Goal: Task Accomplishment & Management: Manage account settings

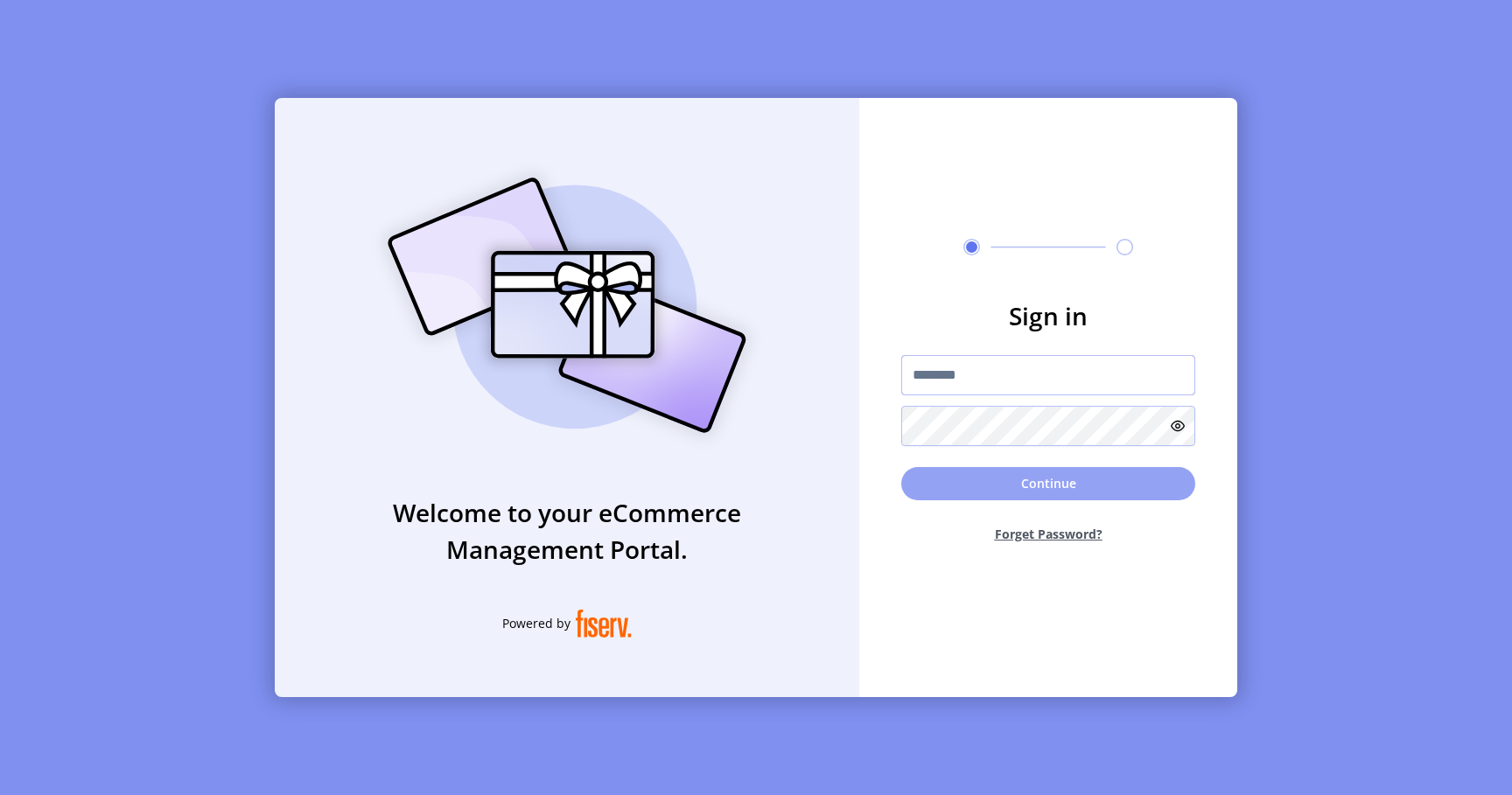
type input "*********"
click at [981, 488] on button "Continue" at bounding box center [1048, 484] width 294 height 33
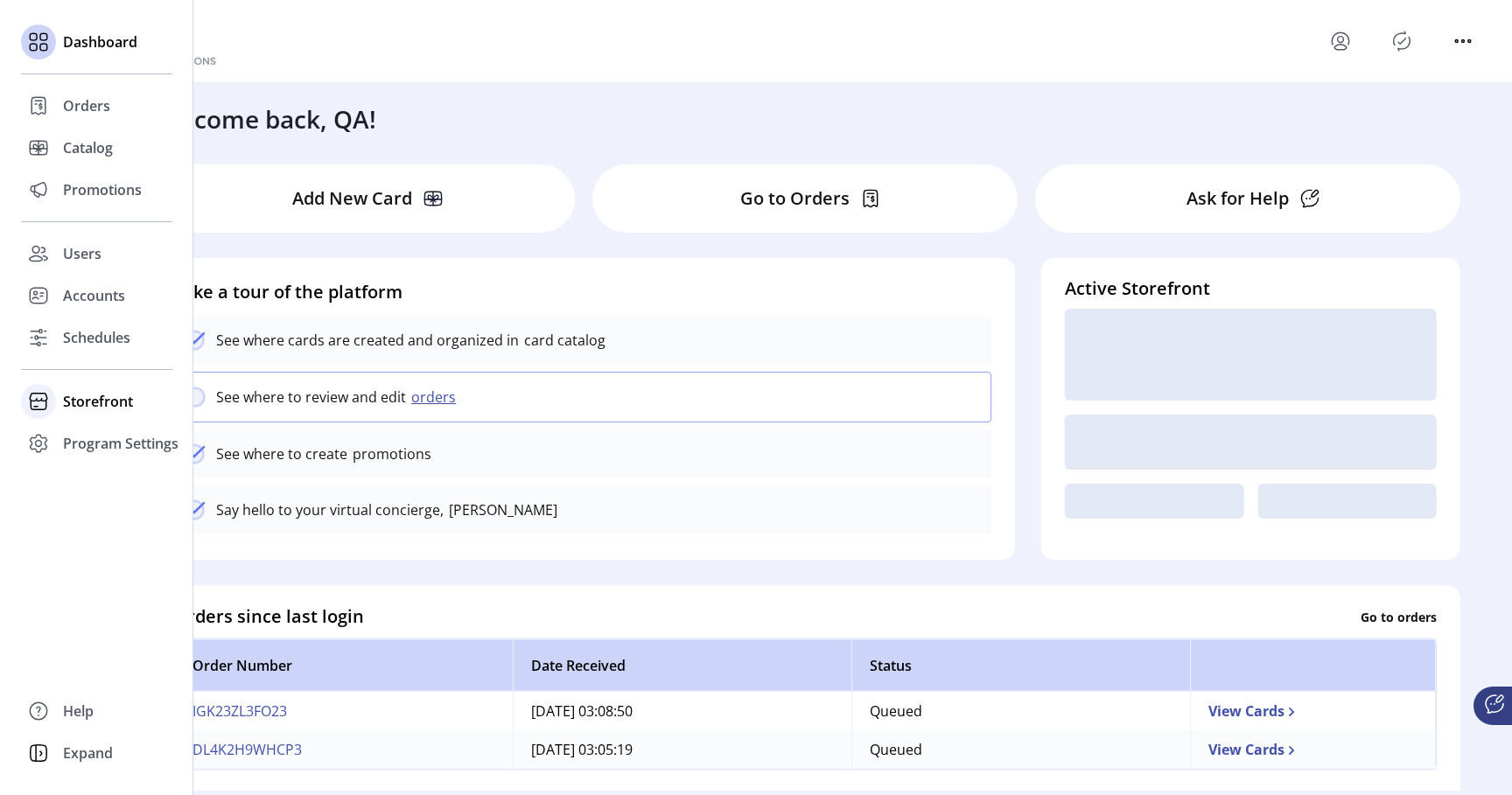
click at [74, 402] on span "Storefront" at bounding box center [97, 402] width 70 height 21
click at [108, 439] on span "Configuration" at bounding box center [109, 436] width 92 height 21
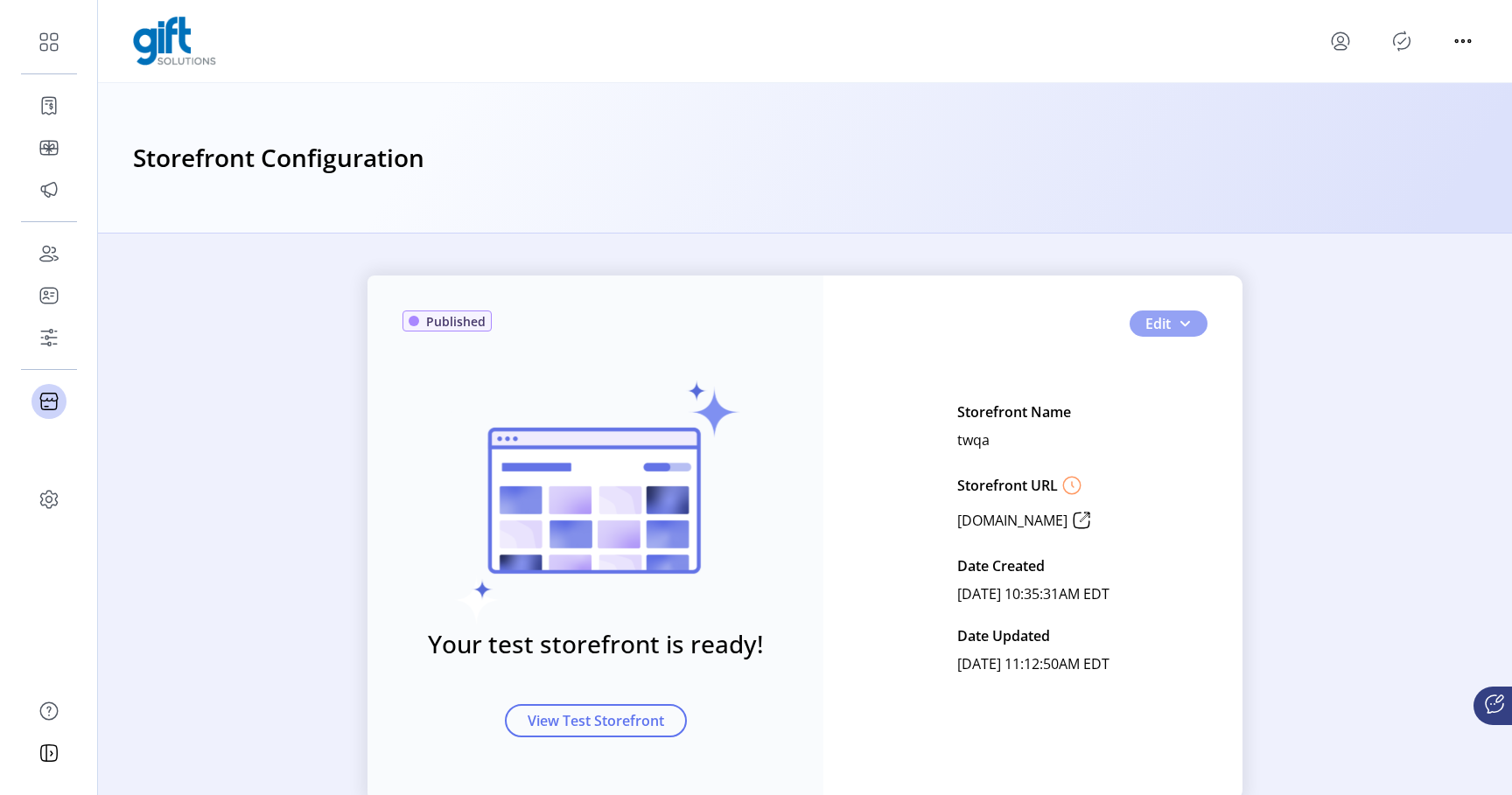
click at [1166, 326] on span "Edit" at bounding box center [1158, 324] width 26 height 21
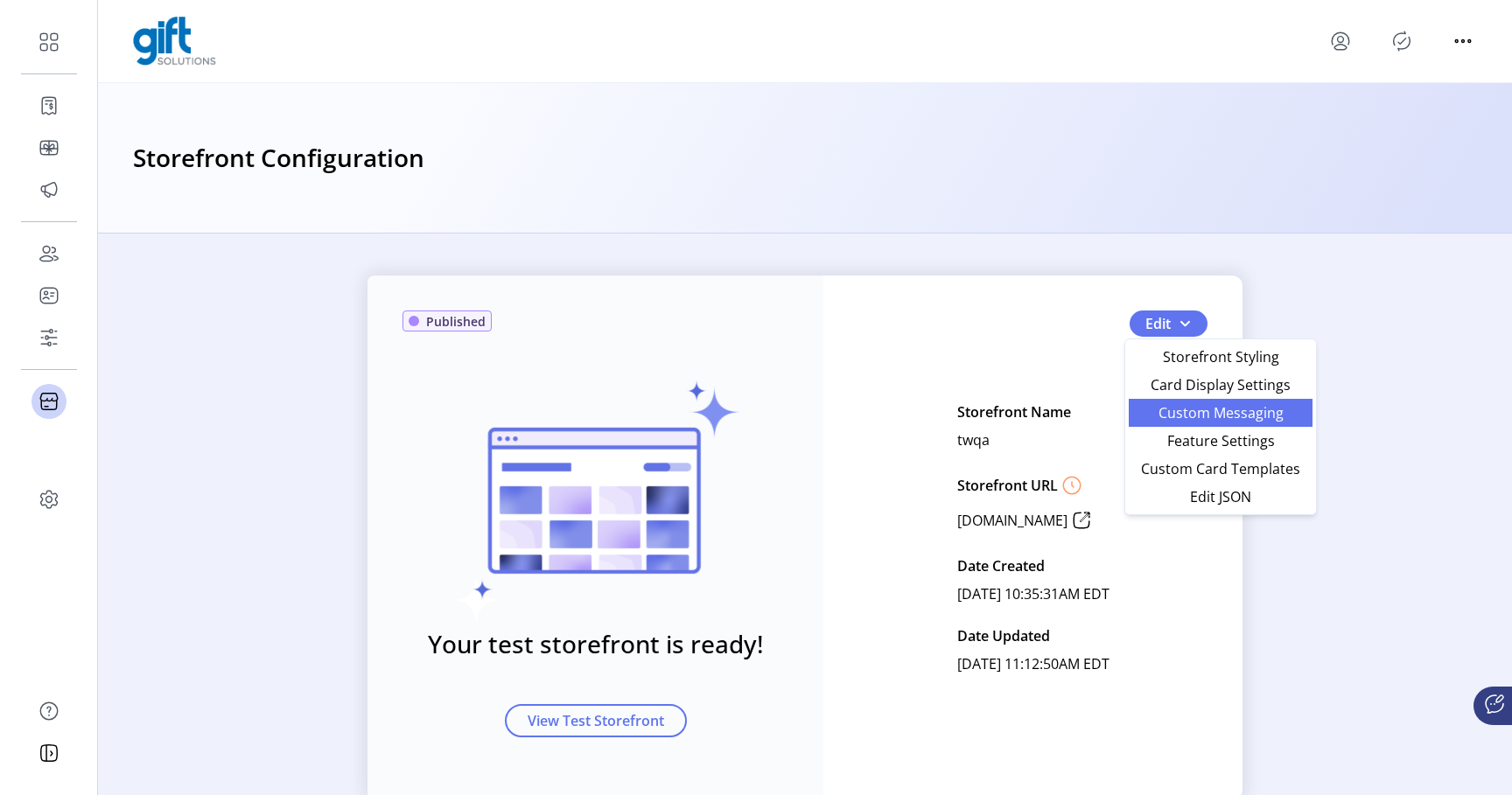
click at [1202, 413] on span "Custom Messaging" at bounding box center [1221, 412] width 163 height 14
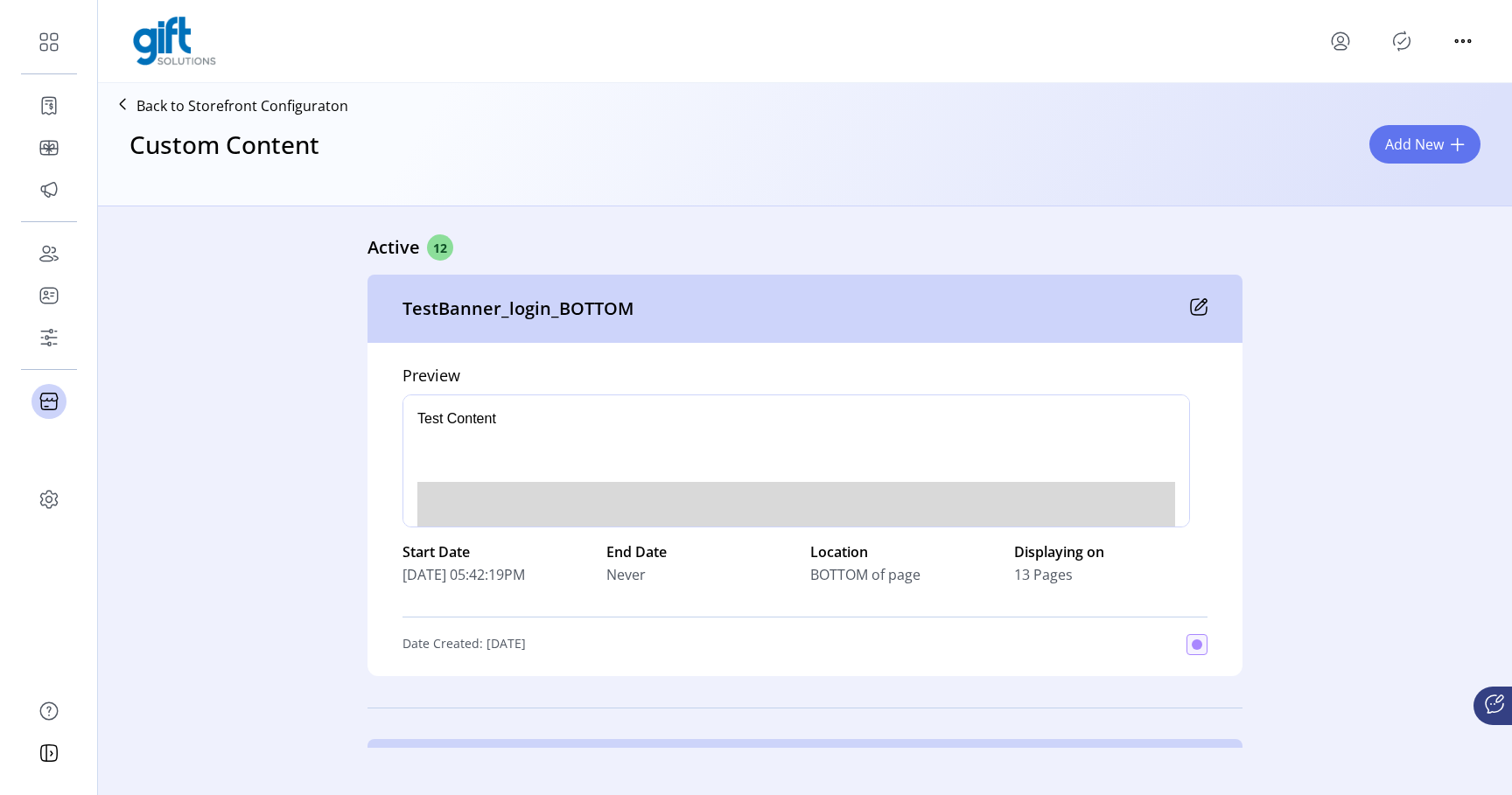
click at [135, 98] on icon at bounding box center [122, 103] width 28 height 28
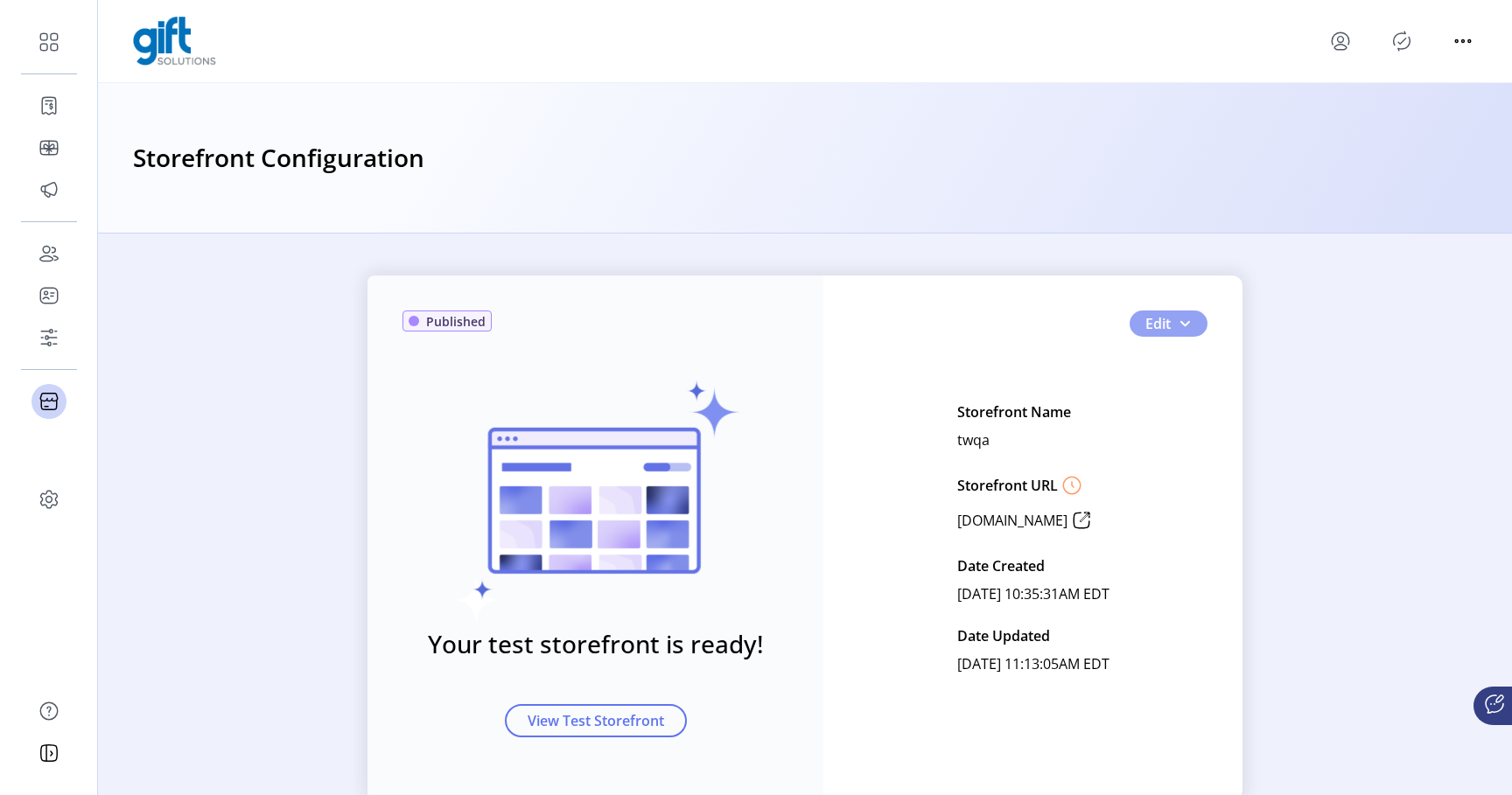
click at [1178, 324] on span "button" at bounding box center [1185, 324] width 14 height 14
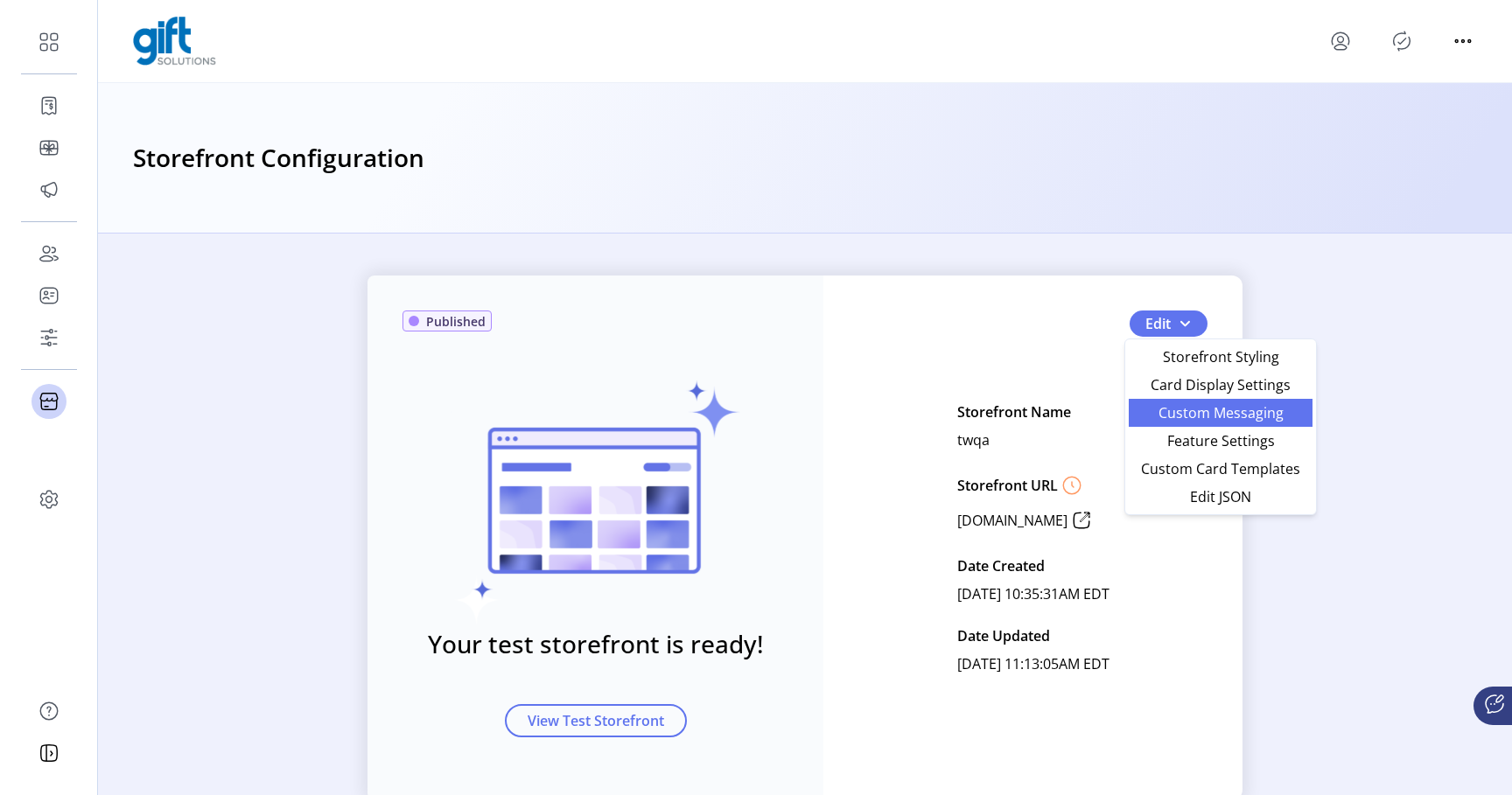
click at [1189, 413] on span "Custom Messaging" at bounding box center [1221, 412] width 163 height 14
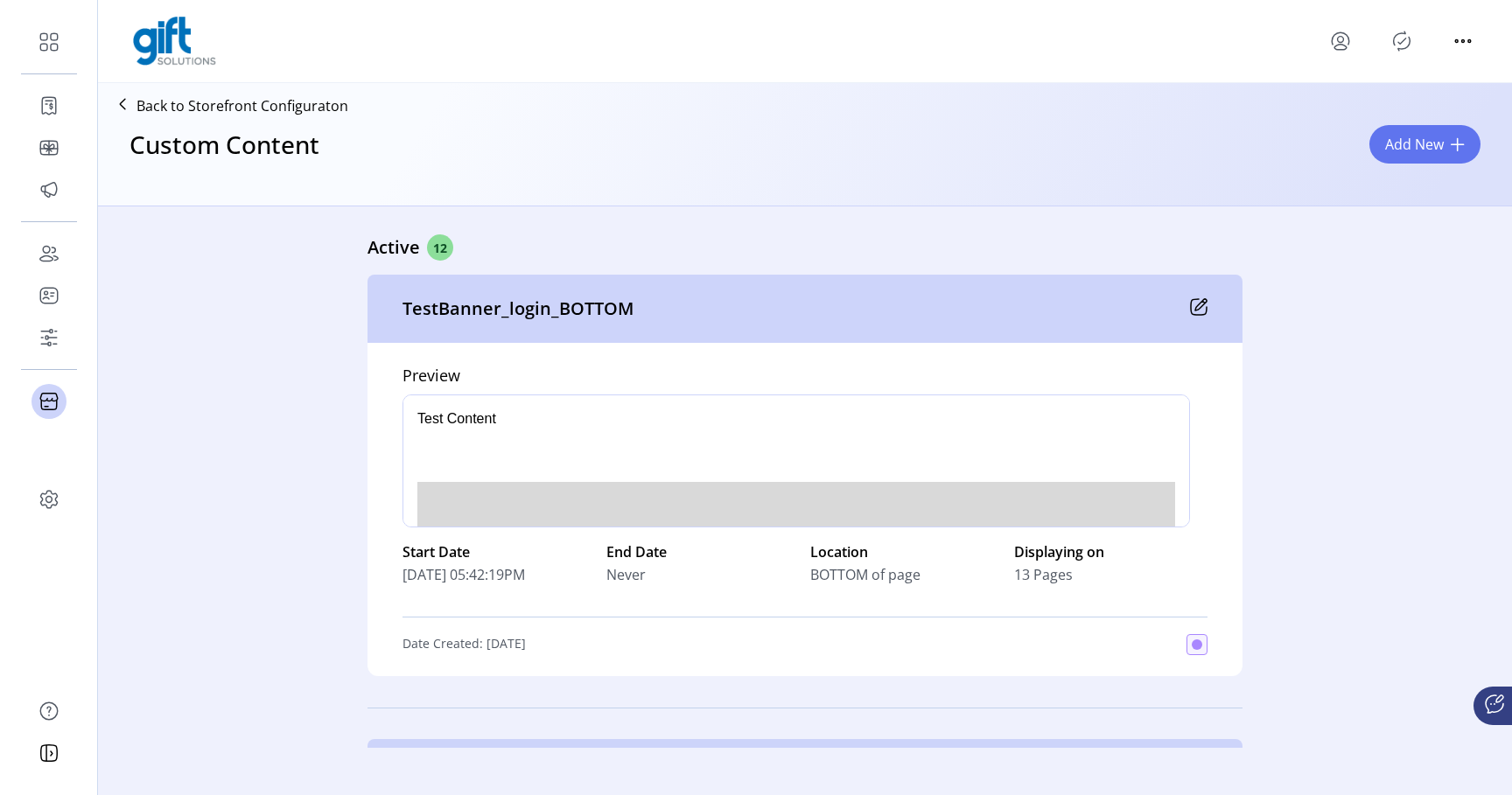
click at [197, 108] on p "Back to Storefront Configuraton" at bounding box center [242, 106] width 212 height 21
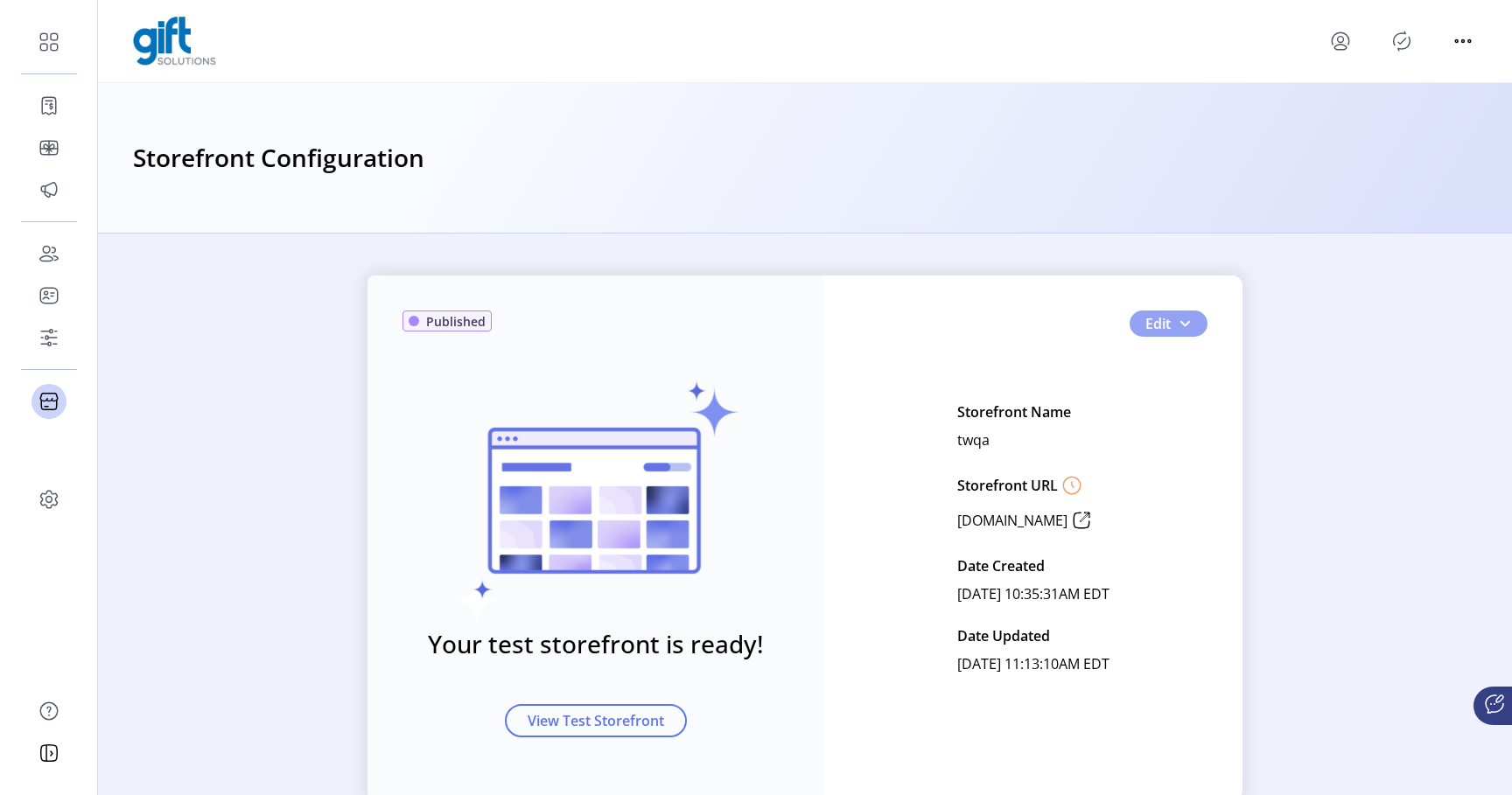
click at [1161, 331] on span "Edit" at bounding box center [1158, 324] width 26 height 21
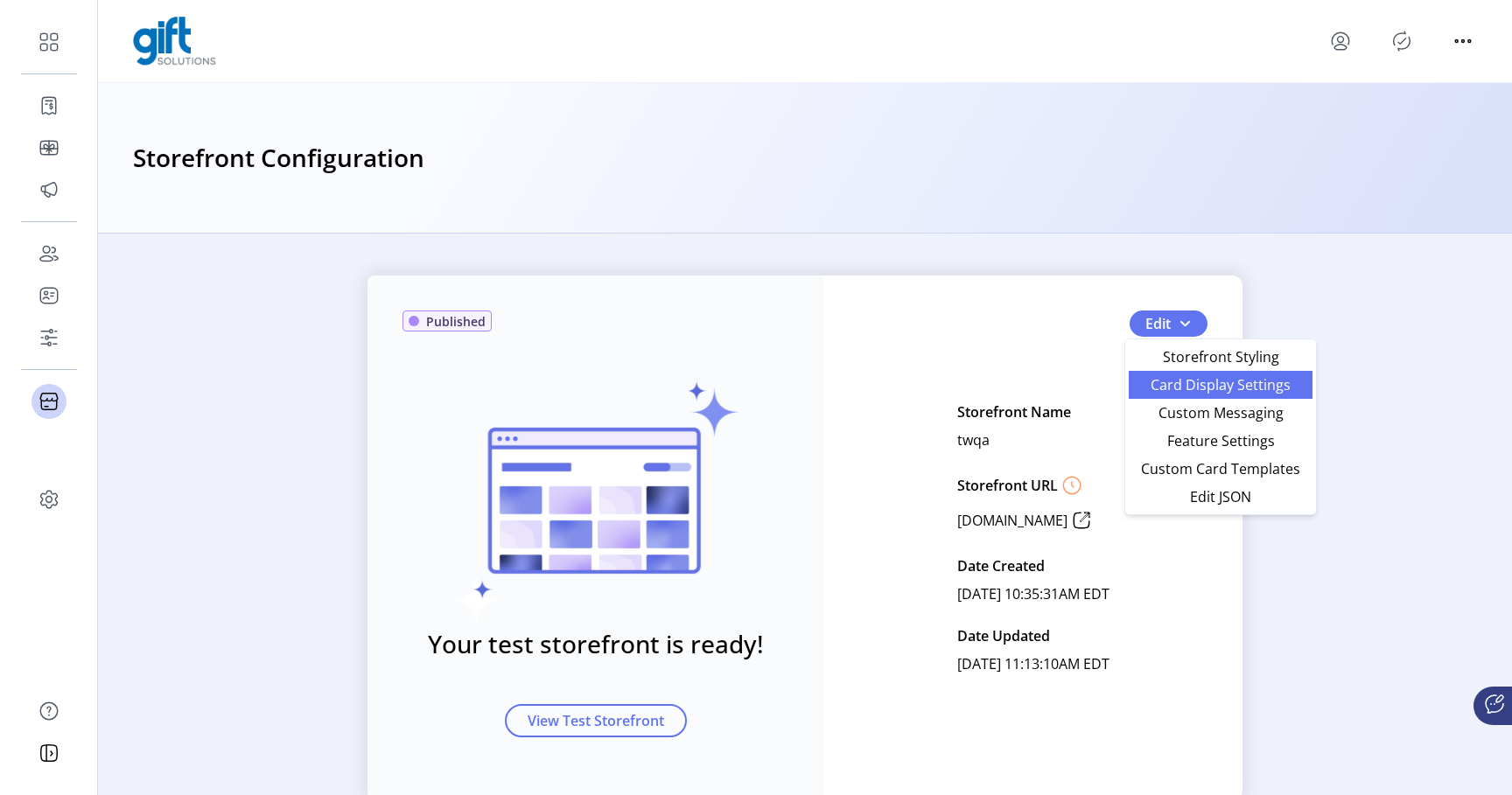
click at [1173, 386] on span "Card Display Settings" at bounding box center [1221, 385] width 163 height 14
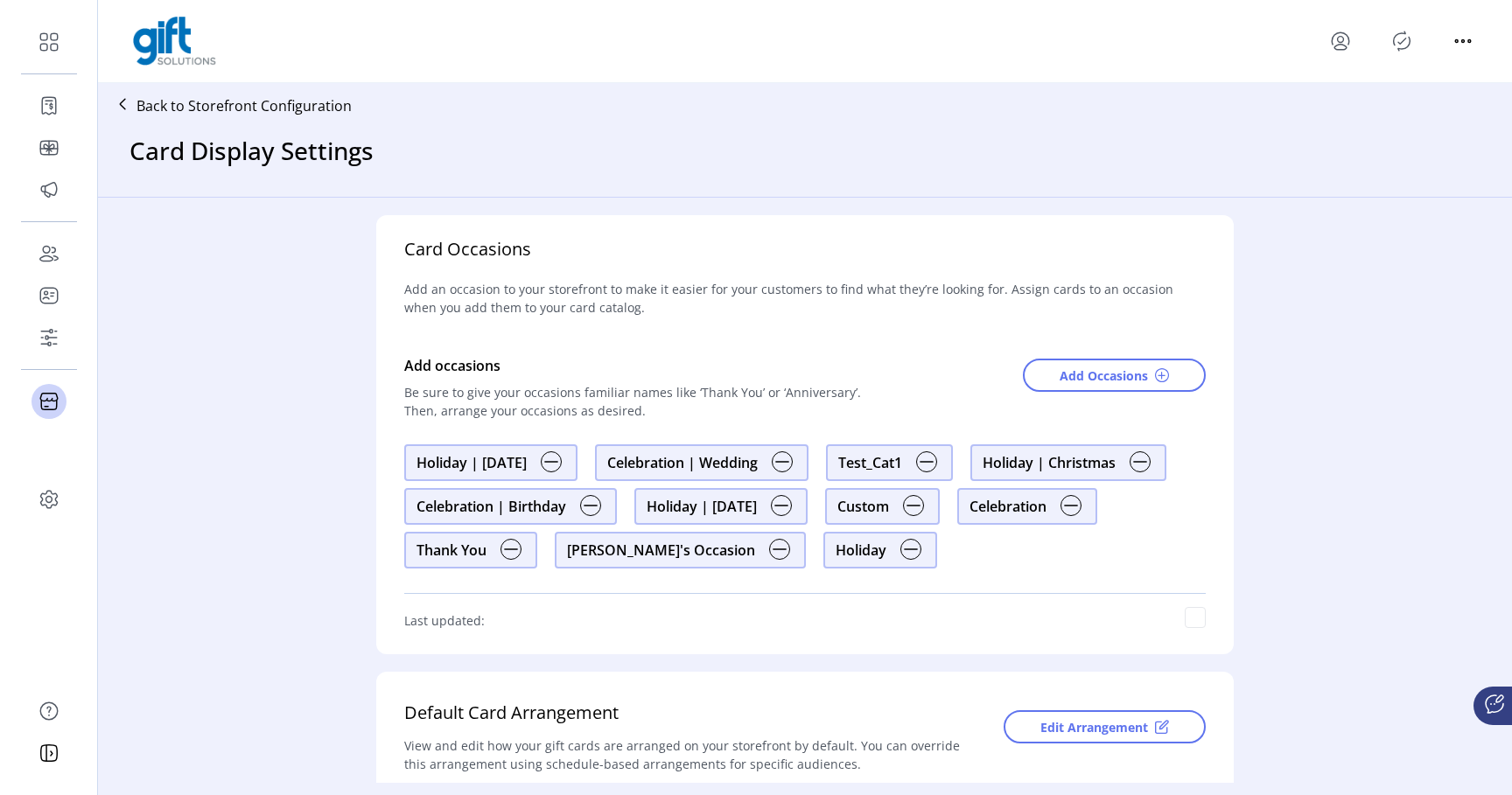
click at [138, 108] on p "Back to Storefront Configuration" at bounding box center [244, 106] width 216 height 21
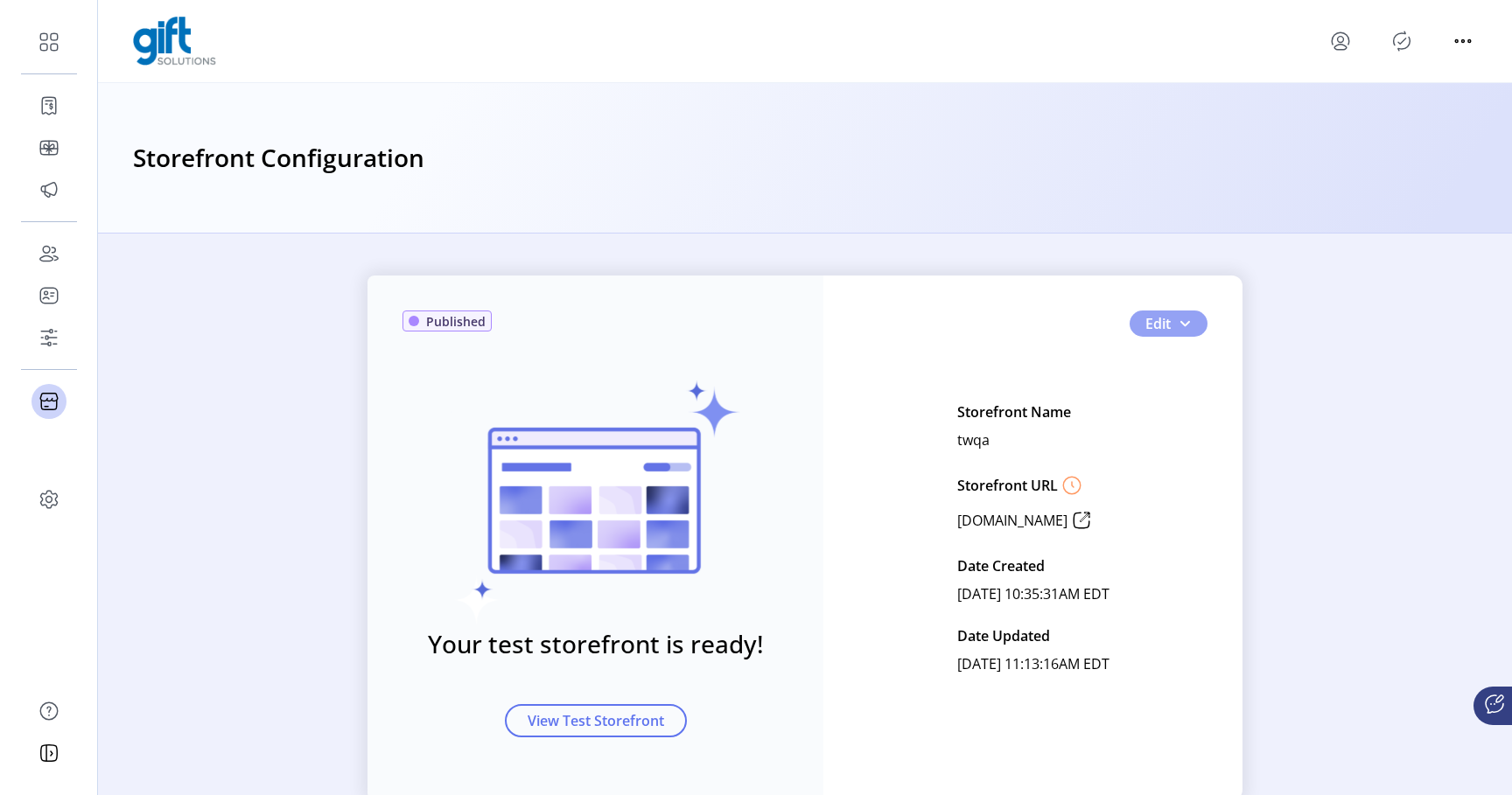
click at [1158, 321] on span "Edit" at bounding box center [1158, 324] width 26 height 21
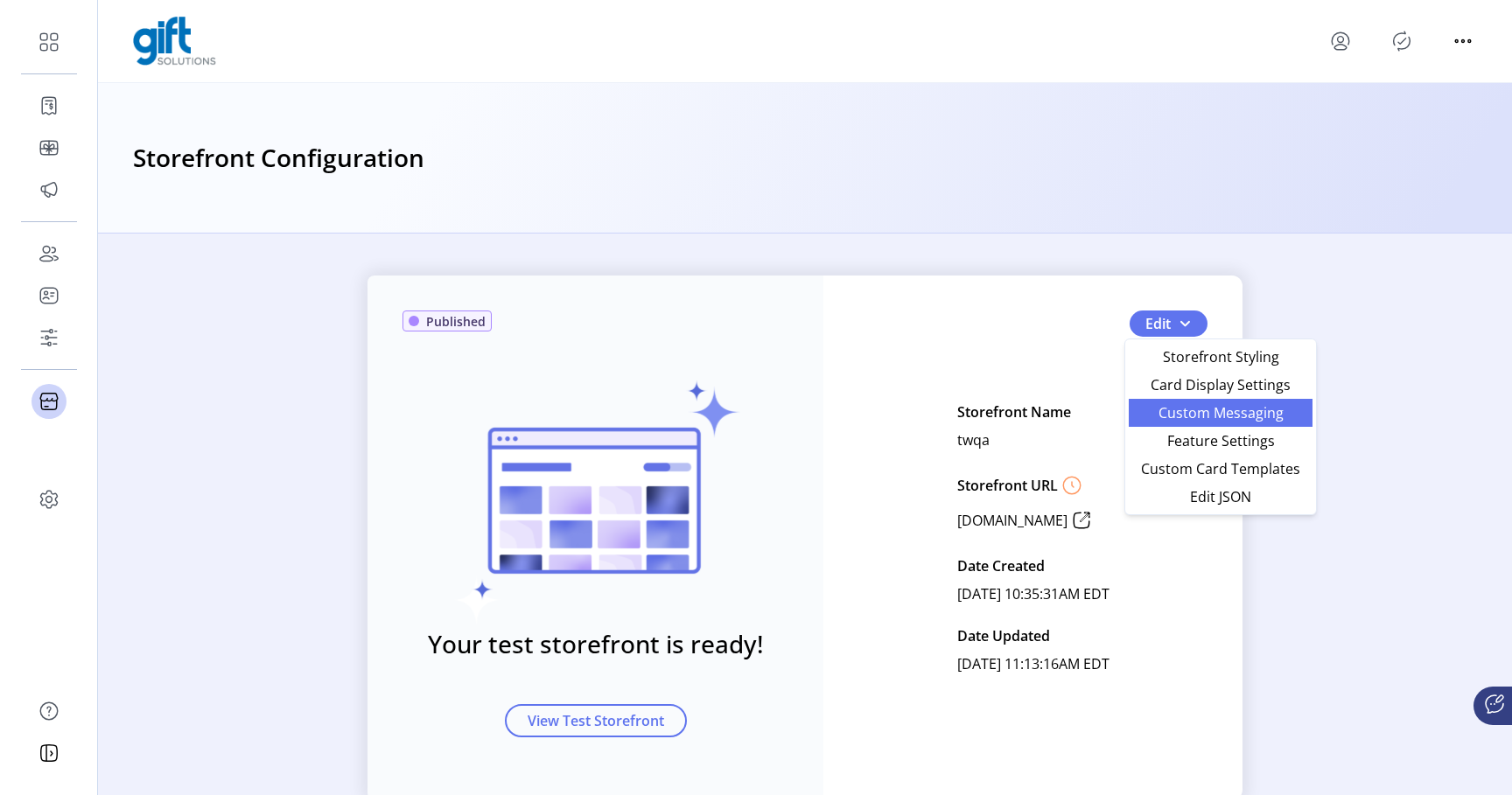
click at [1211, 412] on span "Custom Messaging" at bounding box center [1221, 412] width 163 height 14
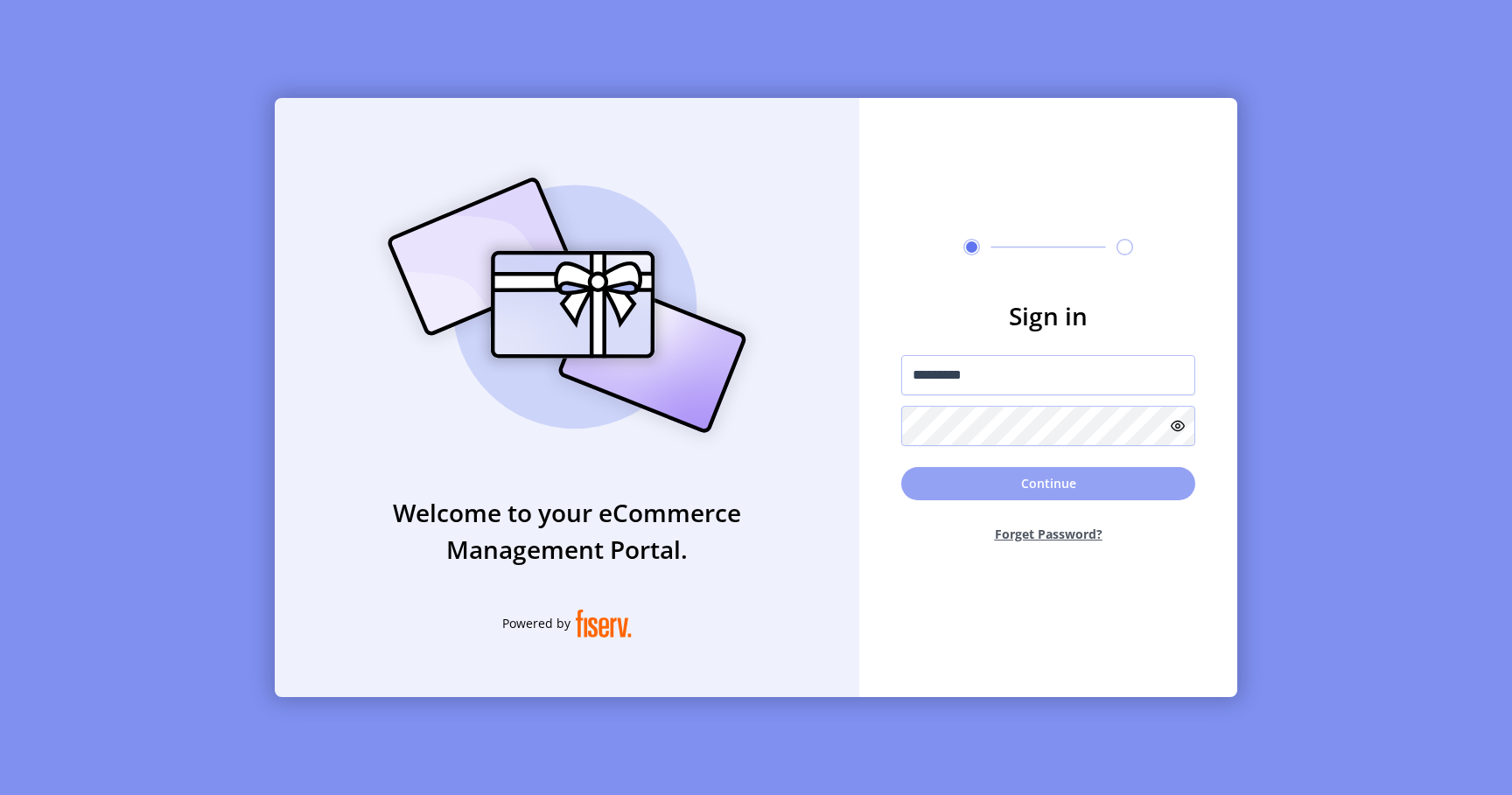
click at [1057, 475] on button "Continue" at bounding box center [1048, 484] width 294 height 33
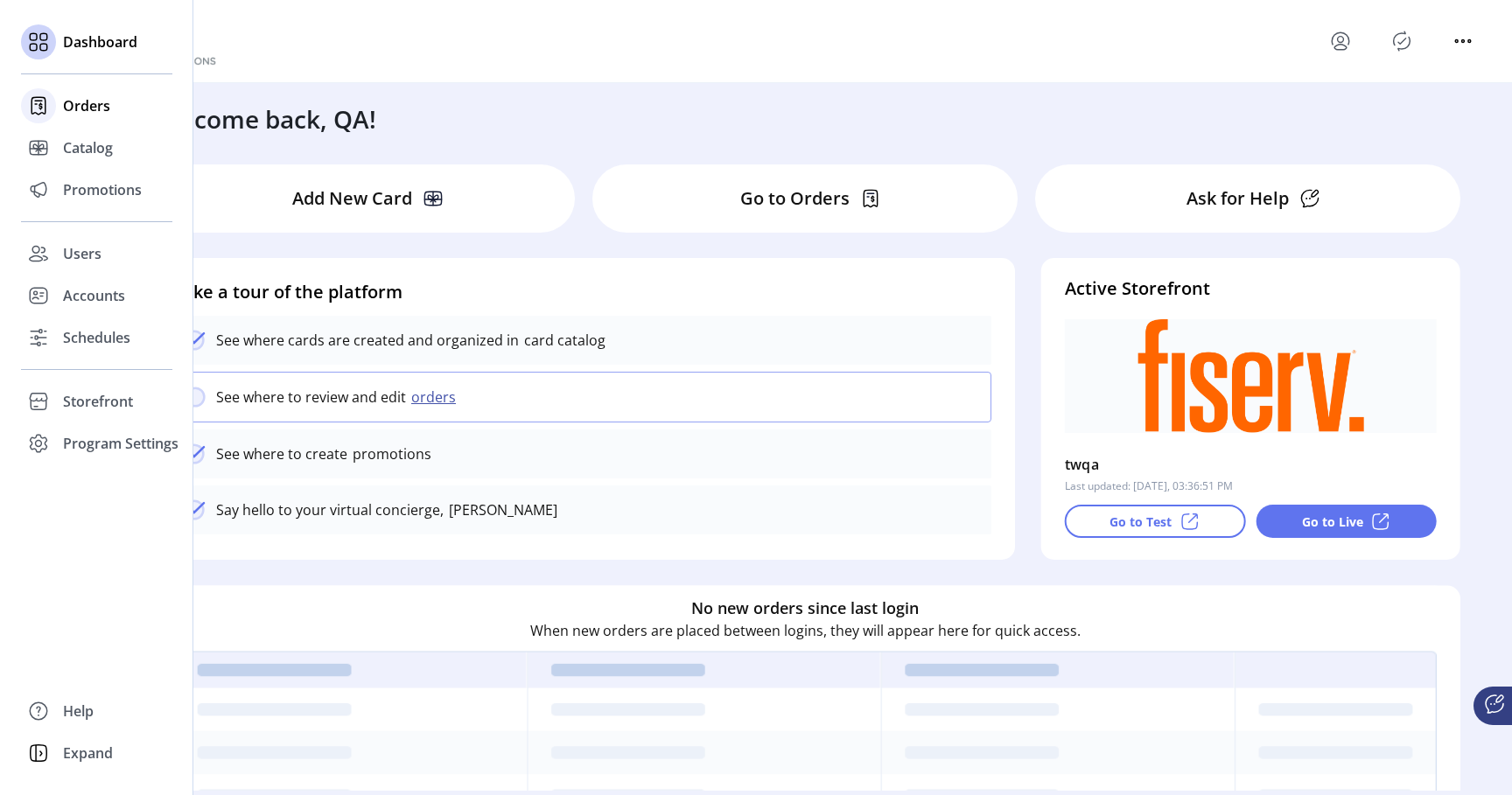
click at [99, 102] on span "Orders" at bounding box center [87, 106] width 48 height 21
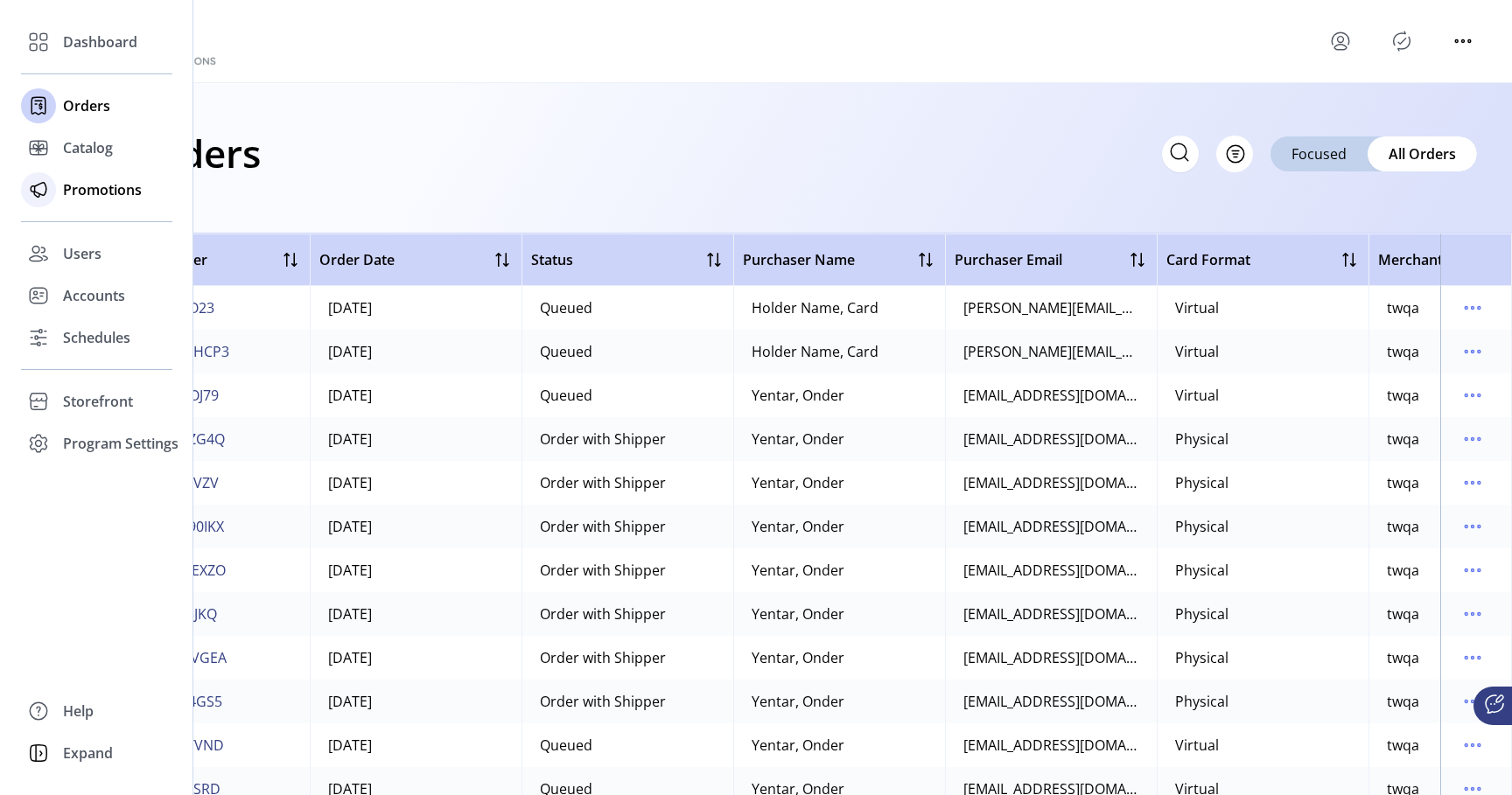
click at [95, 196] on span "Promotions" at bounding box center [102, 190] width 79 height 21
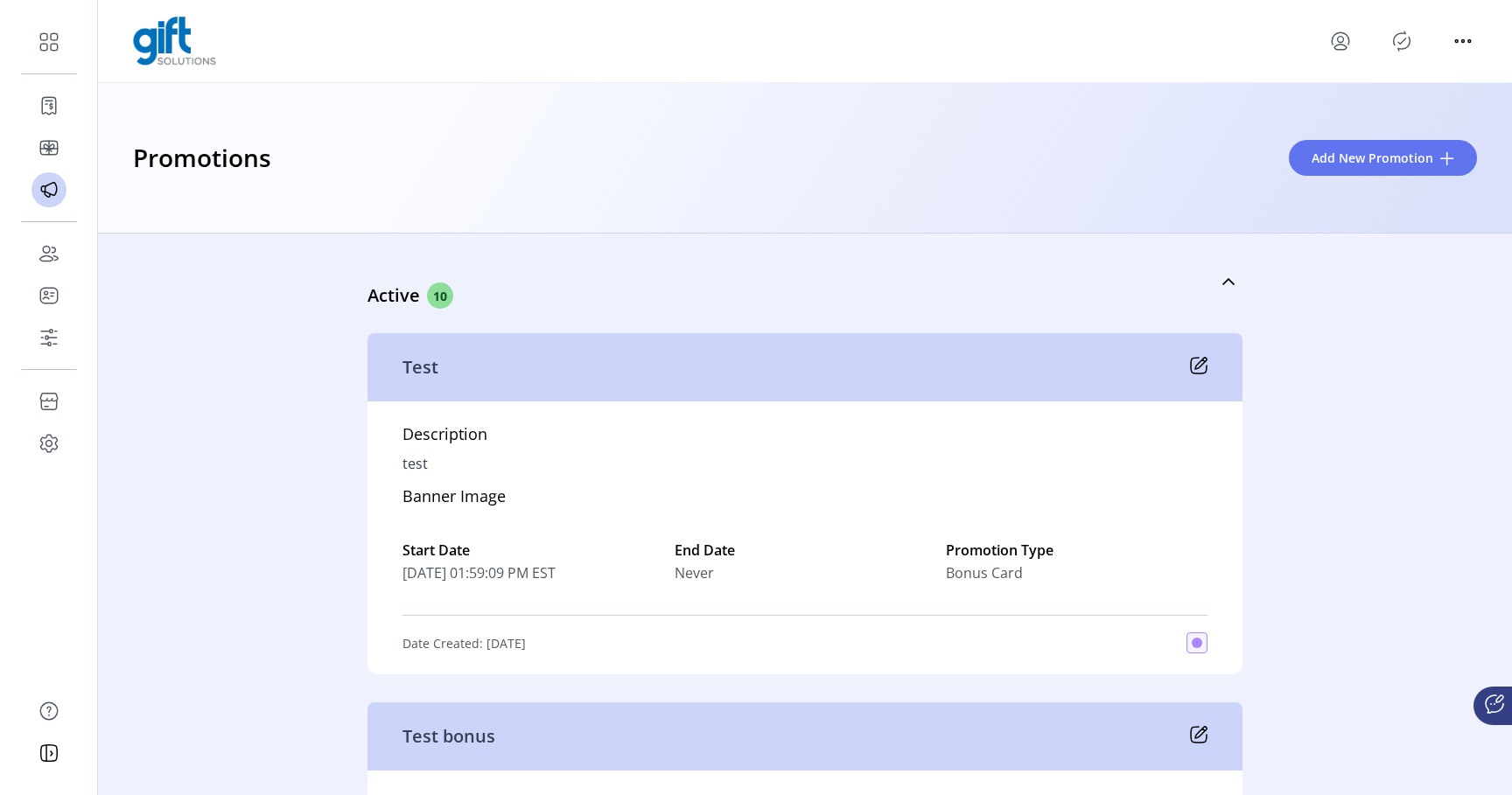
click at [1344, 303] on div "Active 10 Test Description test Banner Image Start Date [DATE] 01:59:09 PM EST …" at bounding box center [805, 514] width 1414 height 562
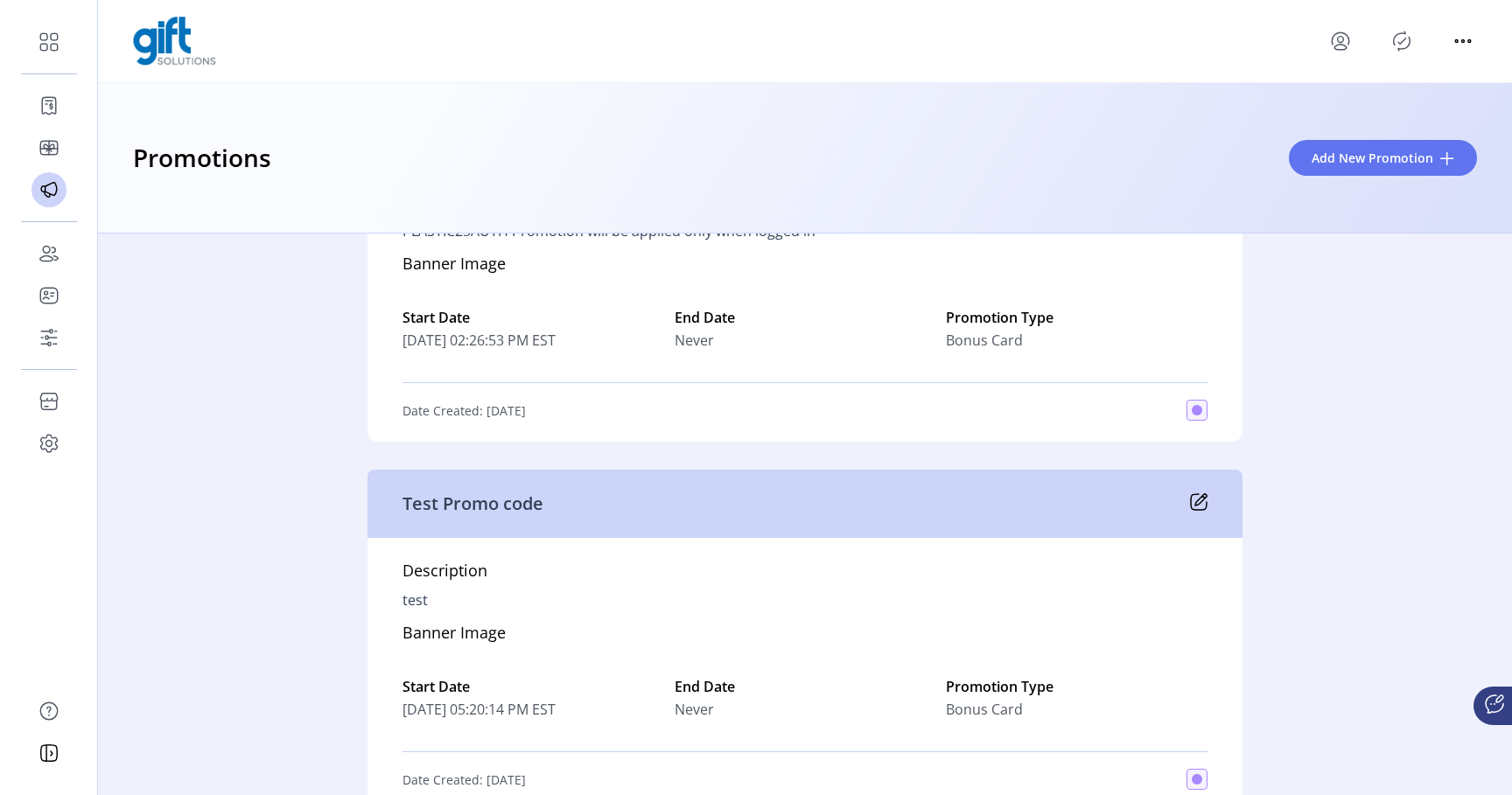
scroll to position [2081, 0]
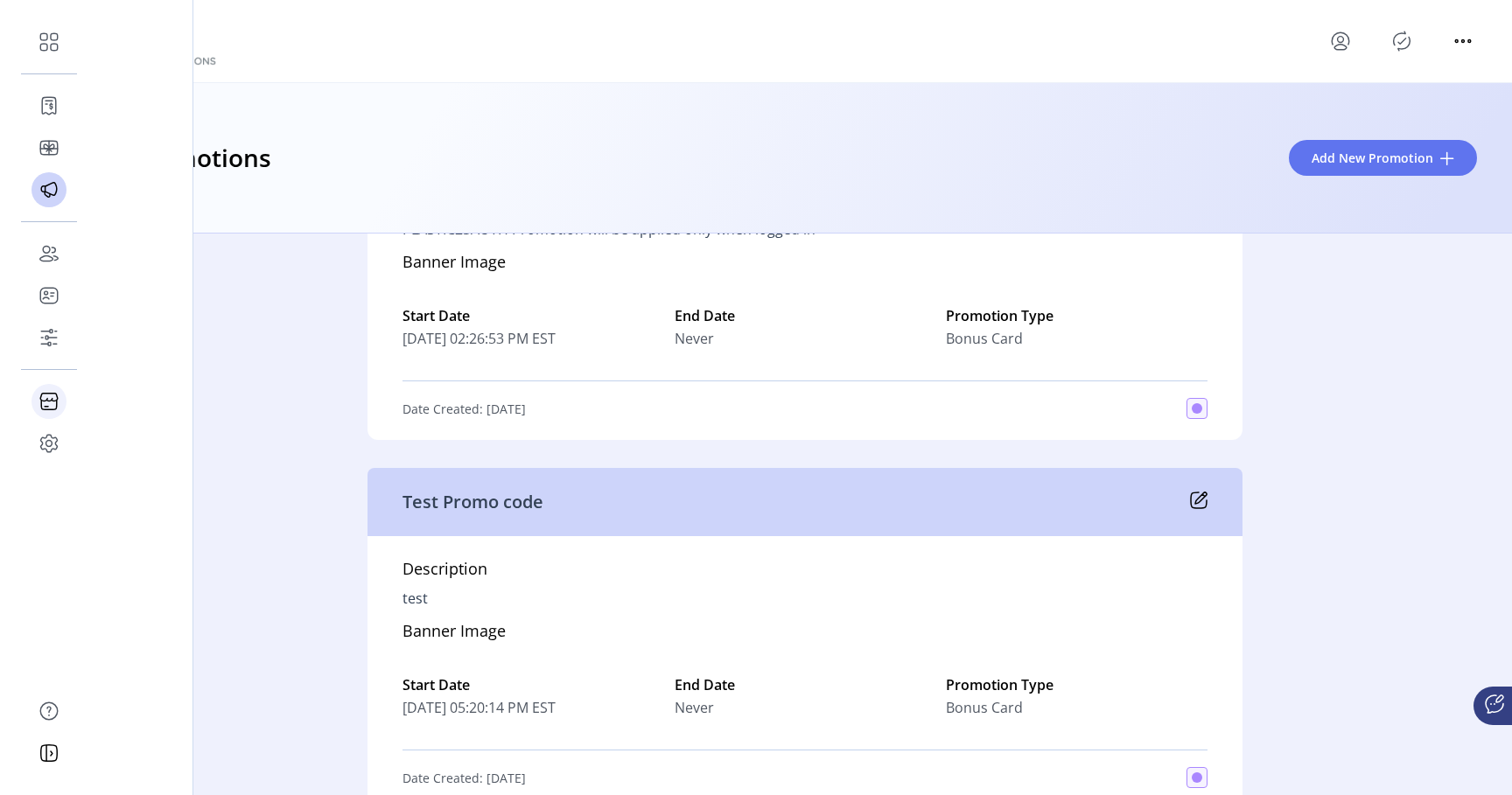
click at [47, 407] on icon at bounding box center [47, 407] width 4 height 0
click at [52, 259] on icon at bounding box center [47, 254] width 13 height 15
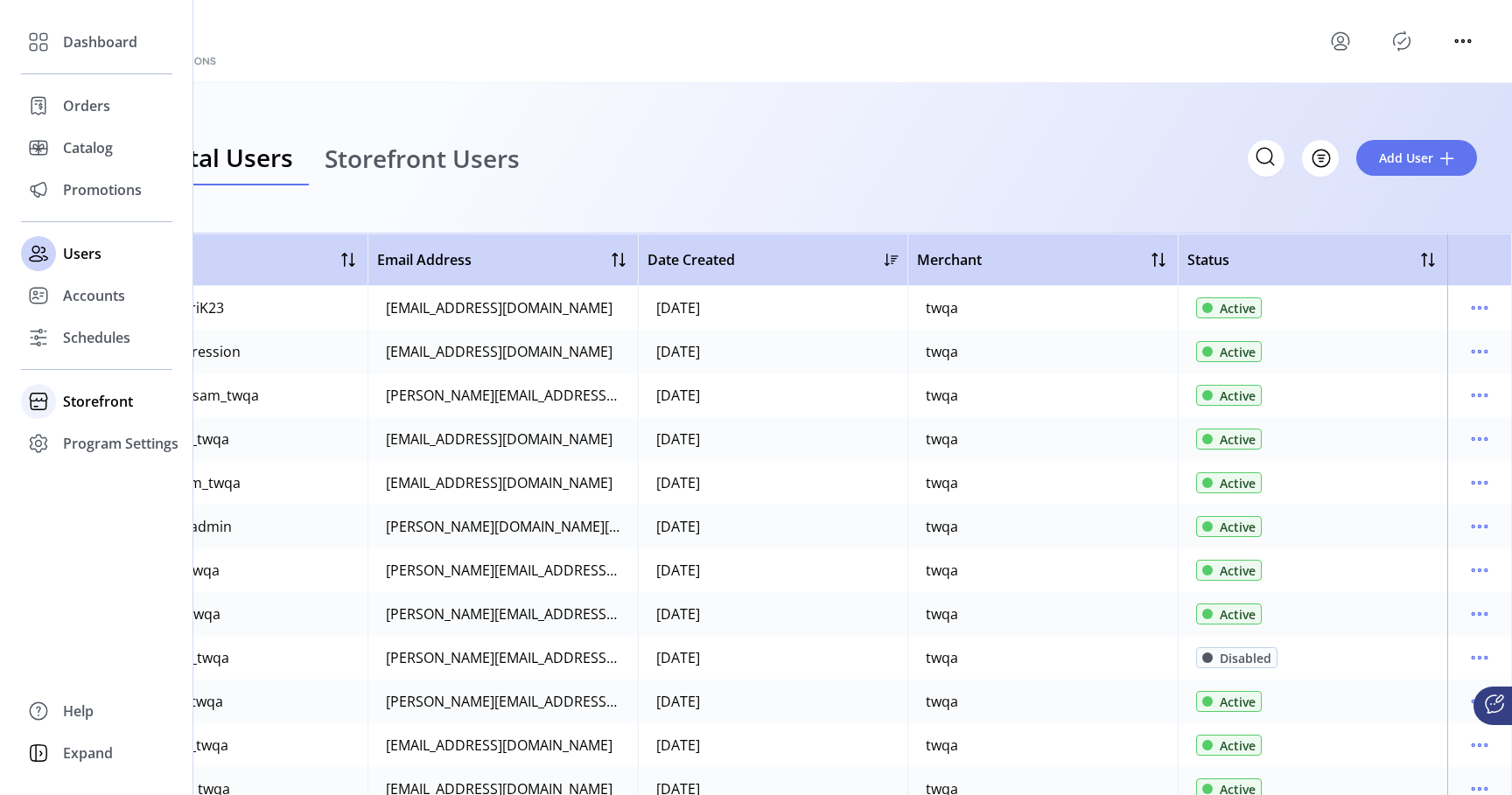
click at [97, 404] on span "Storefront" at bounding box center [97, 402] width 70 height 21
click at [121, 442] on span "Configuration" at bounding box center [109, 436] width 92 height 21
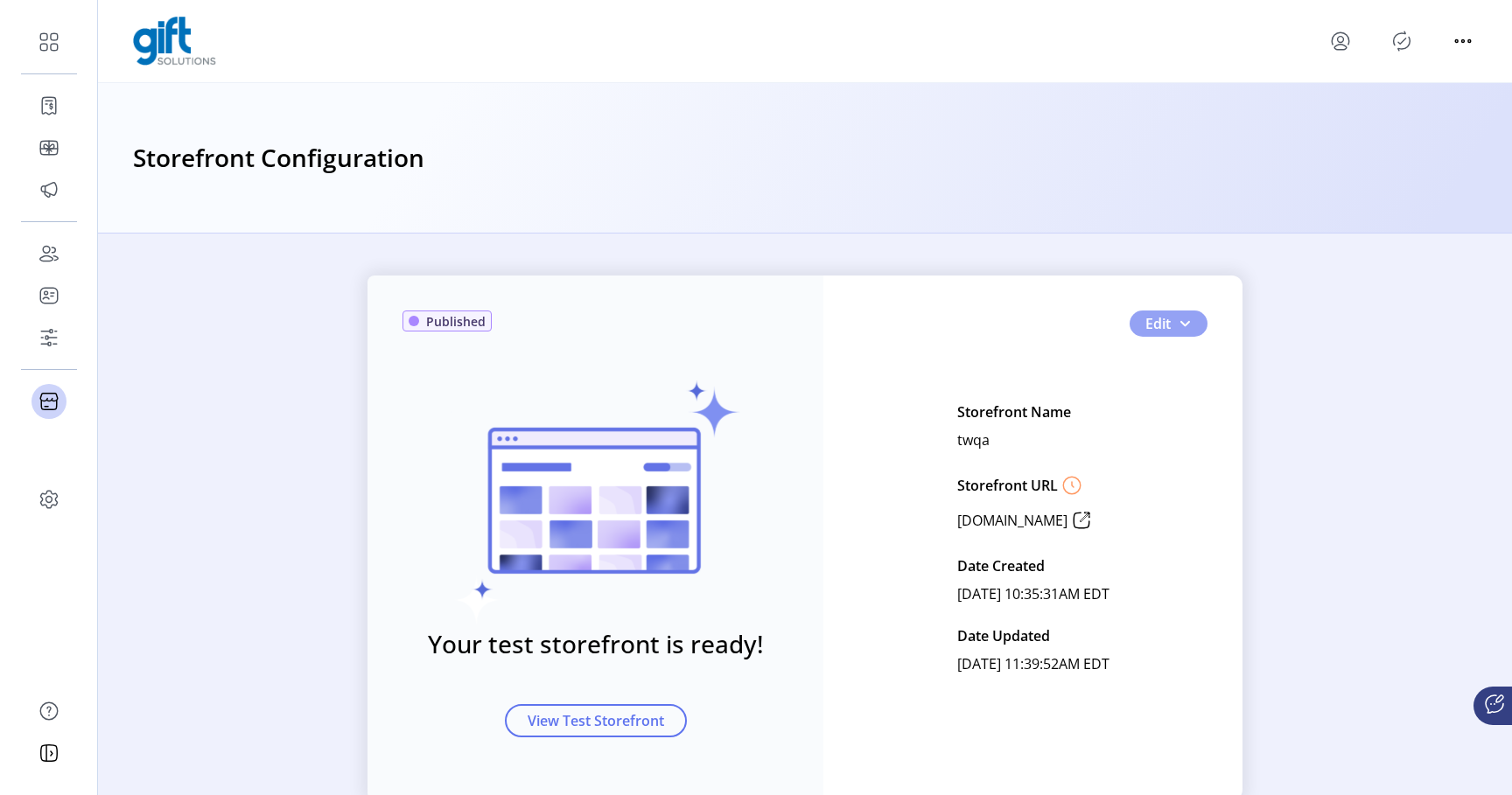
click at [1157, 320] on span "Edit" at bounding box center [1158, 324] width 26 height 21
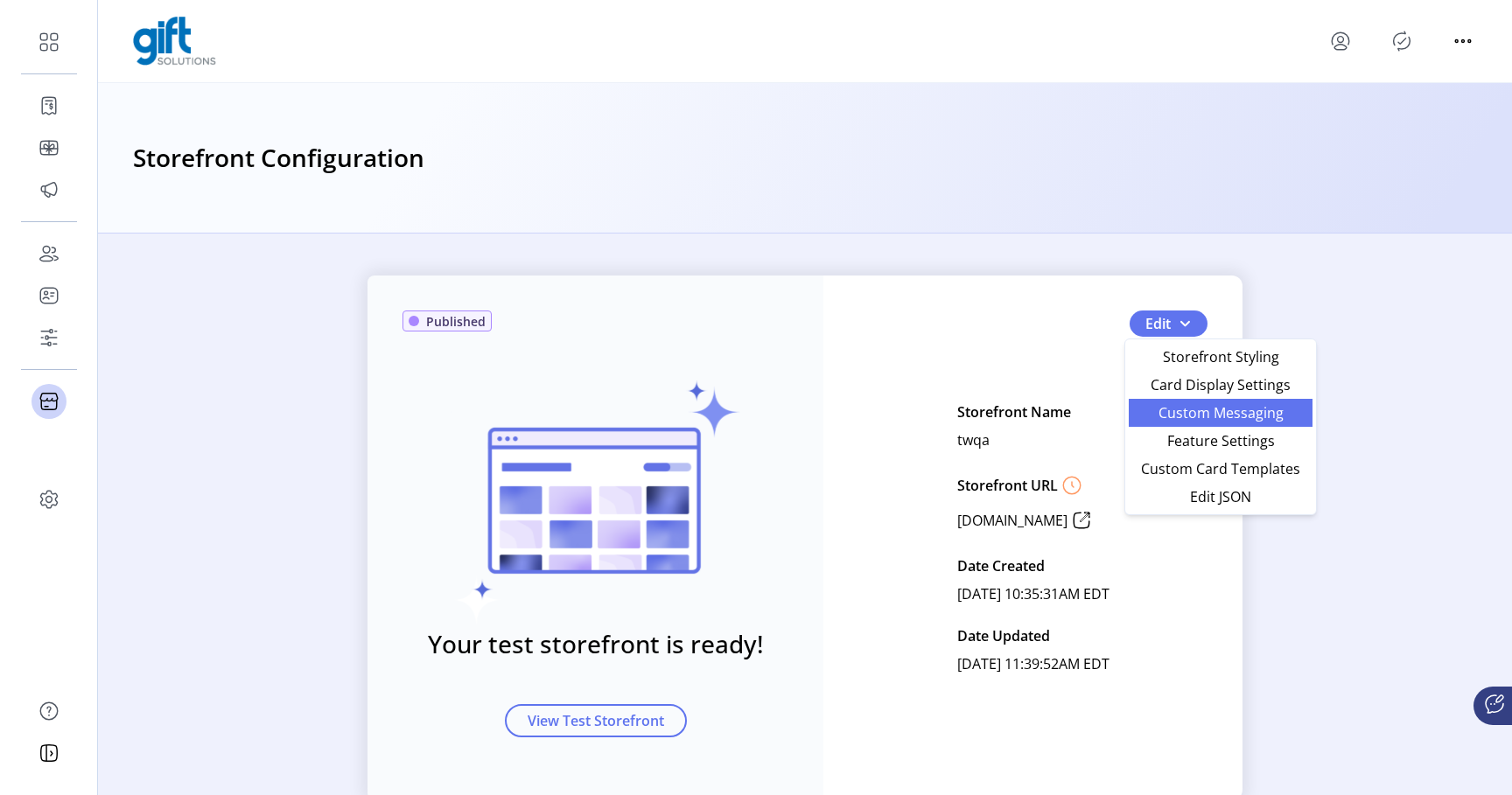
click at [1198, 408] on span "Custom Messaging" at bounding box center [1221, 412] width 163 height 14
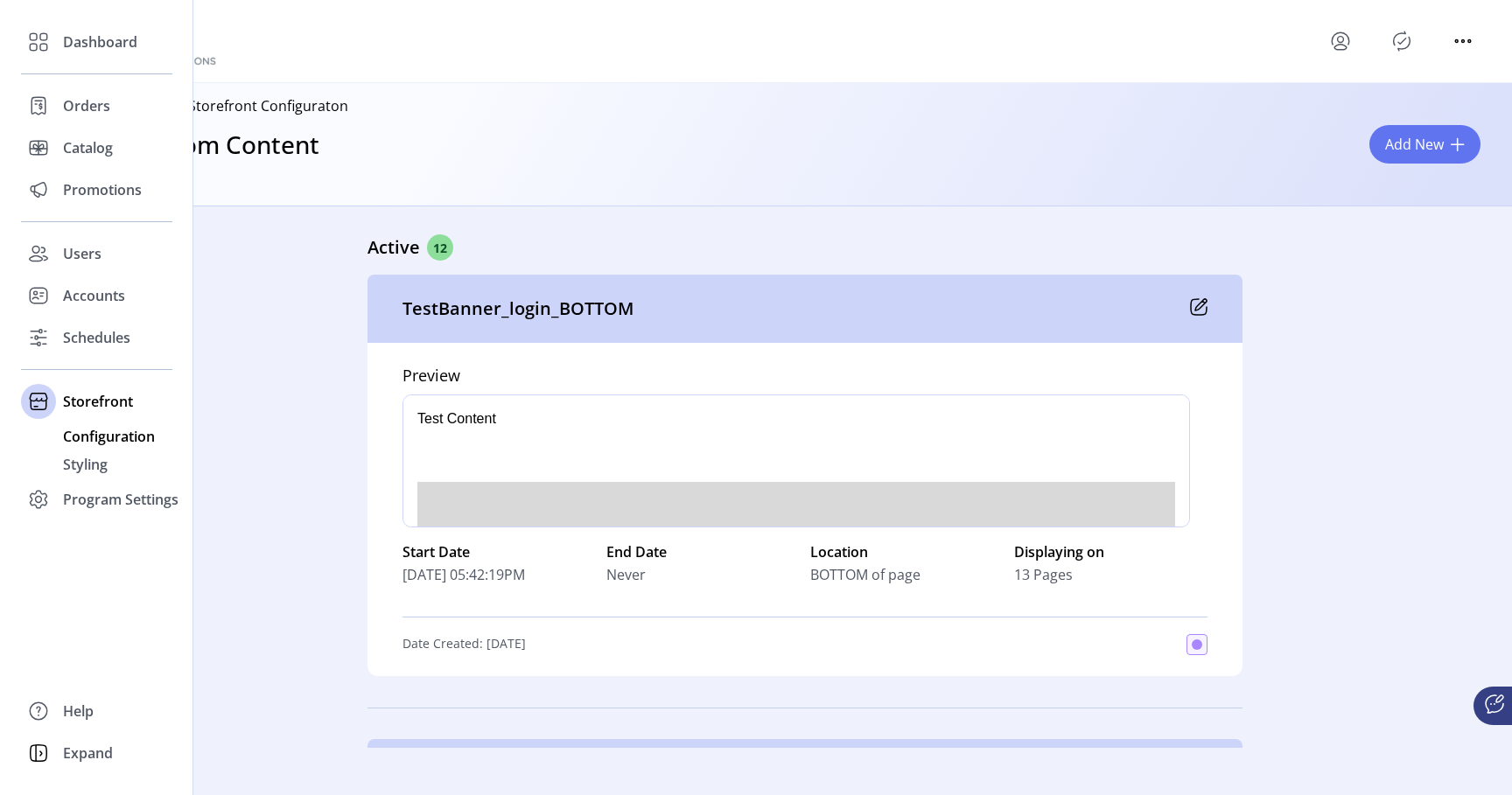
click at [109, 440] on span "Configuration" at bounding box center [109, 436] width 92 height 21
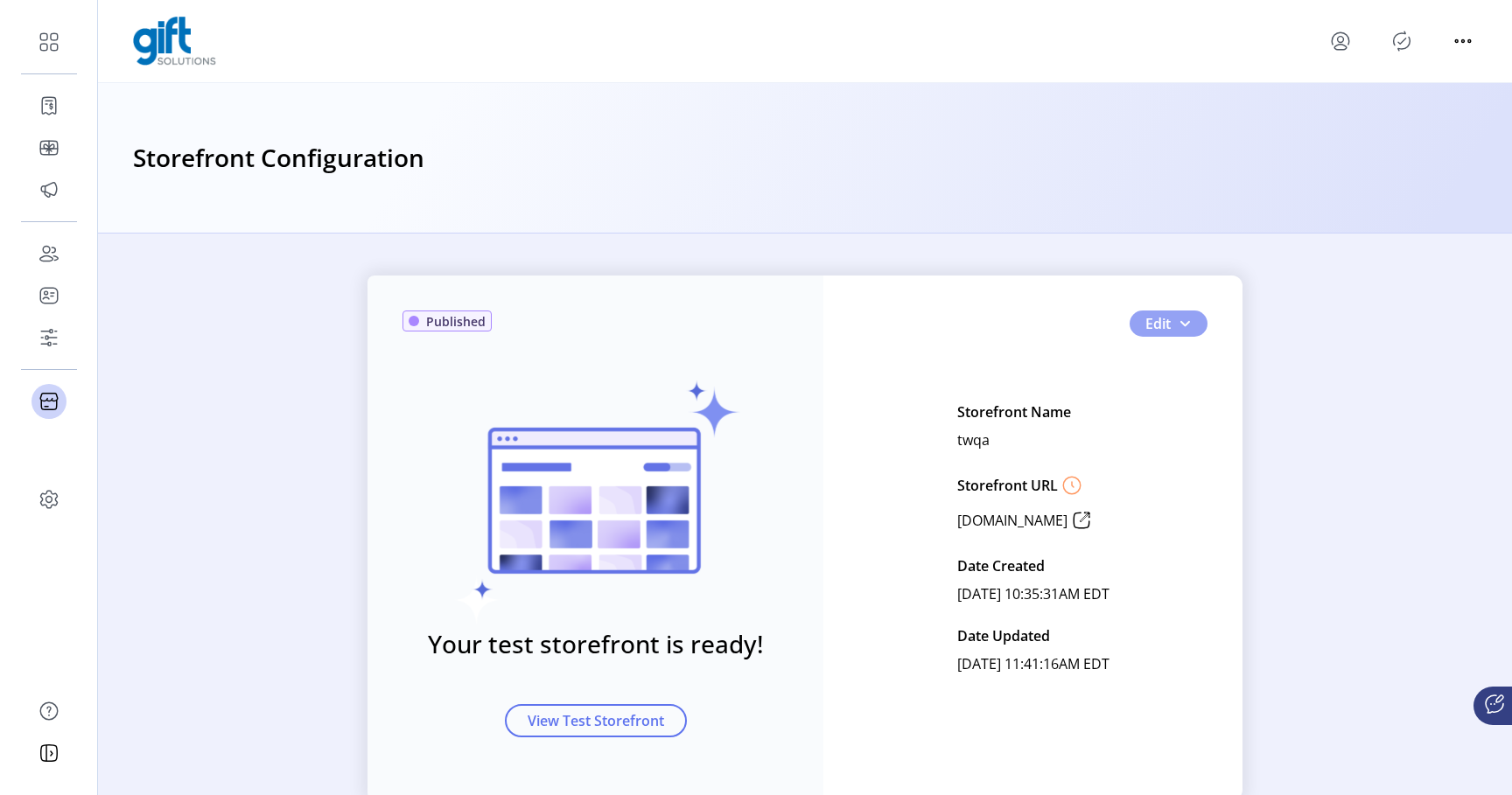
click at [1156, 325] on span "Edit" at bounding box center [1158, 324] width 26 height 21
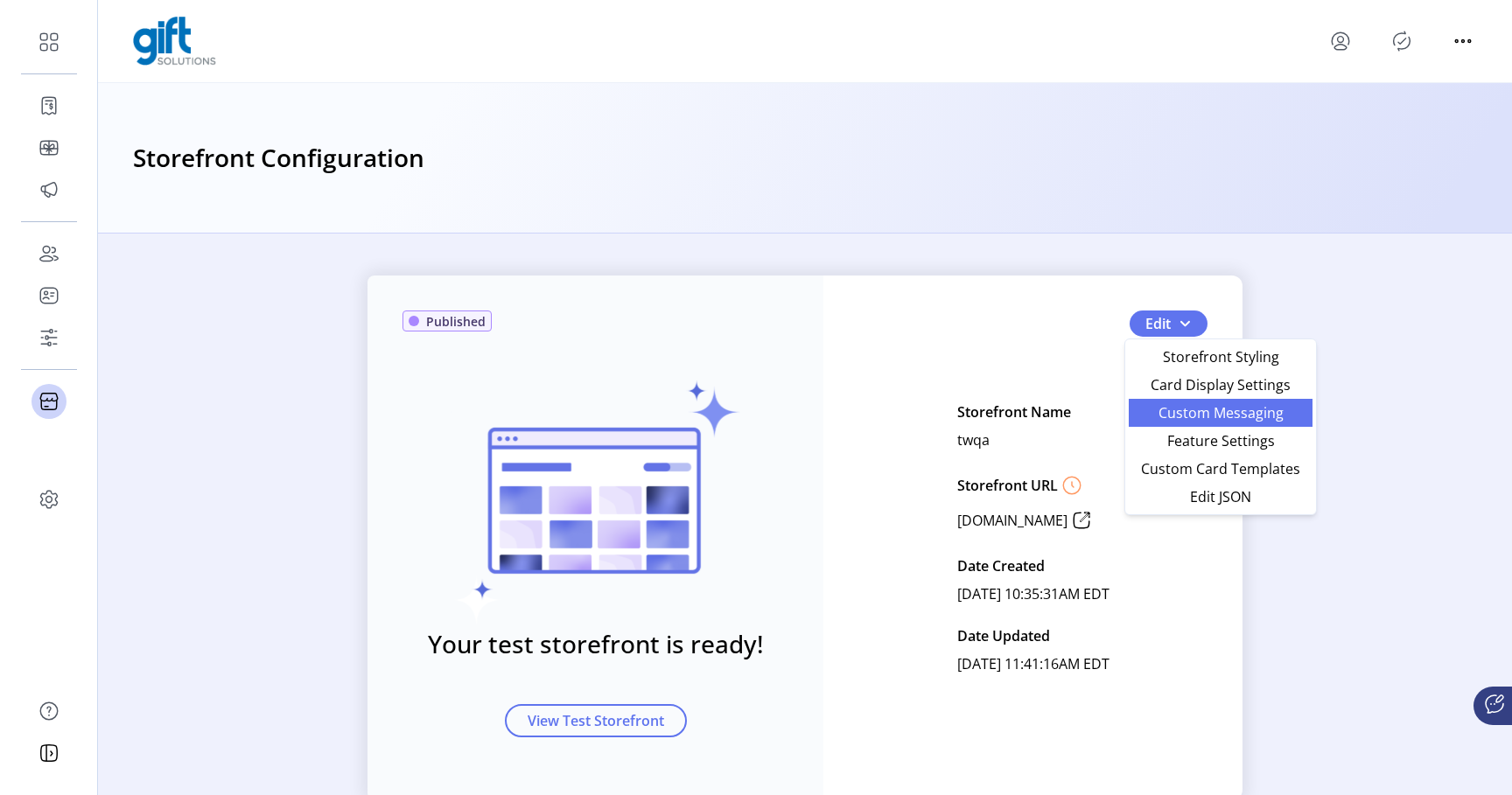
click at [1208, 411] on span "Custom Messaging" at bounding box center [1221, 412] width 163 height 14
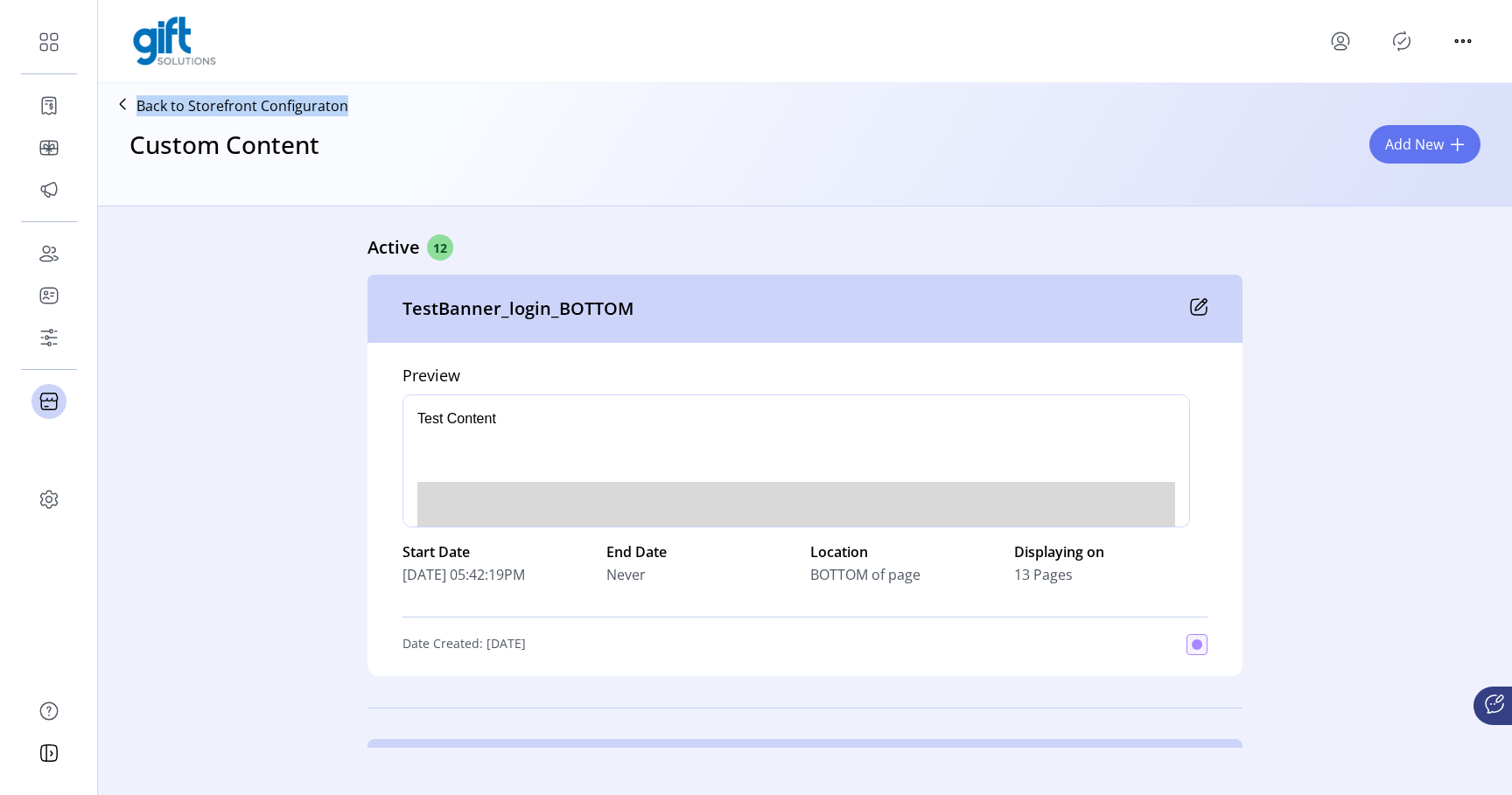
drag, startPoint x: 347, startPoint y: 104, endPoint x: 144, endPoint y: 92, distance: 203.4
click at [144, 92] on div "Back to Storefront Configuraton Custom Content Add New" at bounding box center [805, 144] width 1414 height 122
copy p "Back to Storefront Configuraton"
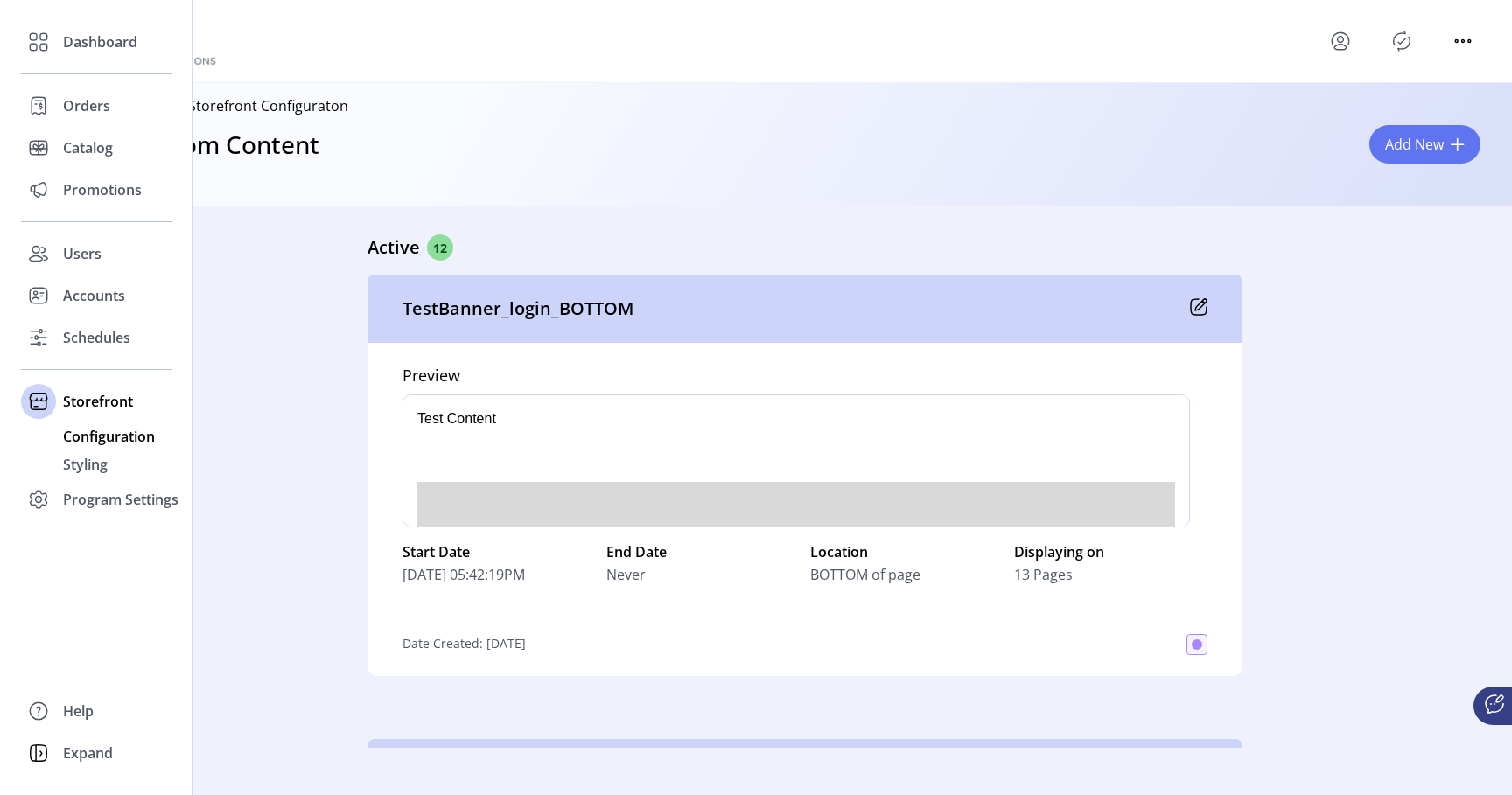
click at [119, 435] on span "Configuration" at bounding box center [109, 436] width 92 height 21
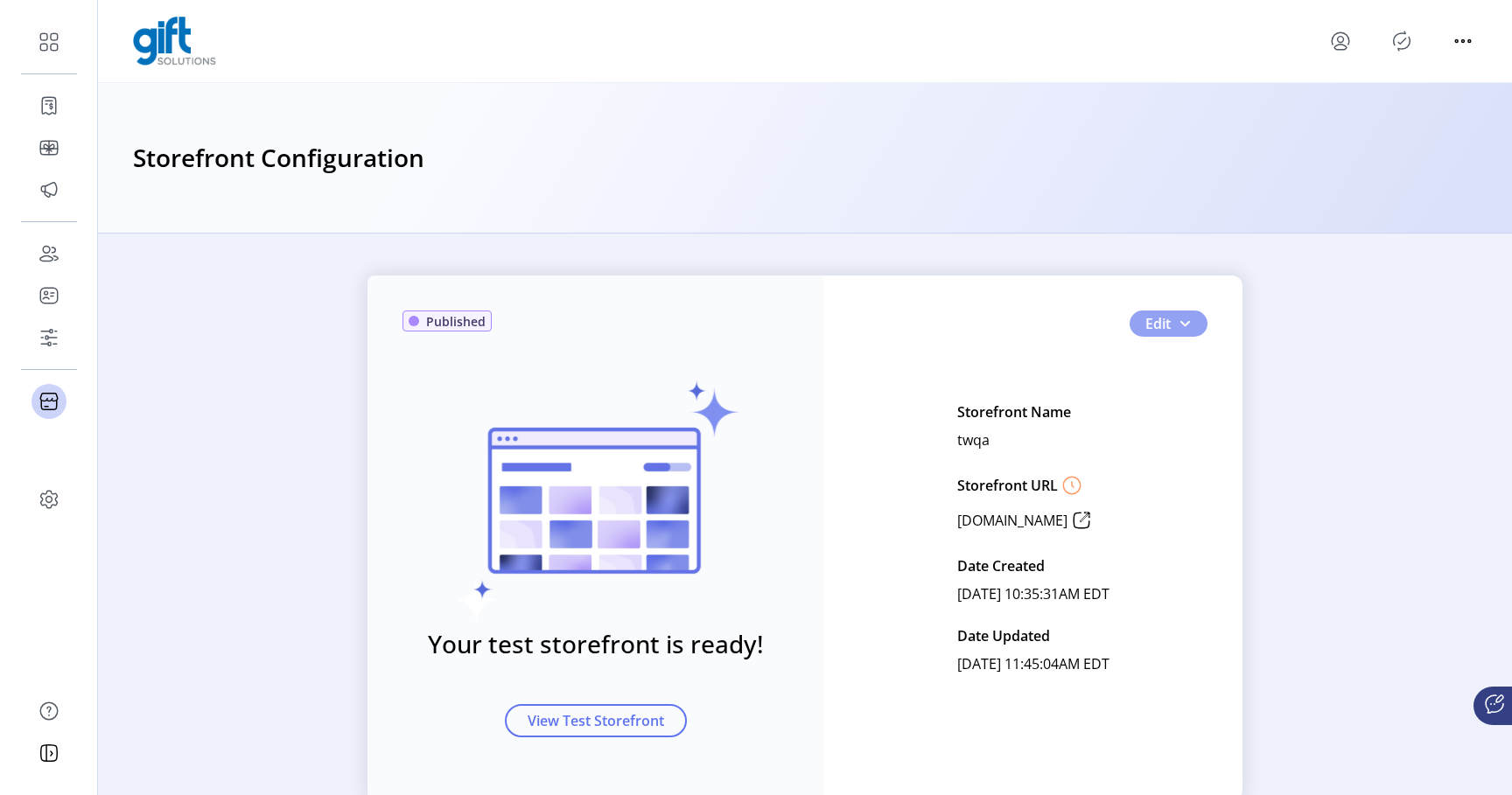
click at [1156, 328] on span "Edit" at bounding box center [1158, 324] width 26 height 21
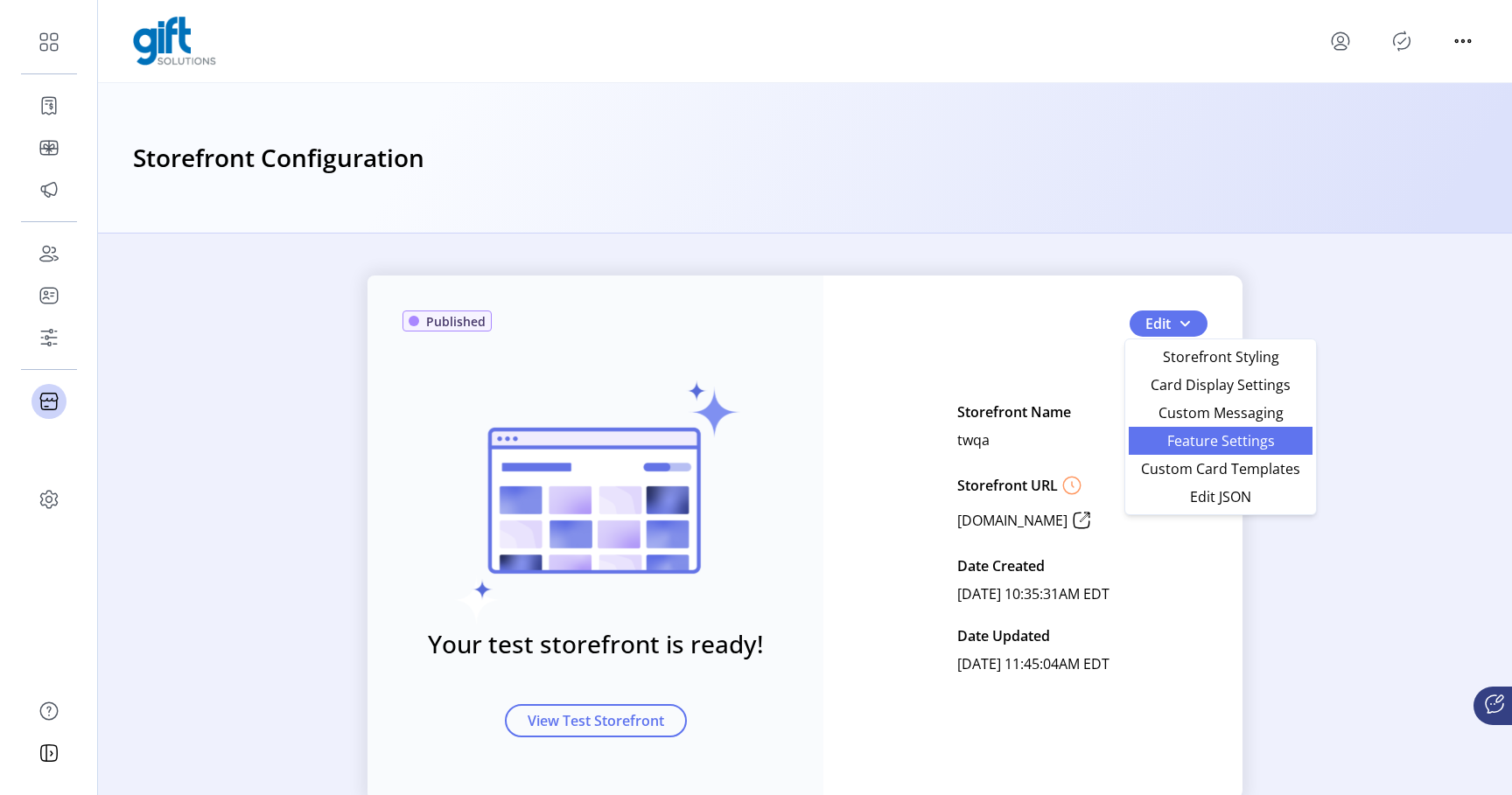
click at [1190, 438] on span "Feature Settings" at bounding box center [1221, 441] width 163 height 14
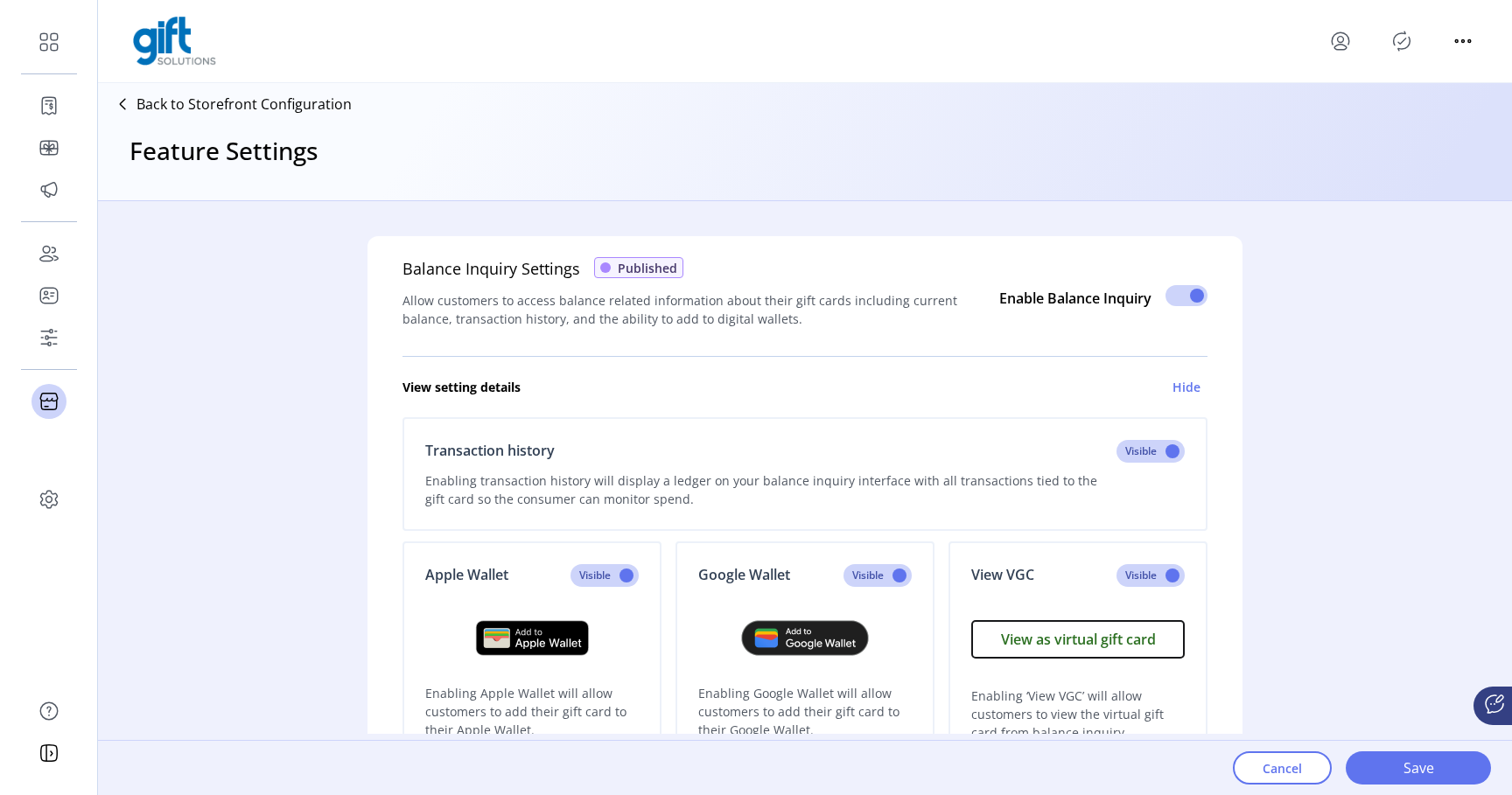
click at [296, 104] on p "Back to Storefront Configuration" at bounding box center [244, 104] width 216 height 21
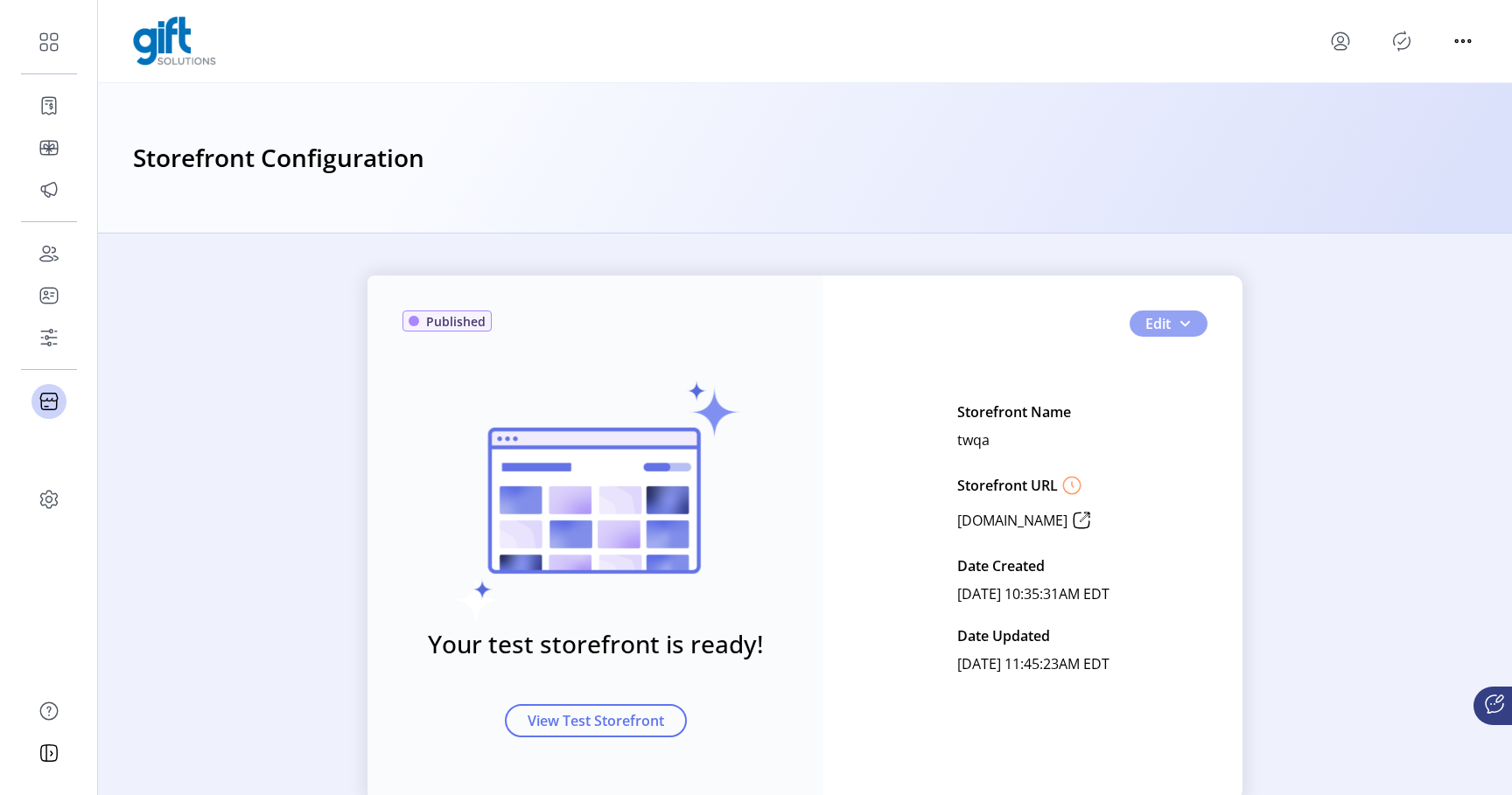
click at [1178, 328] on span "button" at bounding box center [1185, 324] width 14 height 14
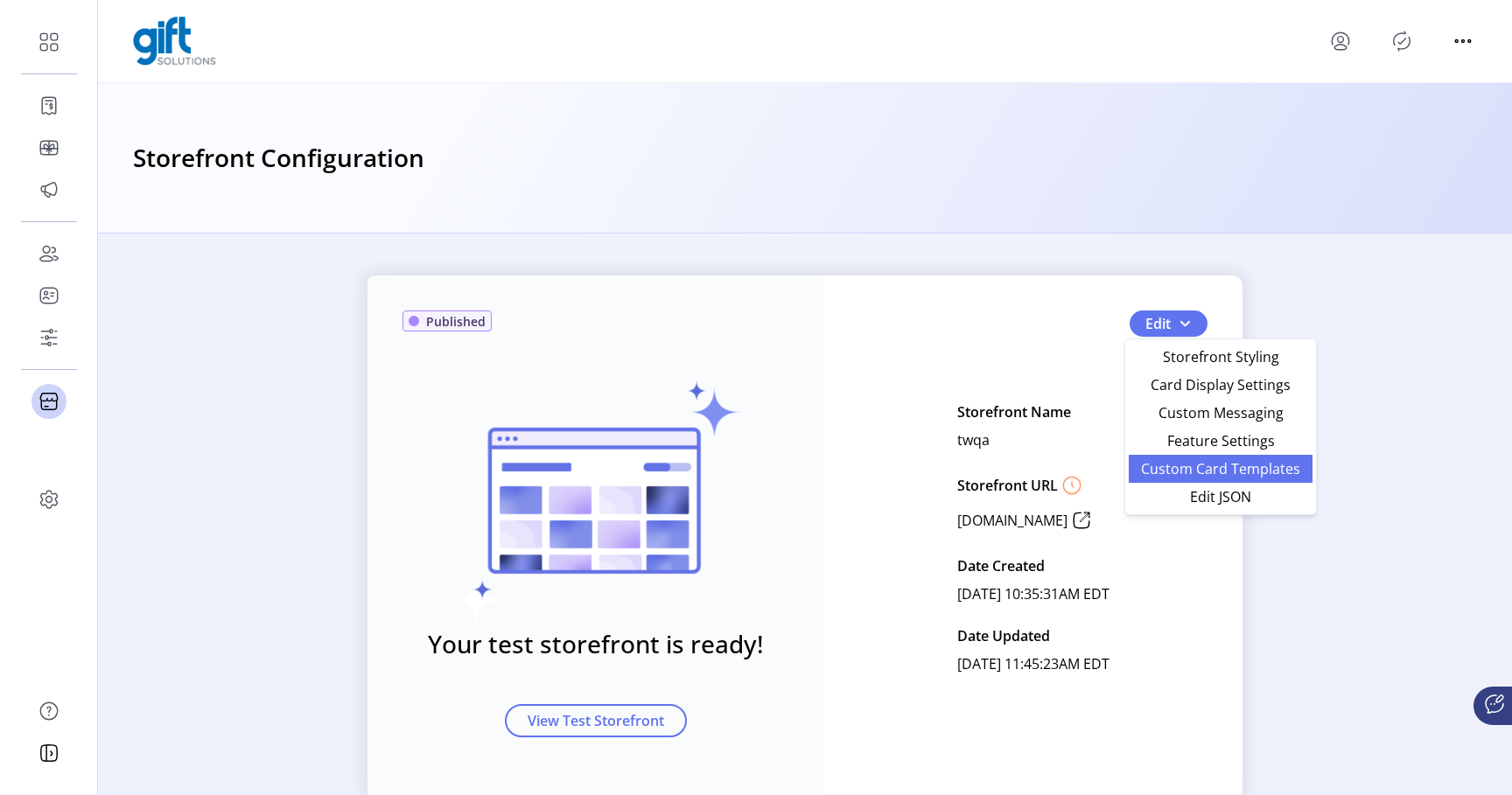
click at [1189, 469] on span "Custom Card Templates" at bounding box center [1221, 469] width 163 height 14
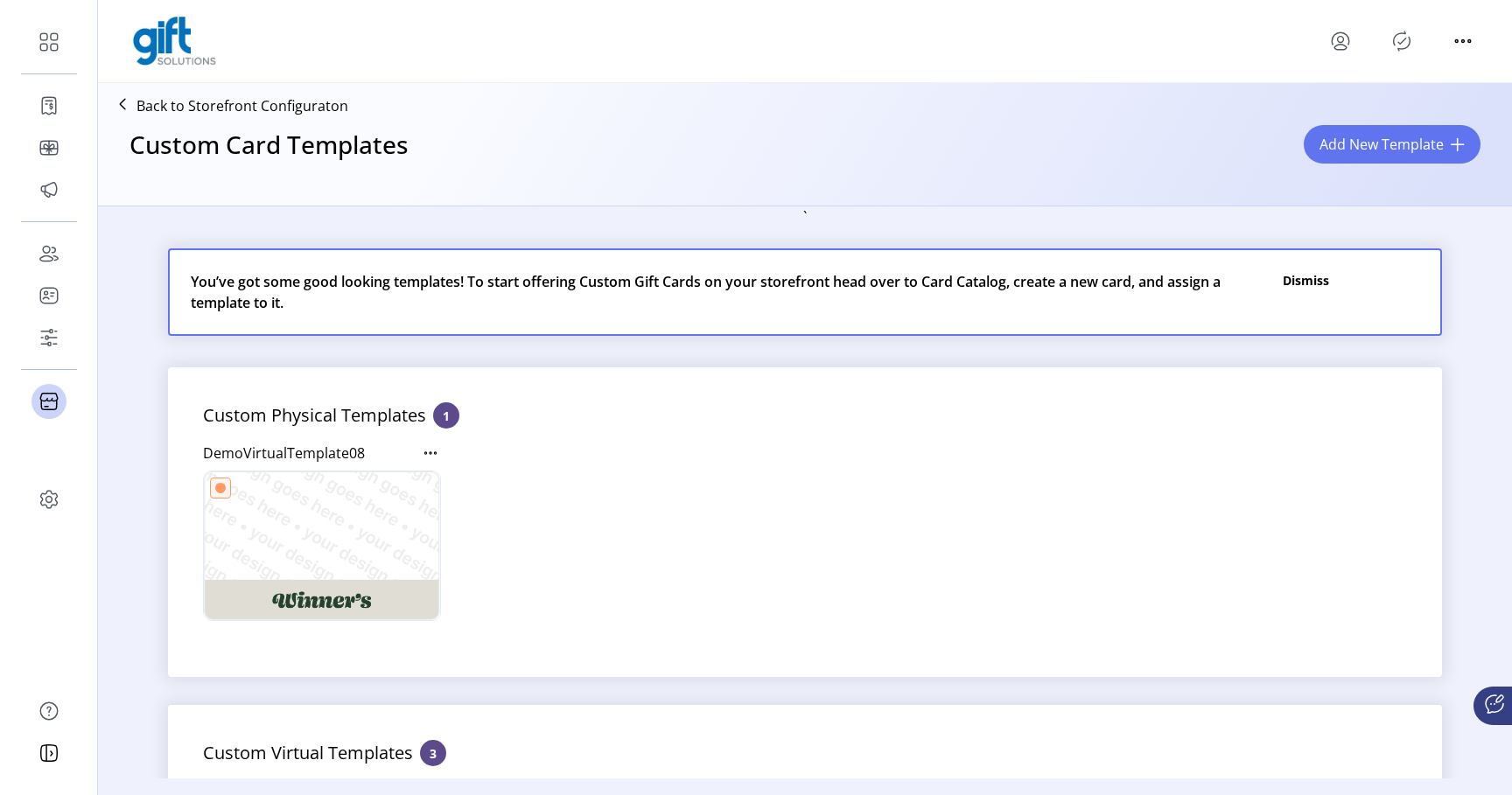
click at [295, 107] on p "Back to Storefront Configuraton" at bounding box center [242, 106] width 212 height 21
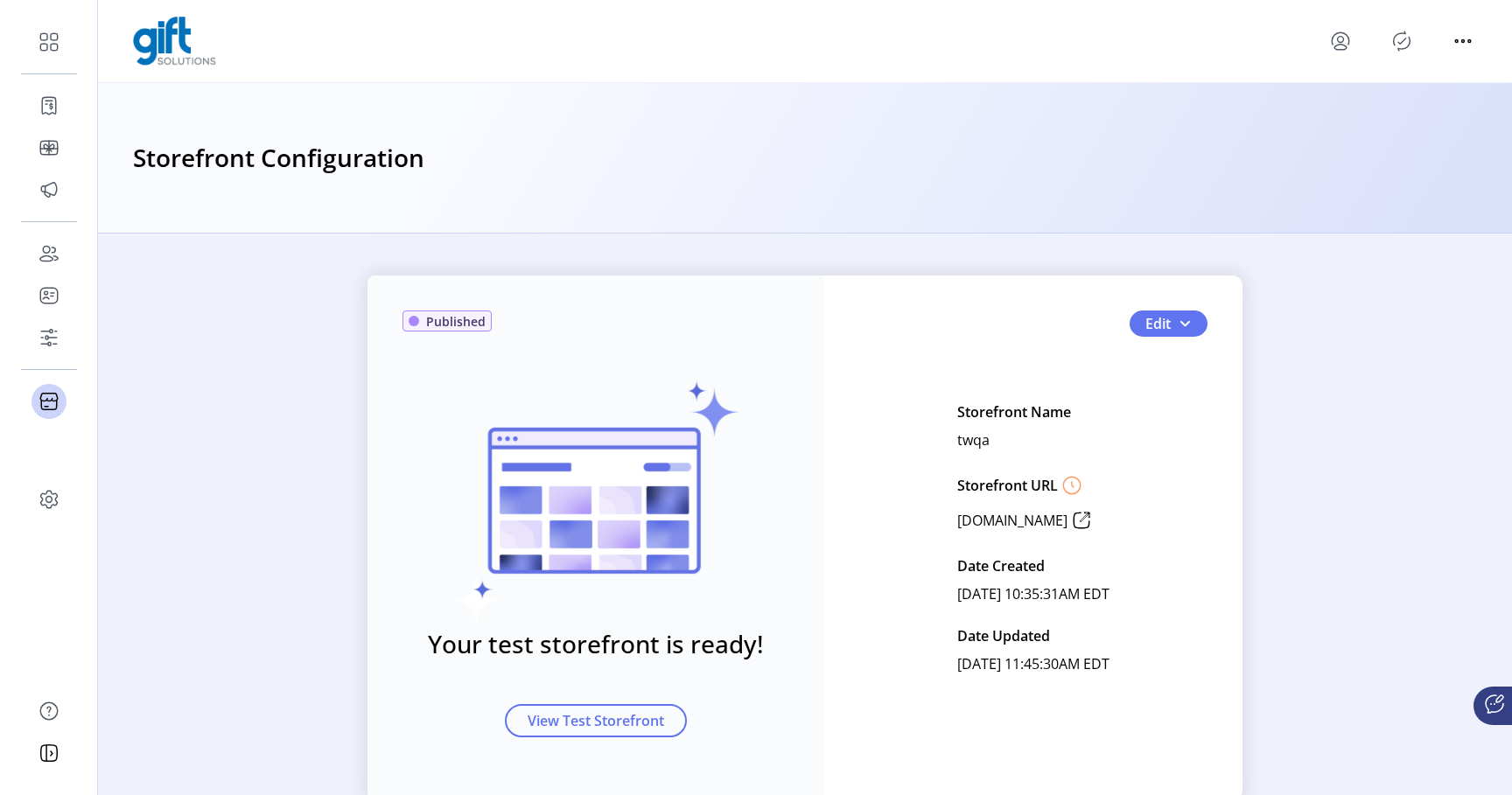
click at [1182, 309] on div "Published Your test storefront is ready! View Test Storefront Edit Storefront N…" at bounding box center [805, 538] width 875 height 525
click at [1172, 319] on button "Edit" at bounding box center [1168, 324] width 78 height 27
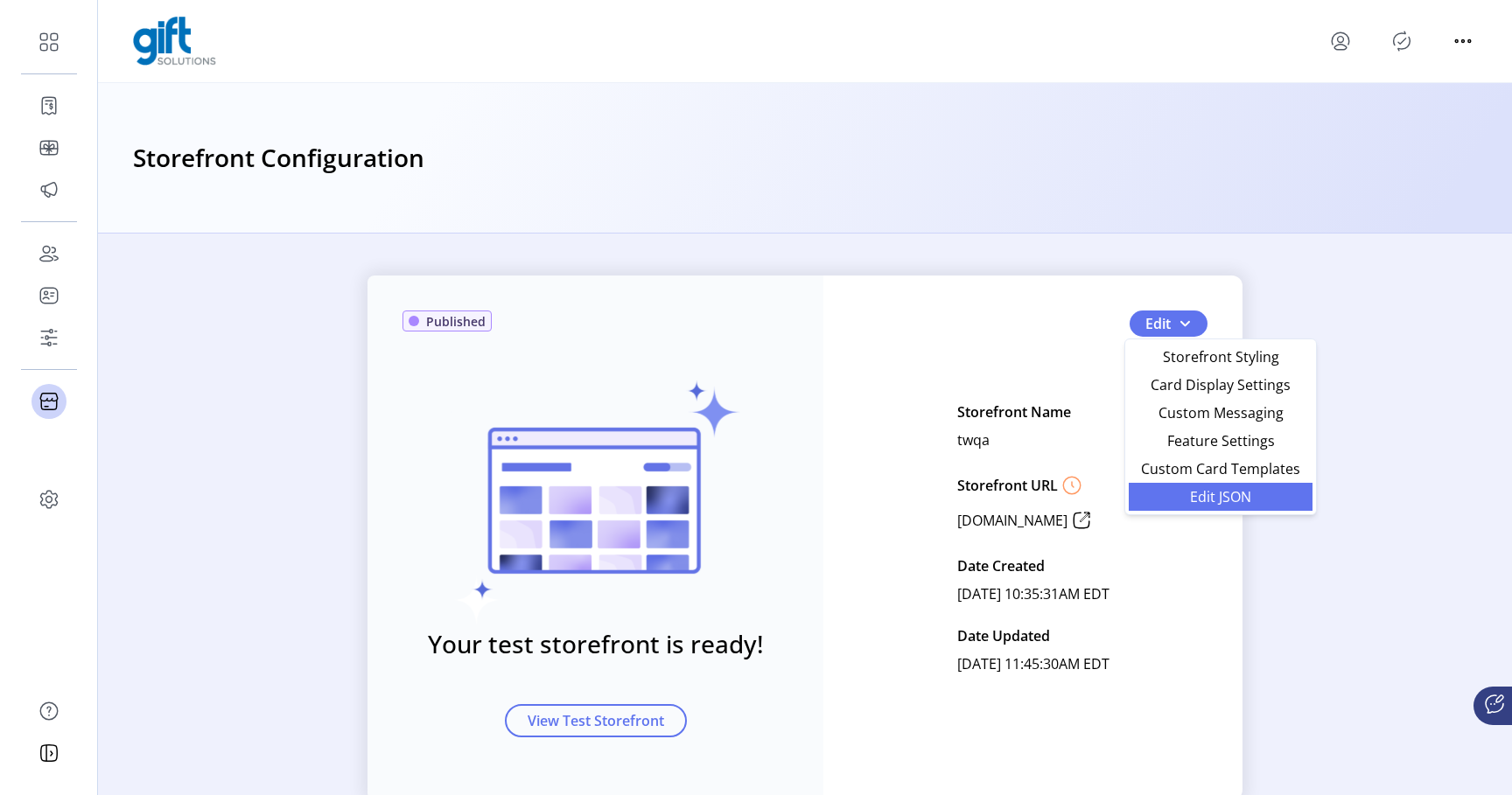
click at [1192, 492] on span "Edit JSON" at bounding box center [1221, 496] width 163 height 14
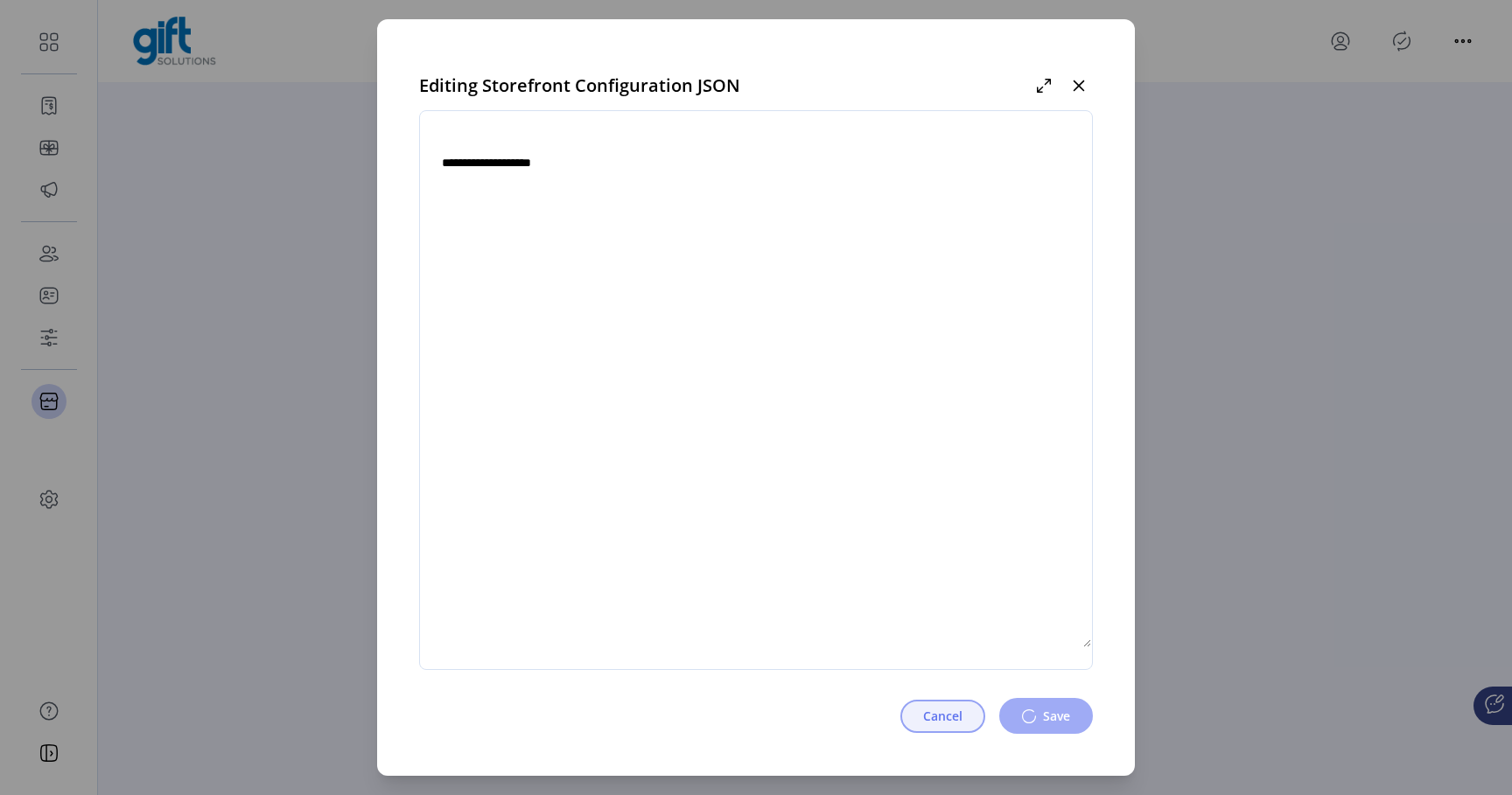
type textarea "**********"
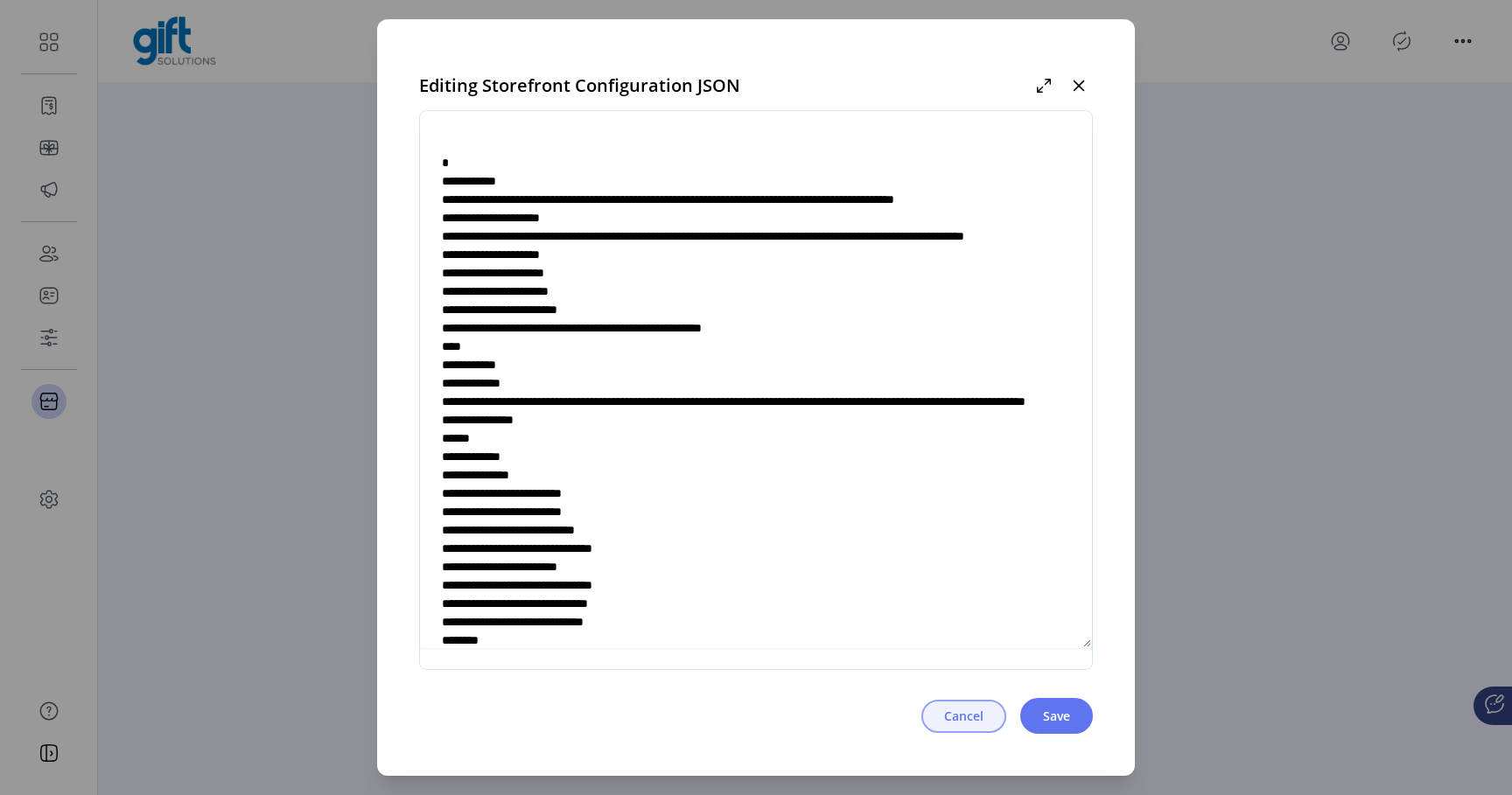
click at [971, 720] on span "Cancel" at bounding box center [963, 716] width 39 height 18
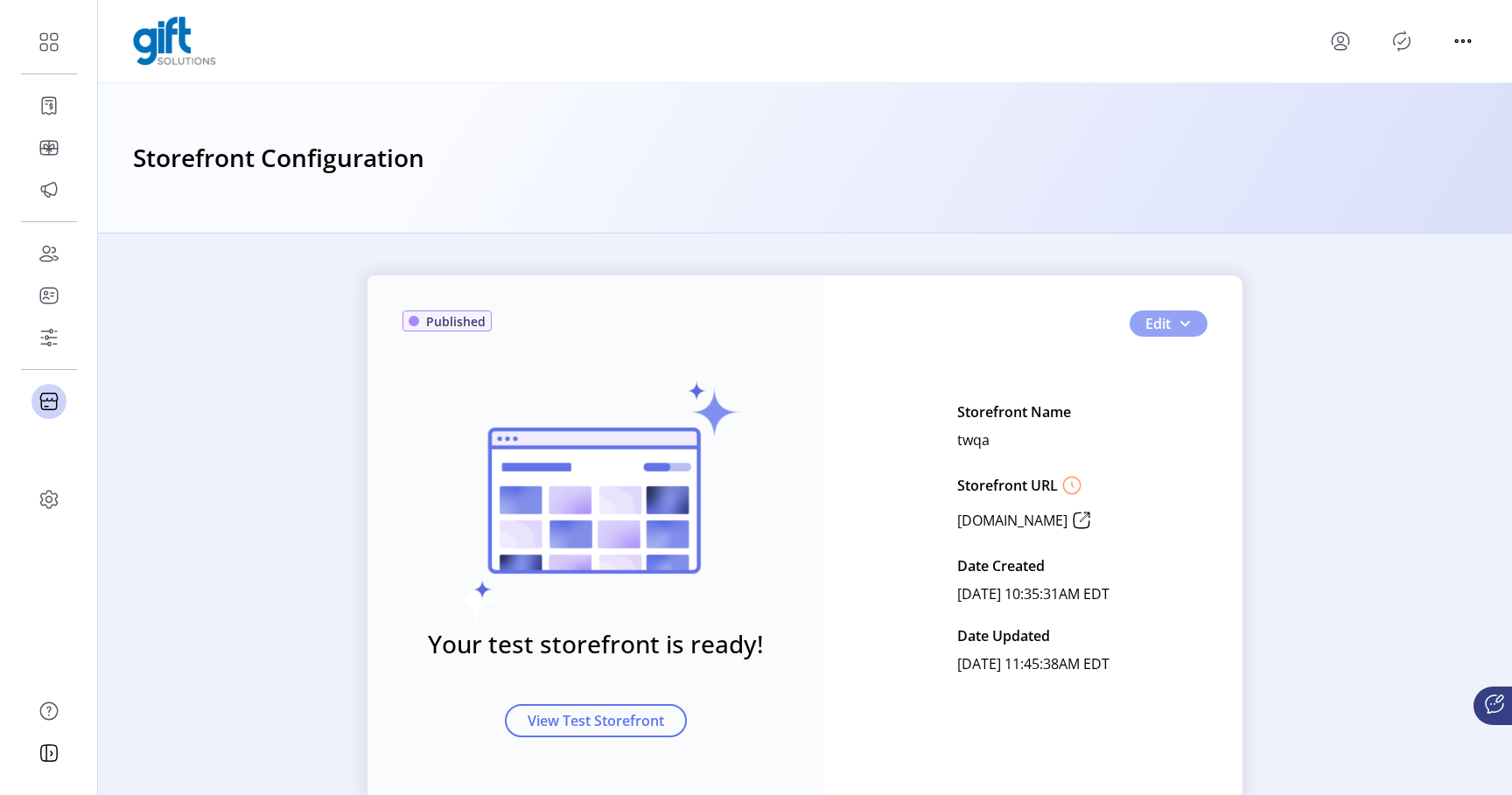
click at [1167, 313] on button "Edit" at bounding box center [1168, 324] width 78 height 27
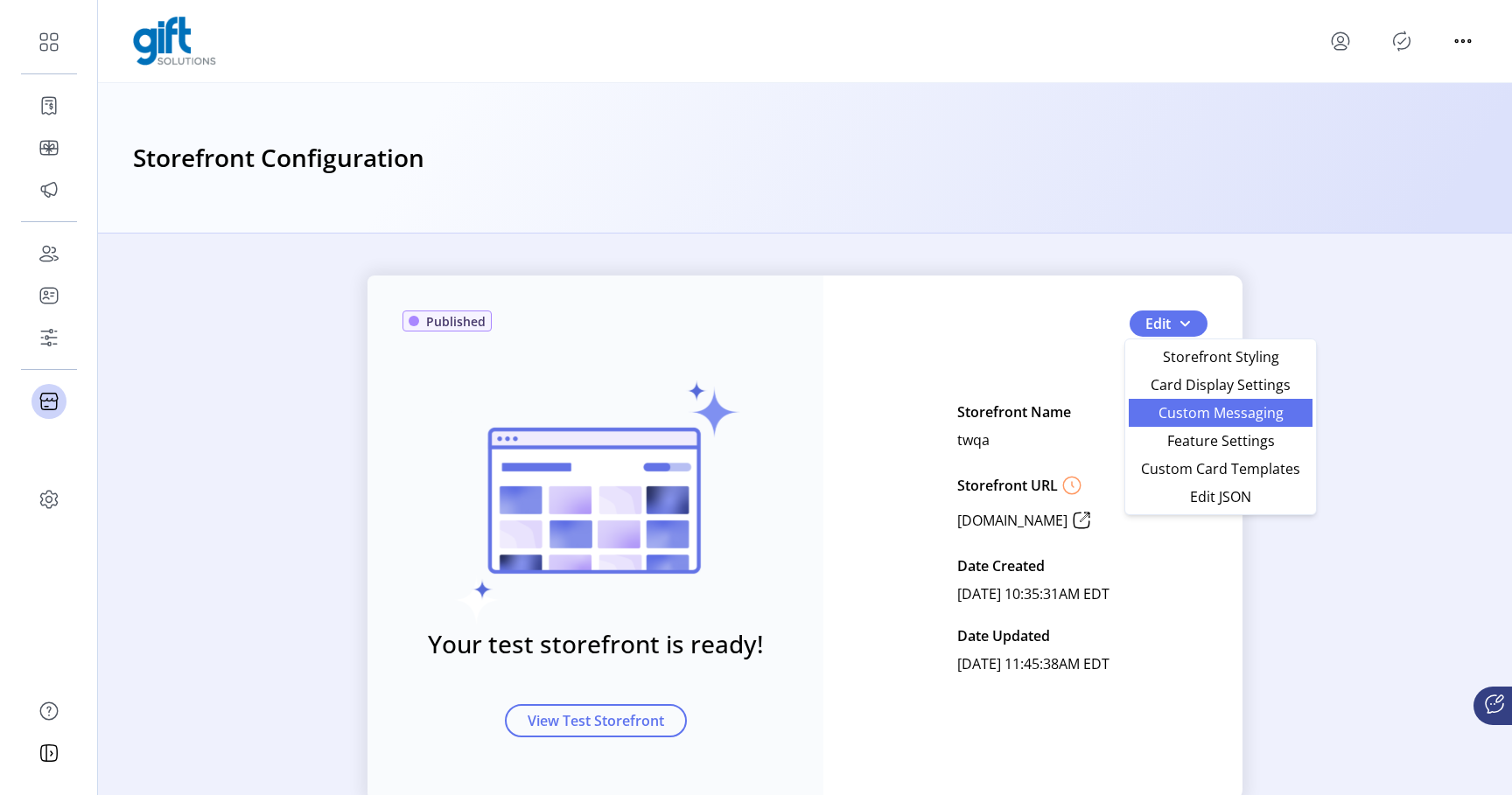
click at [1171, 408] on span "Custom Messaging" at bounding box center [1221, 412] width 163 height 14
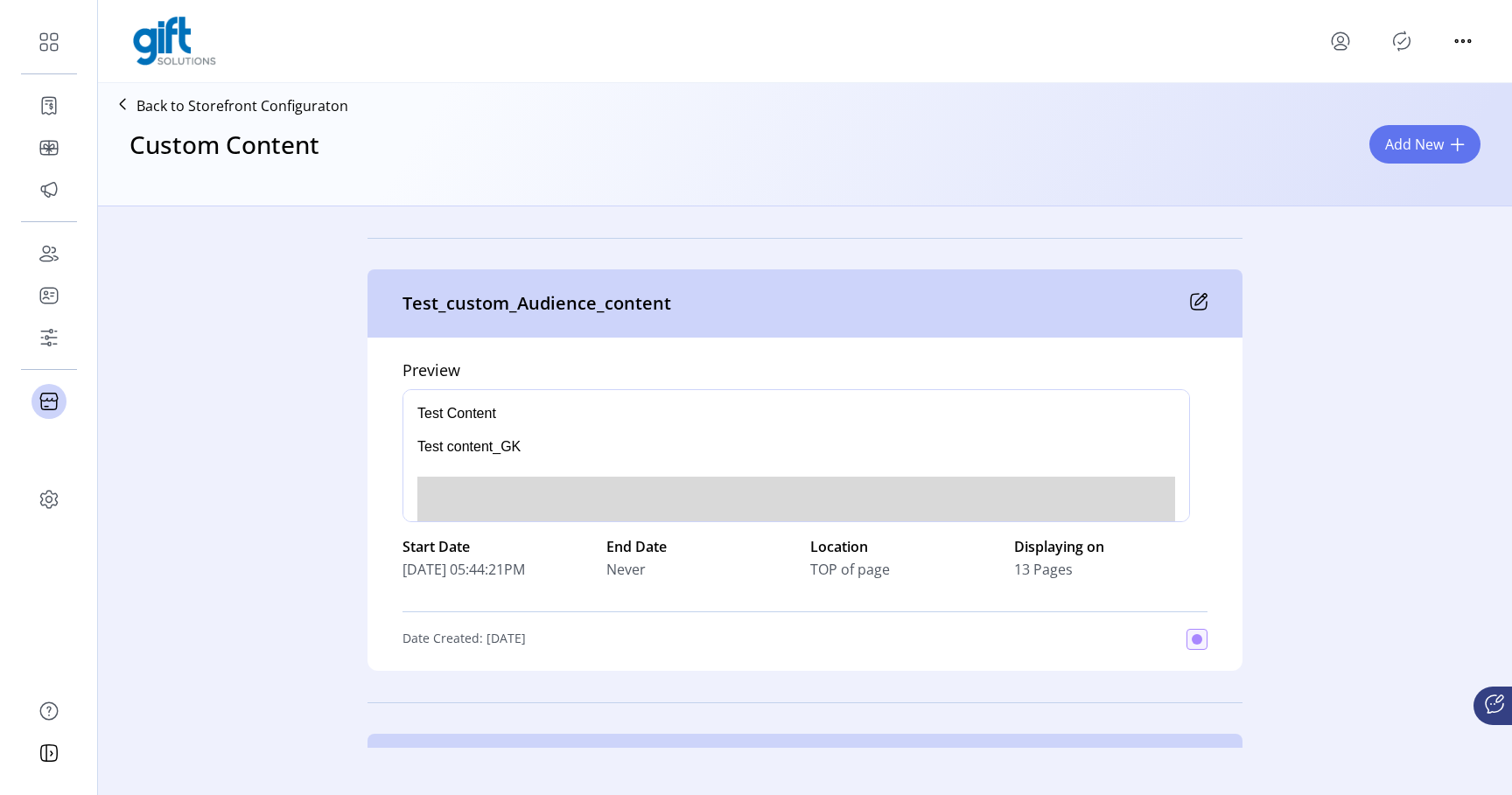
scroll to position [5088, 0]
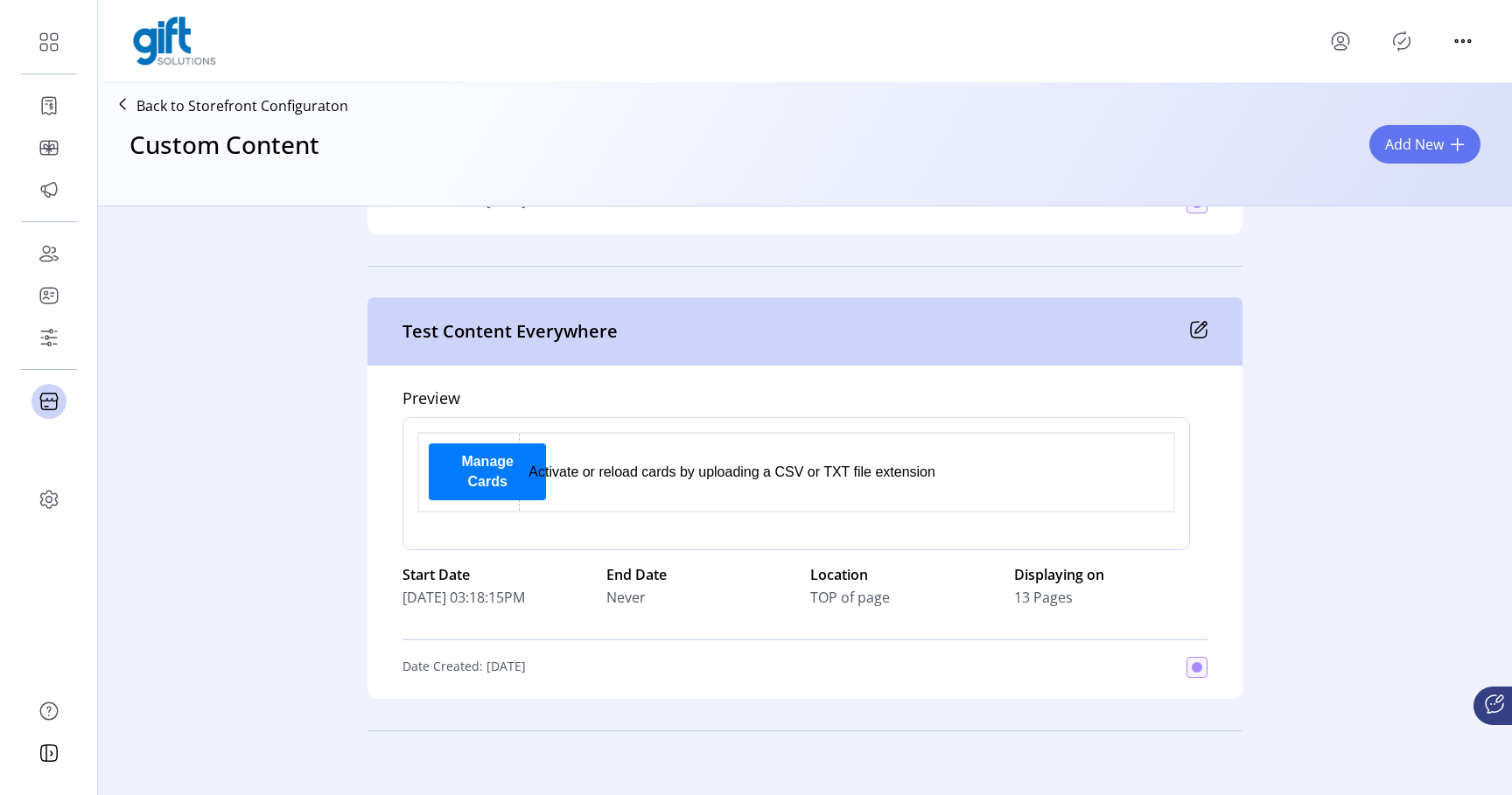
click at [219, 107] on p "Back to Storefront Configuraton" at bounding box center [242, 106] width 212 height 21
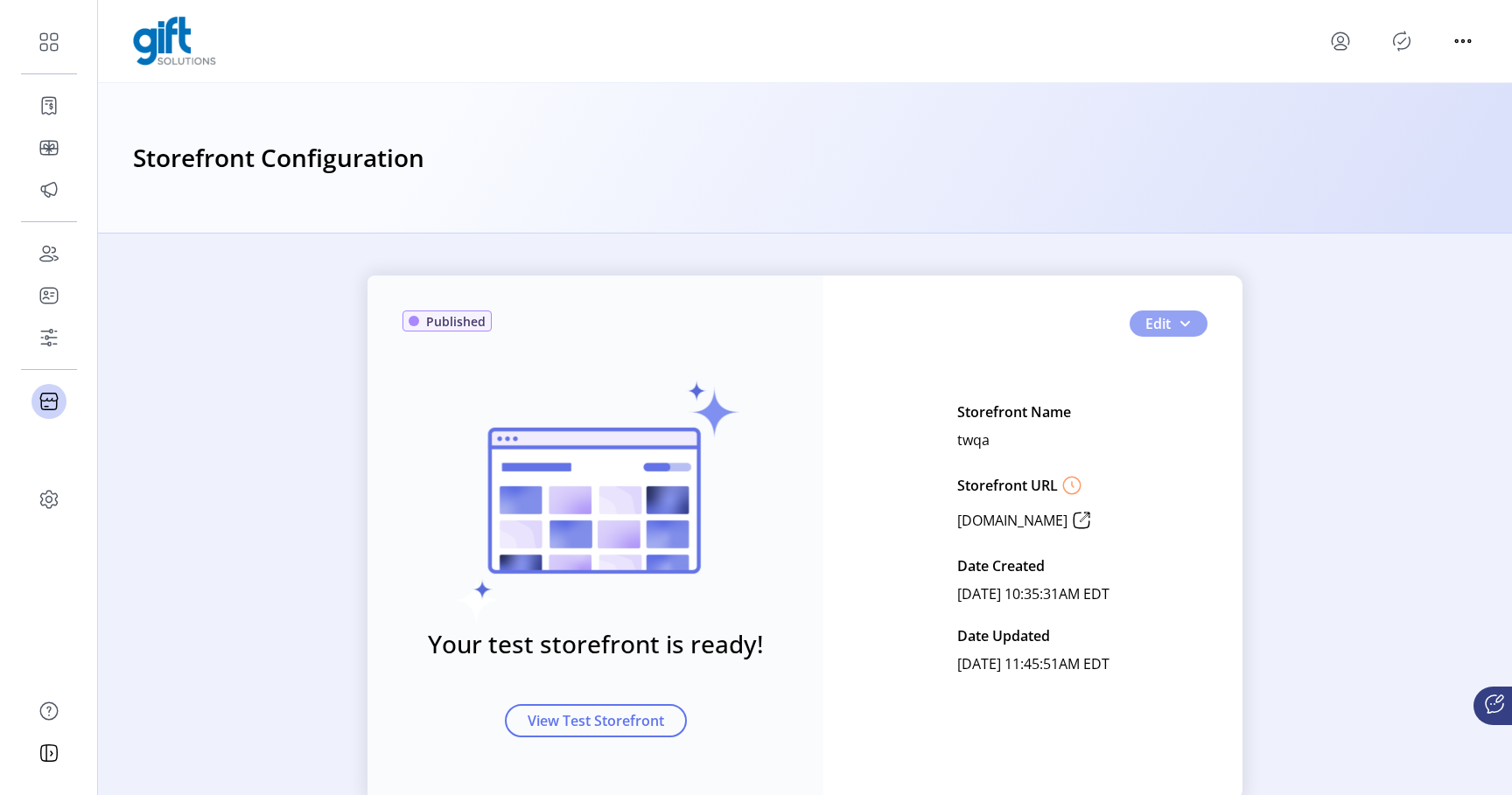
click at [1161, 310] on button "Edit" at bounding box center [1168, 324] width 78 height 27
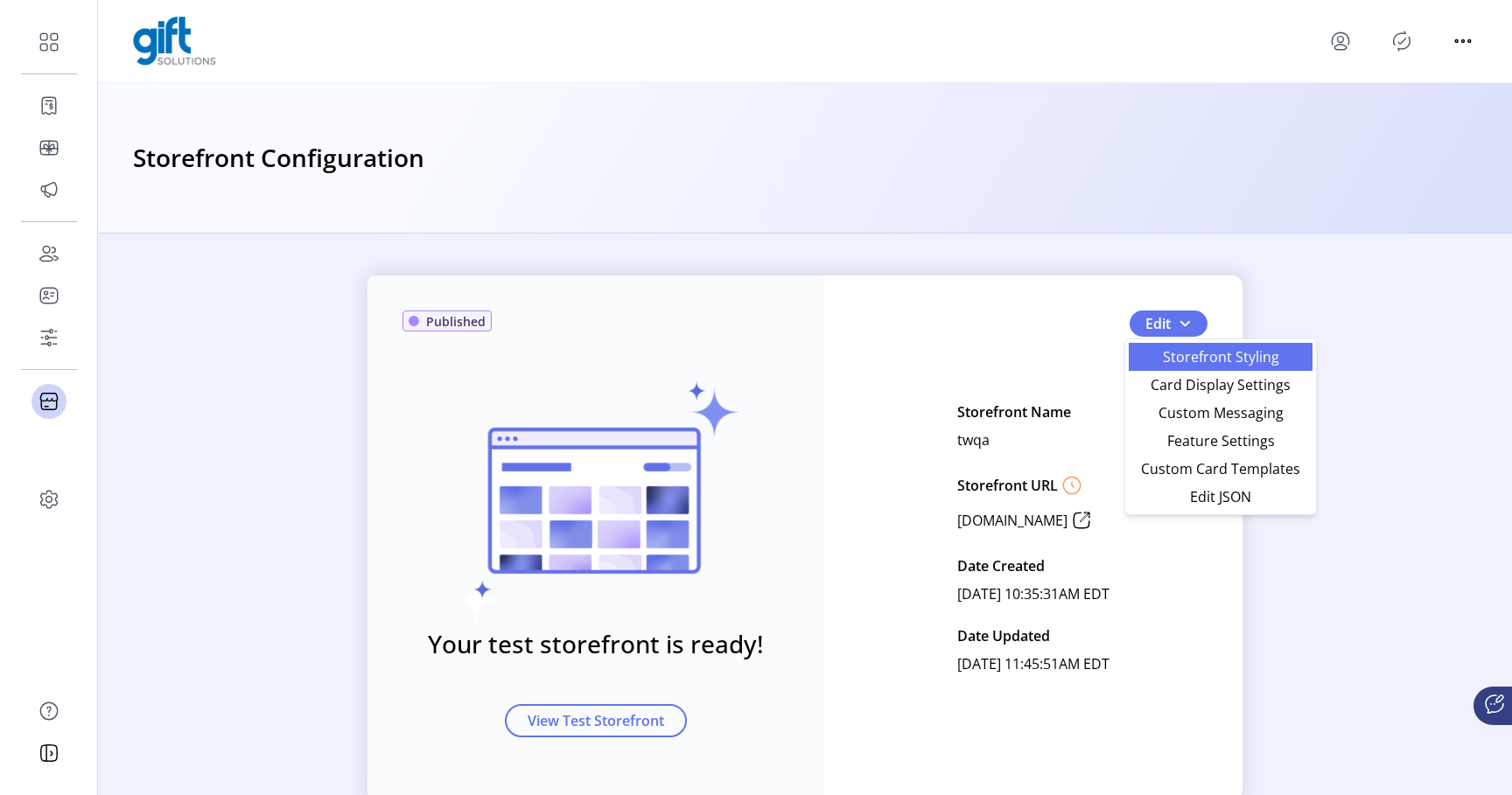
click at [1185, 350] on span "Storefront Styling" at bounding box center [1221, 357] width 163 height 14
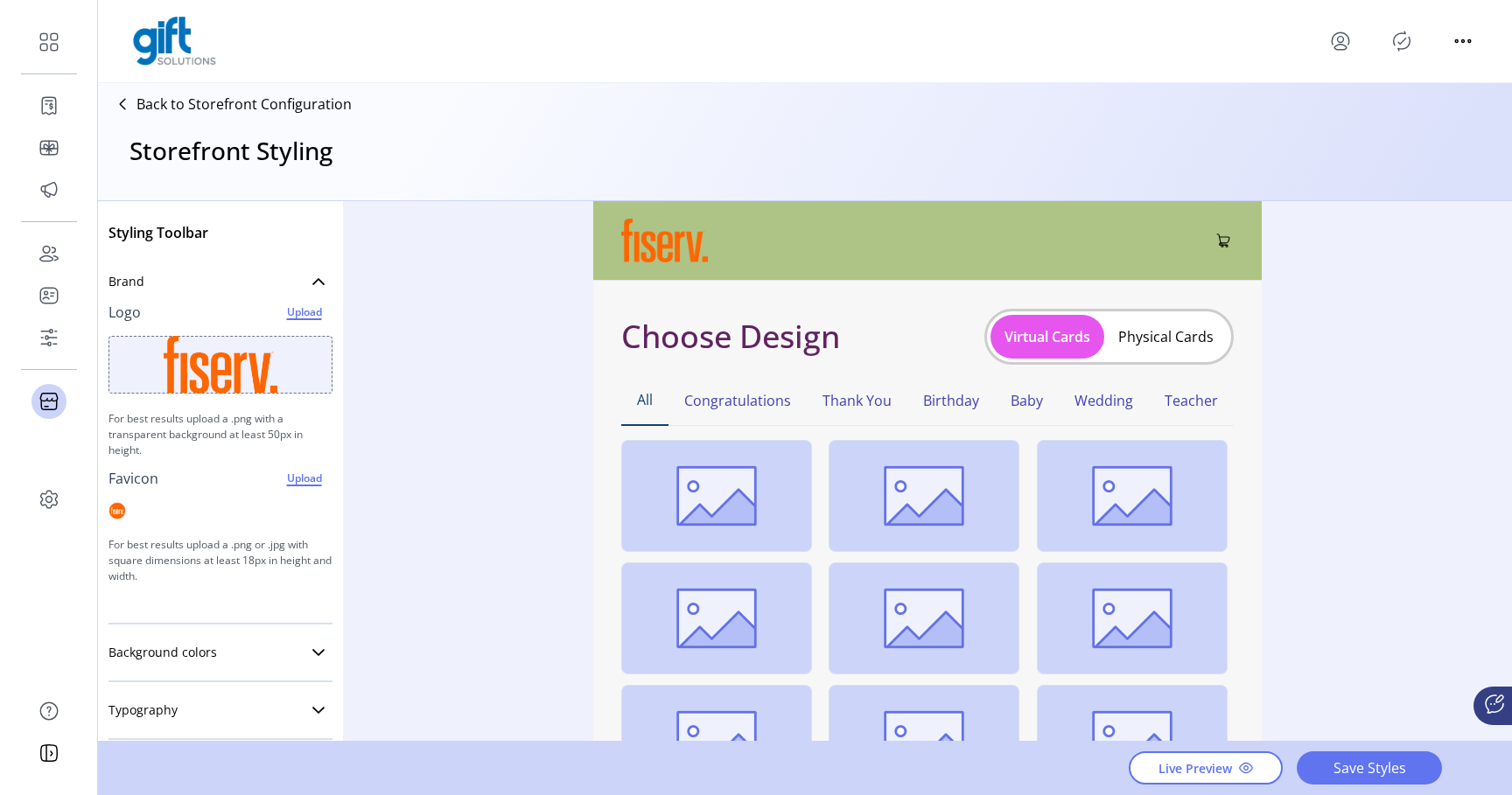
click at [340, 103] on p "Back to Storefront Configuration" at bounding box center [244, 104] width 216 height 21
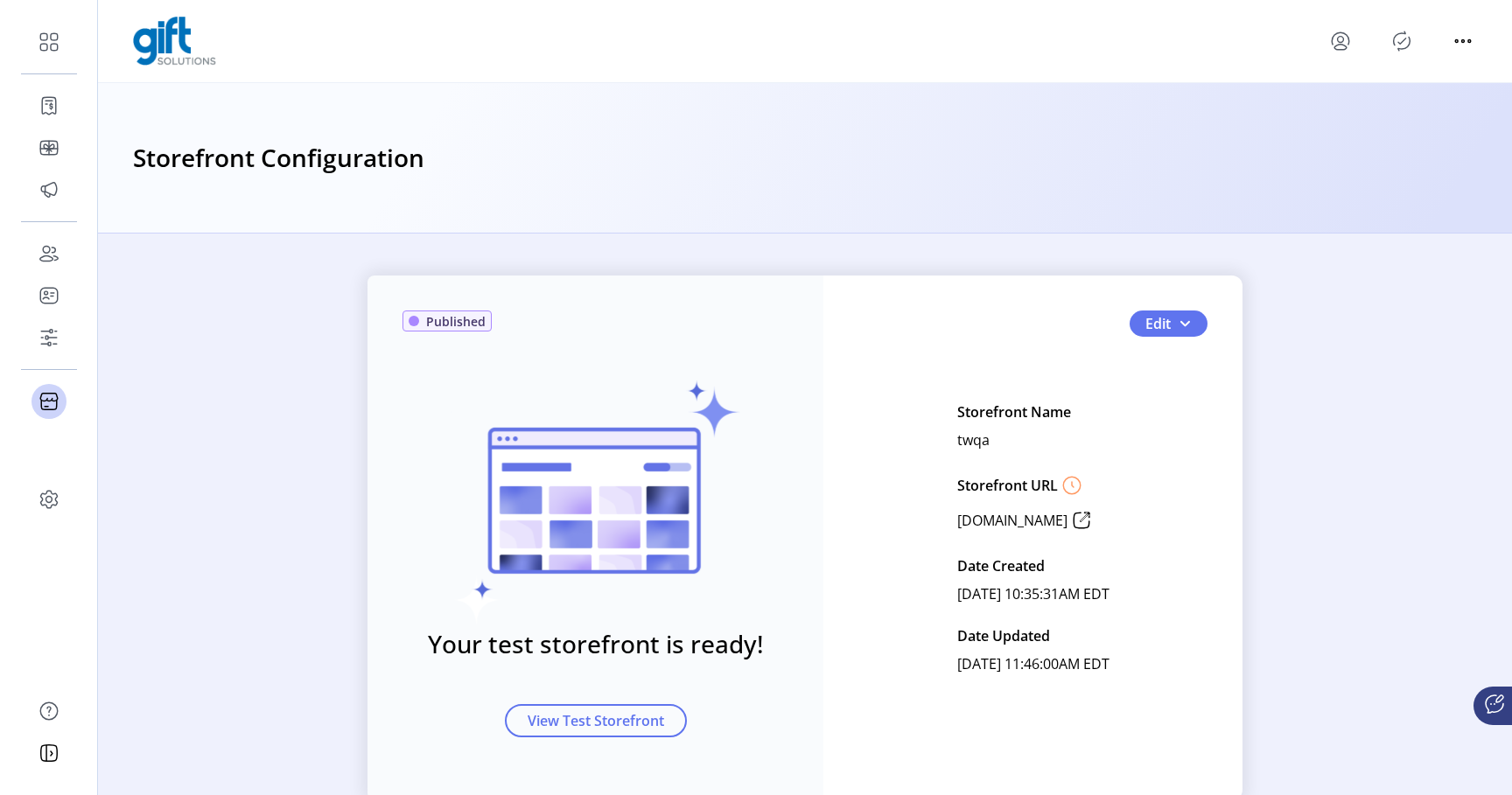
click at [1158, 343] on div "Published Your test storefront is ready! View Test Storefront Edit Storefront N…" at bounding box center [805, 538] width 875 height 525
click at [1158, 319] on span "Edit" at bounding box center [1158, 324] width 26 height 21
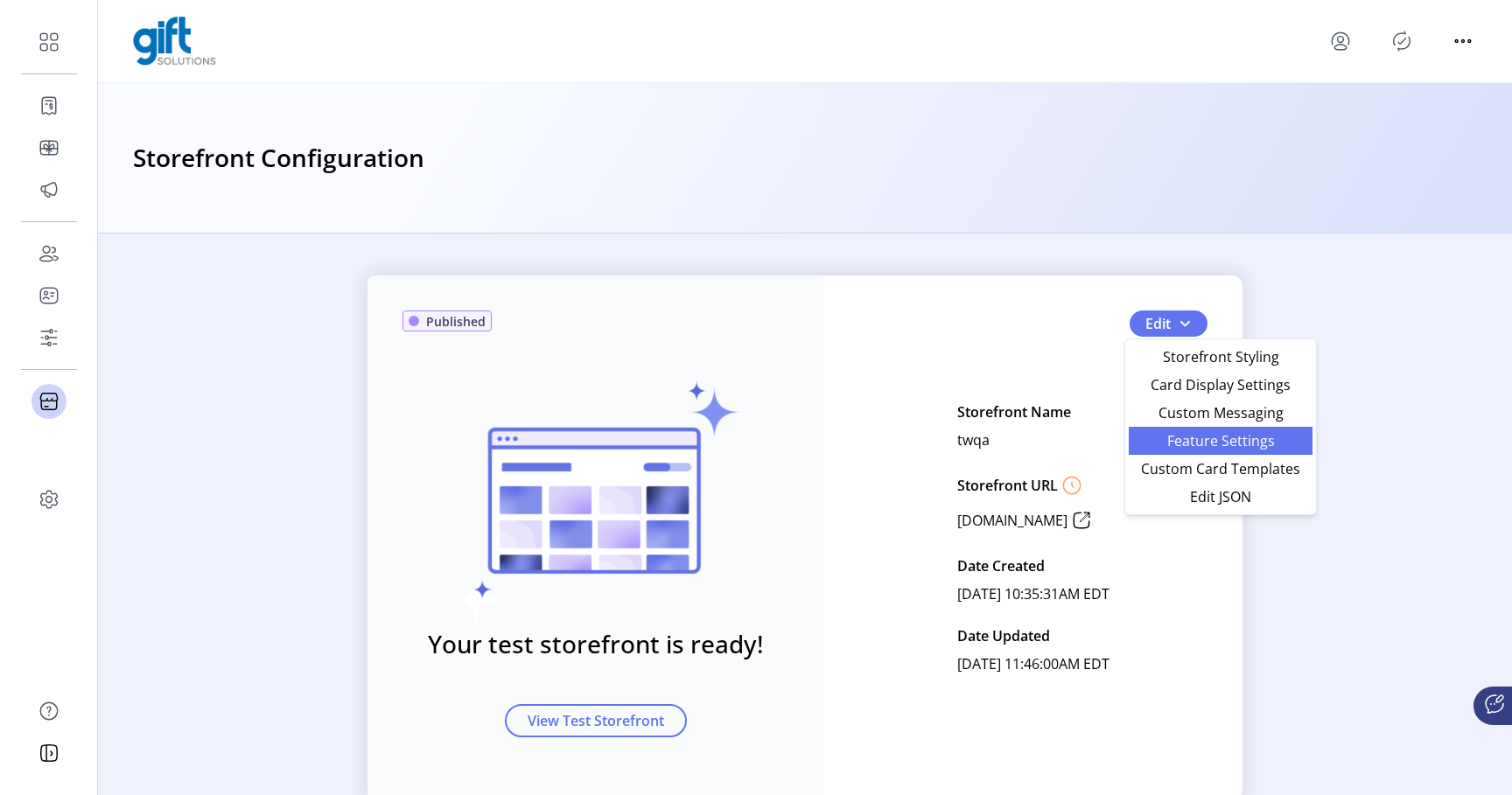
click at [1196, 428] on link "Feature Settings" at bounding box center [1221, 440] width 184 height 28
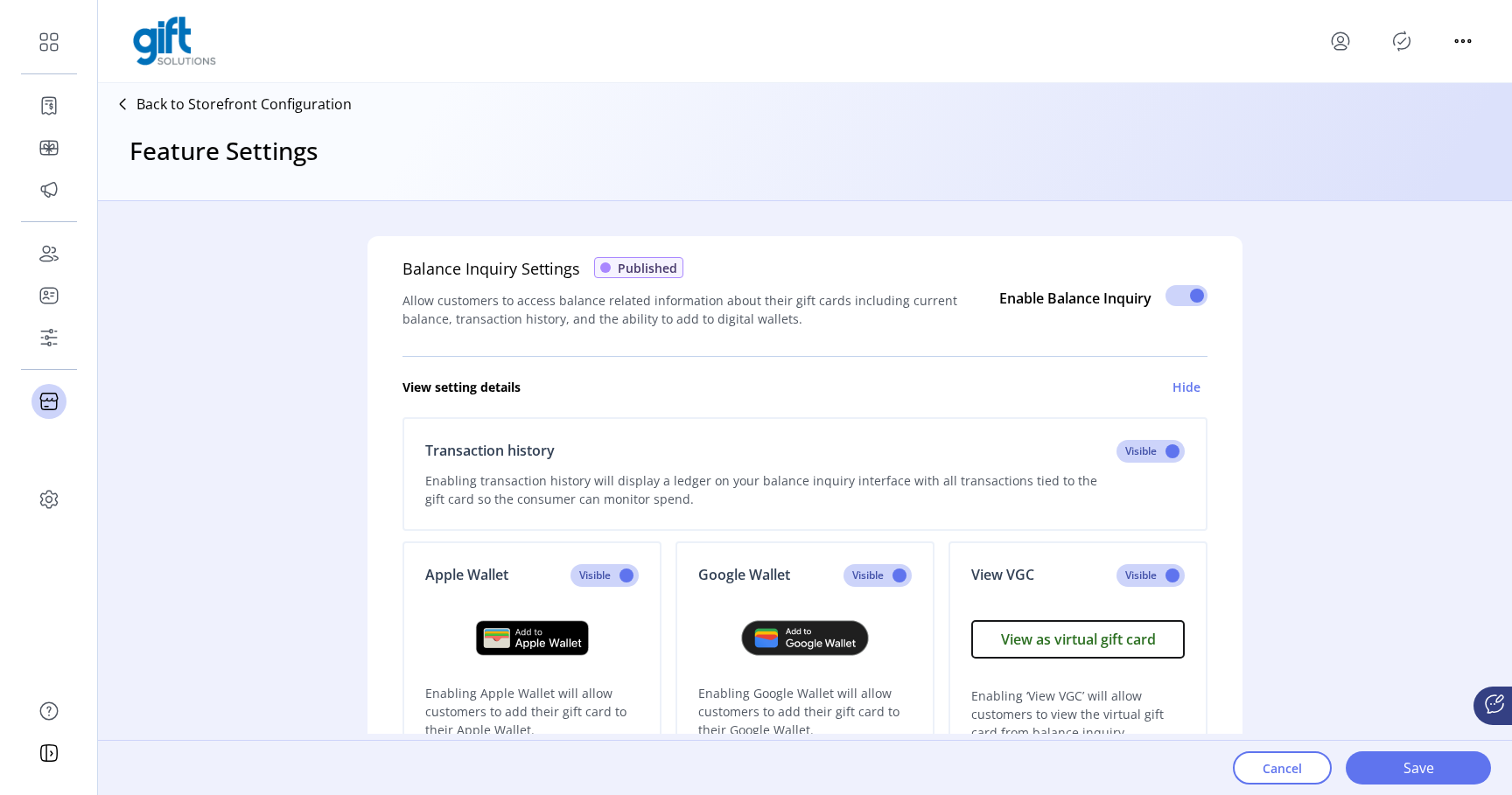
click at [304, 100] on p "Back to Storefront Configuration" at bounding box center [244, 104] width 216 height 21
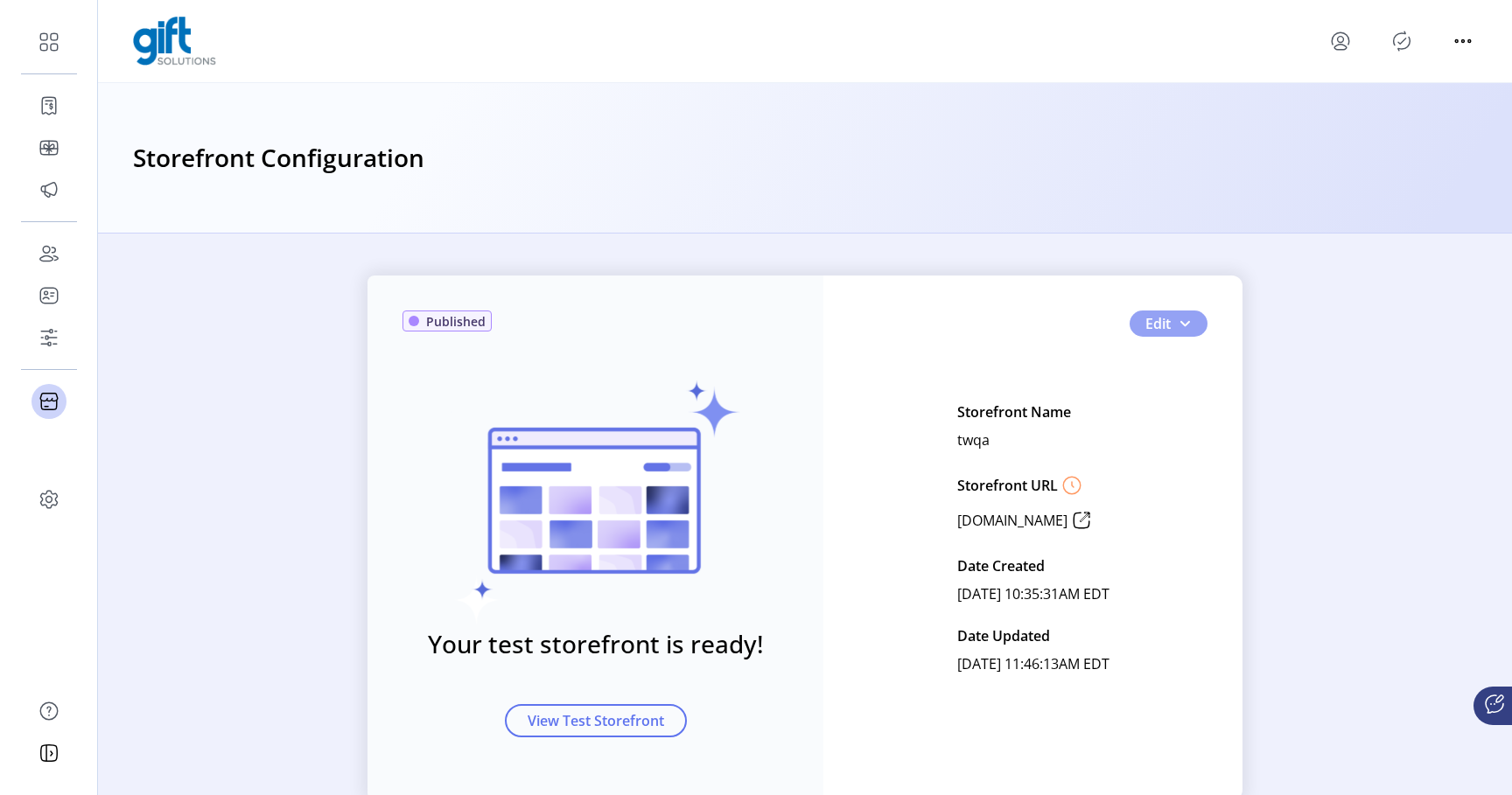
click at [1167, 324] on button "Edit" at bounding box center [1168, 324] width 78 height 27
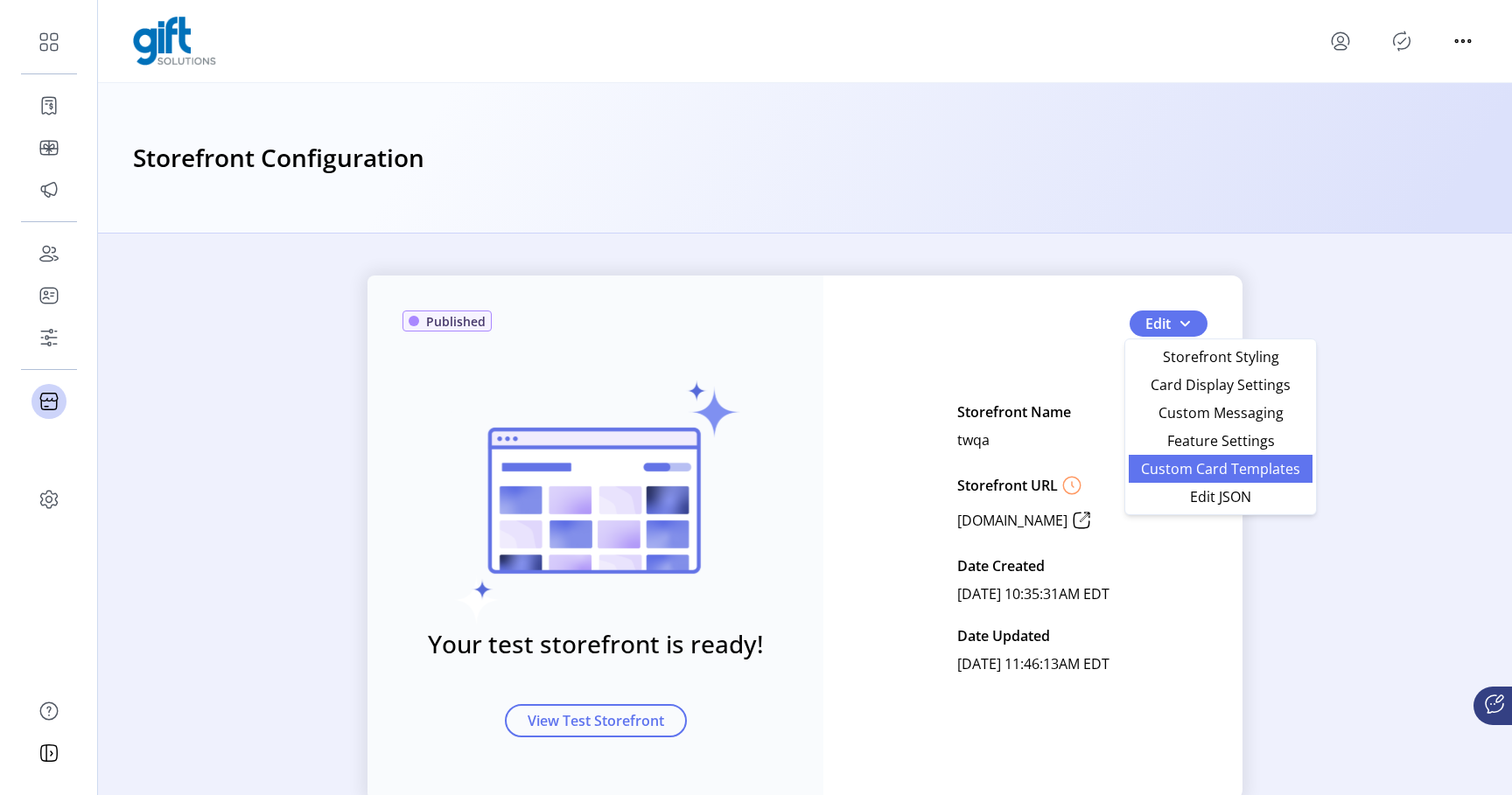
click at [1200, 468] on span "Custom Card Templates" at bounding box center [1221, 469] width 163 height 14
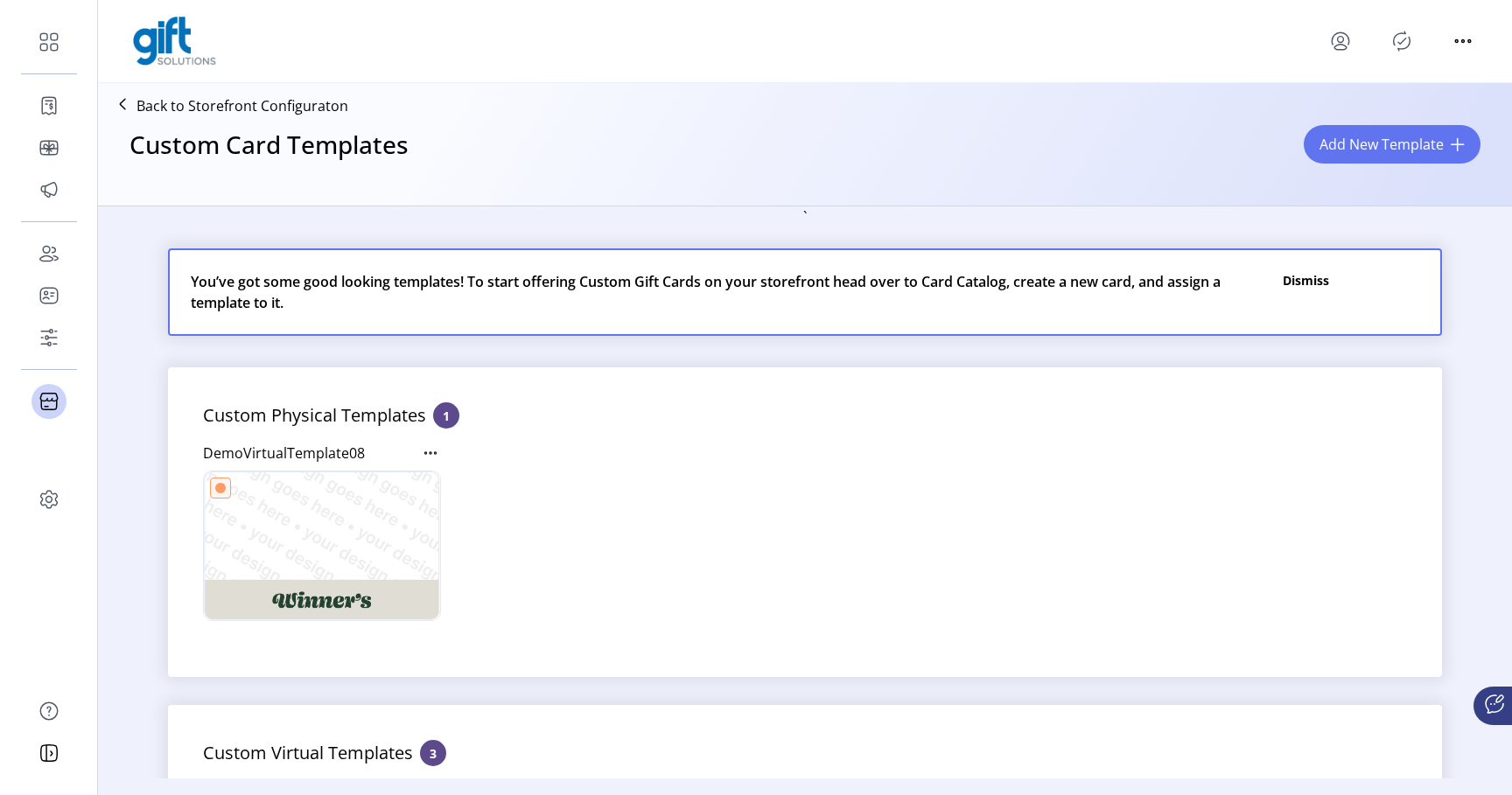
click at [259, 105] on p "Back to Storefront Configuraton" at bounding box center [242, 106] width 212 height 21
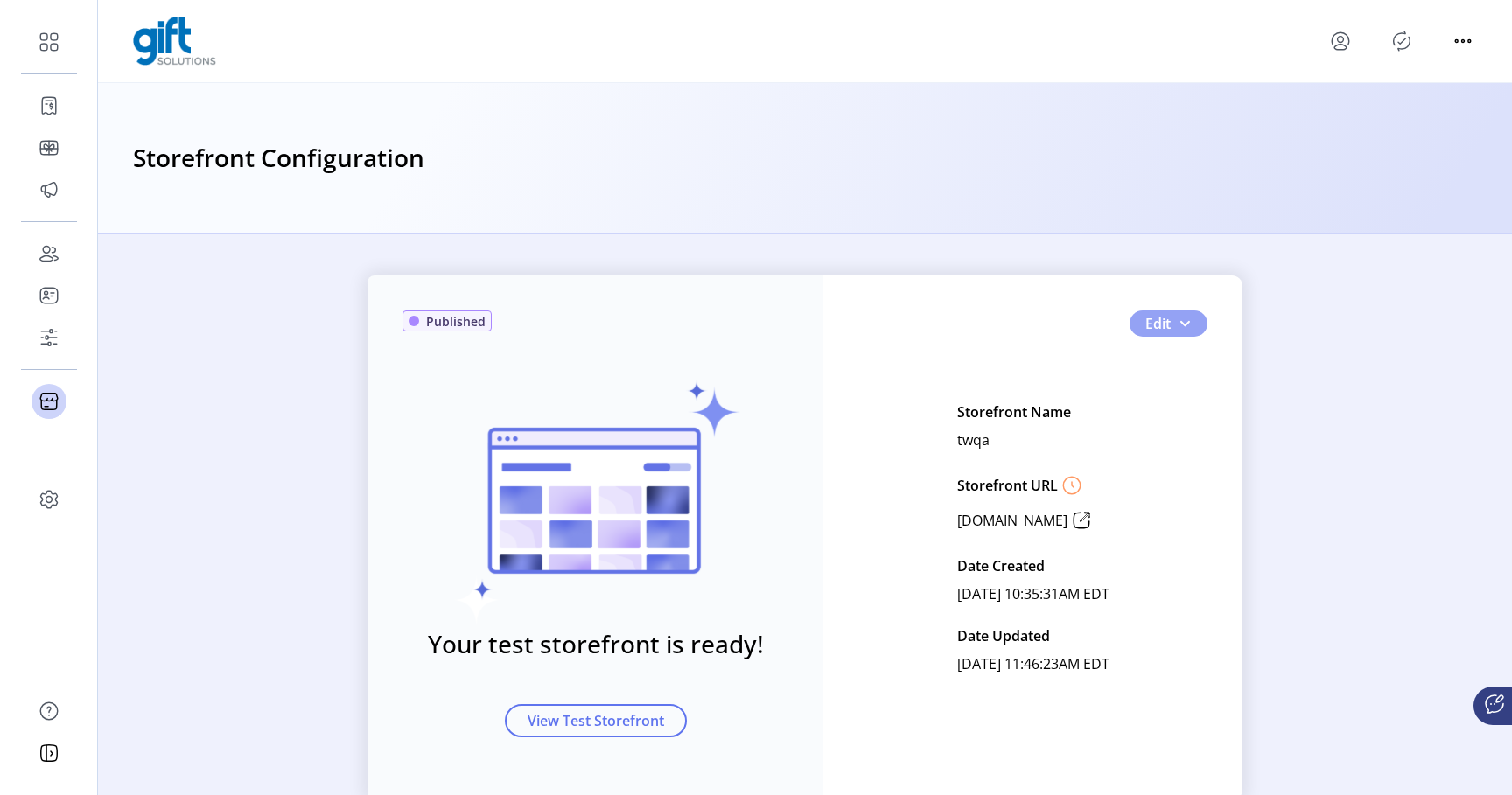
click at [1139, 325] on button "Edit" at bounding box center [1168, 324] width 78 height 27
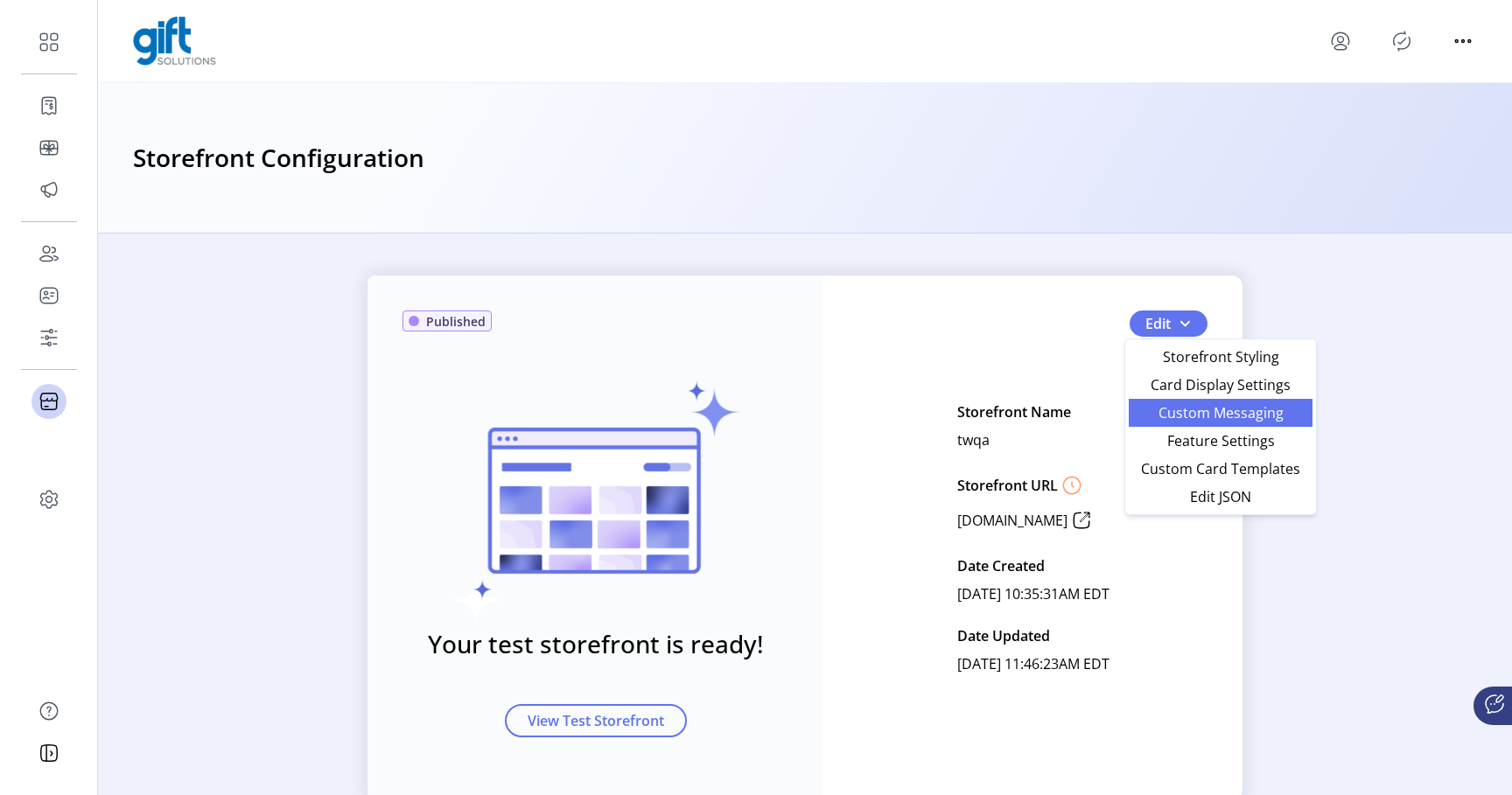
click at [1171, 418] on span "Custom Messaging" at bounding box center [1221, 412] width 163 height 14
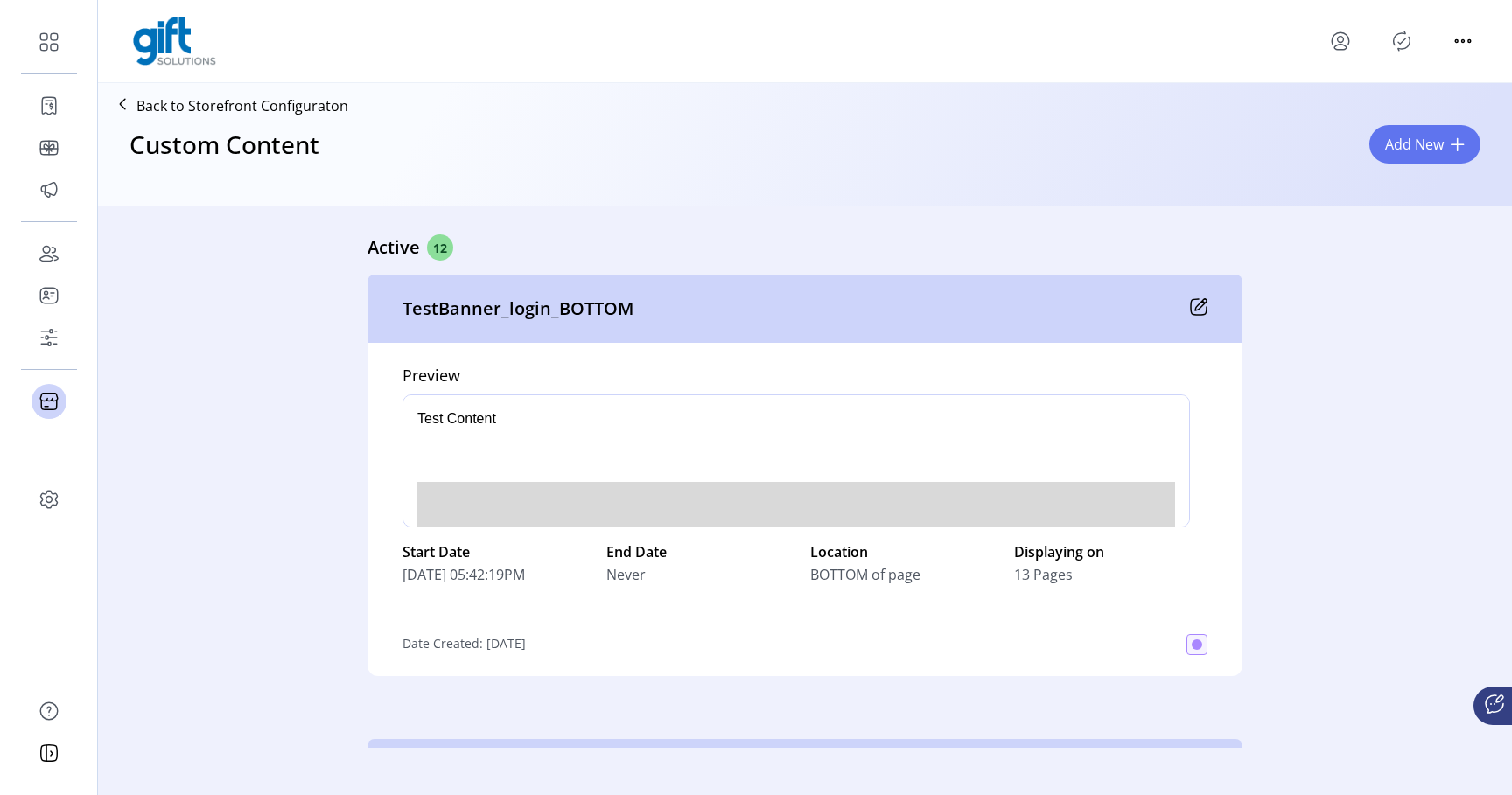
click at [128, 99] on icon at bounding box center [122, 103] width 28 height 28
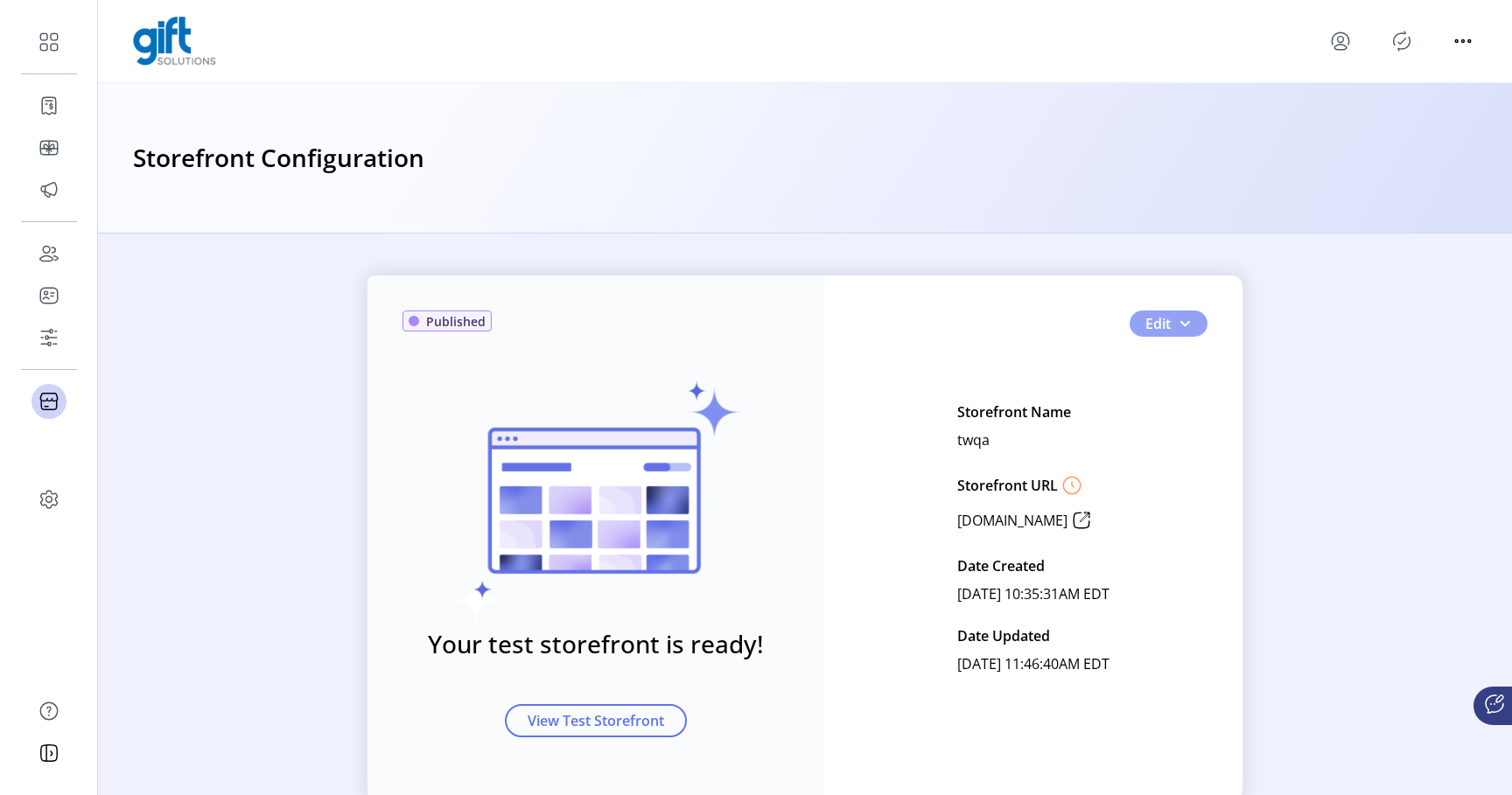
click at [1178, 330] on span "button" at bounding box center [1185, 324] width 14 height 14
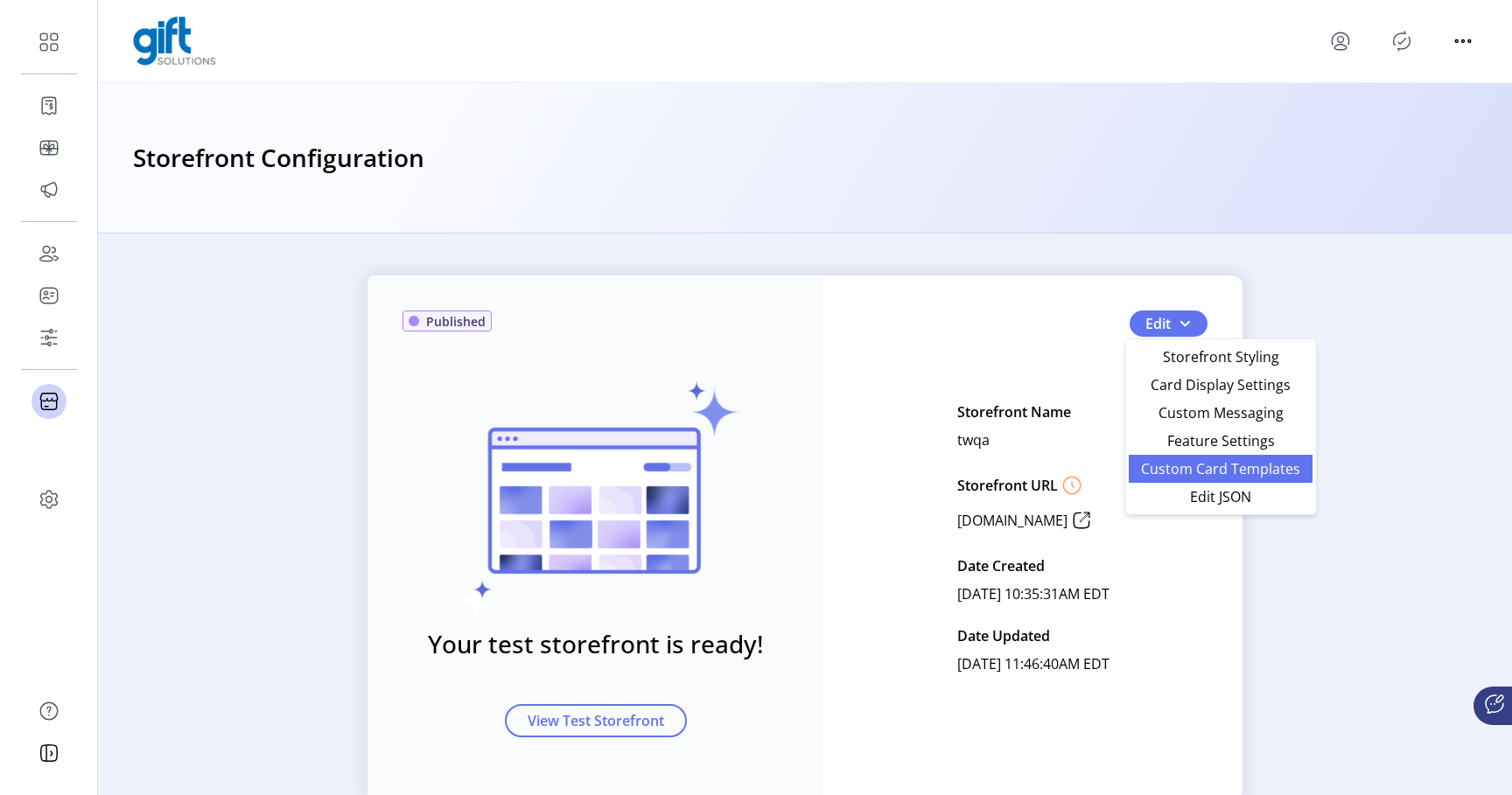
click at [1185, 462] on span "Custom Card Templates" at bounding box center [1221, 469] width 163 height 14
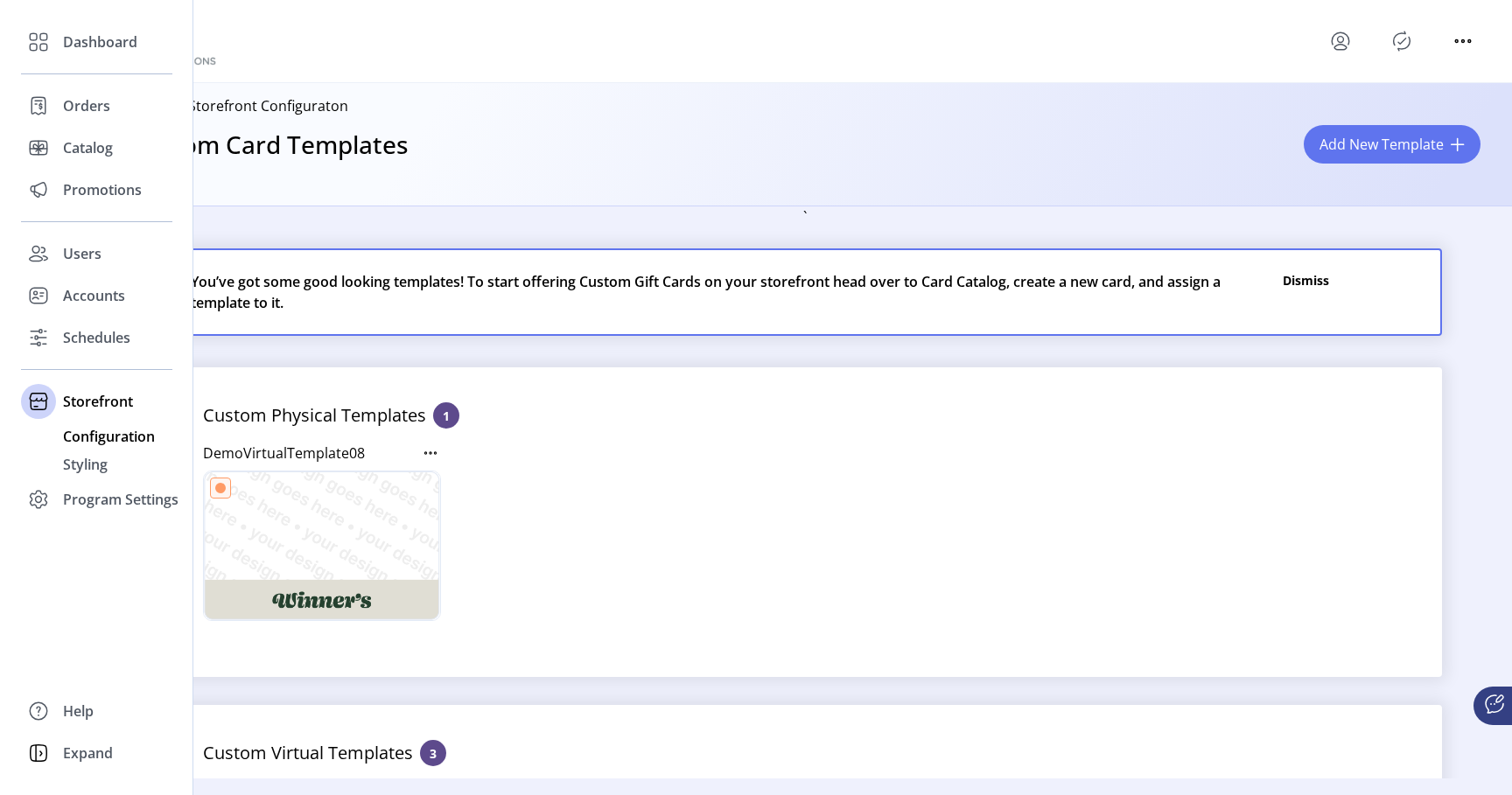
click at [90, 428] on span "Configuration" at bounding box center [109, 436] width 92 height 21
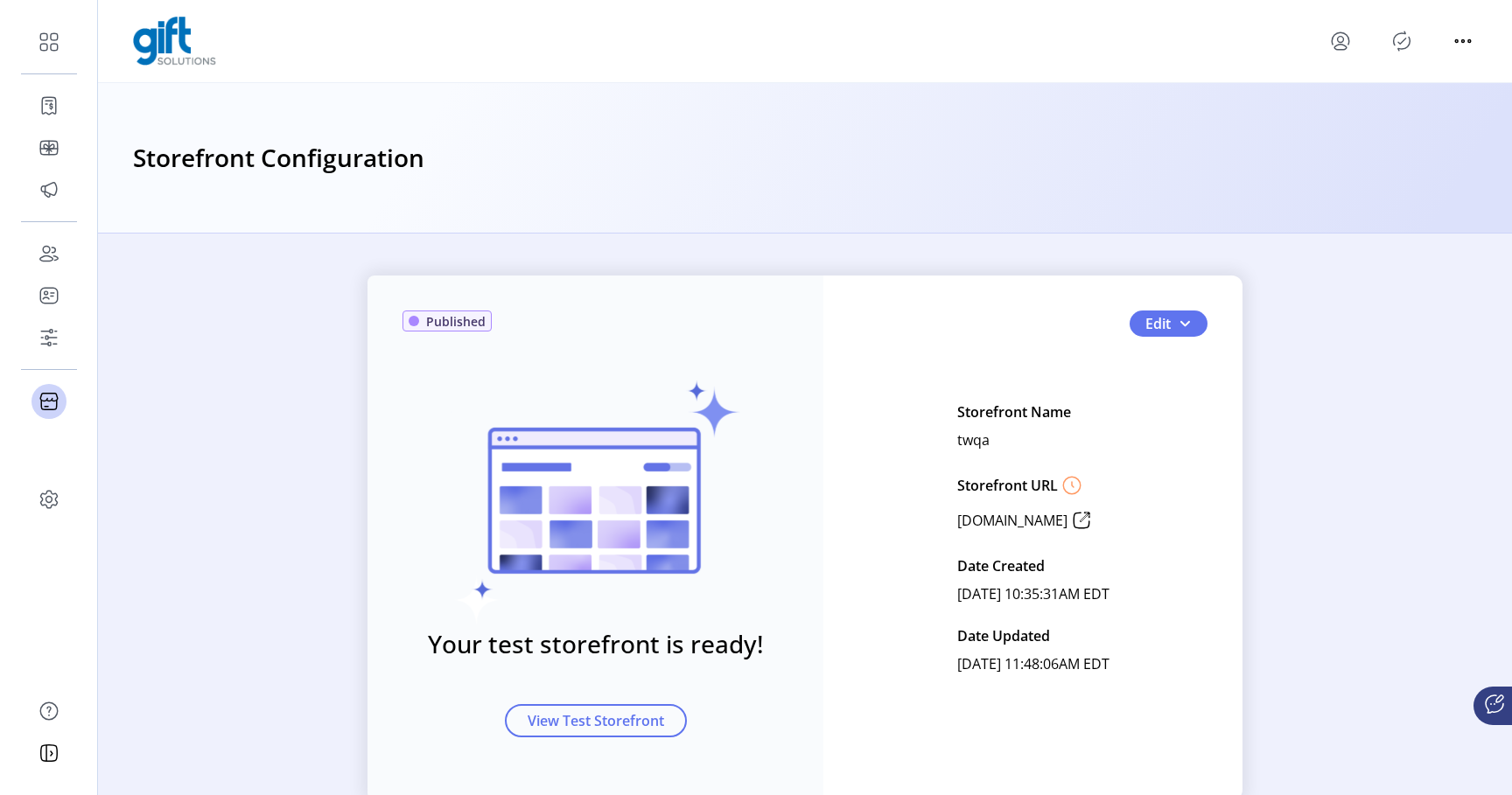
click at [1159, 338] on div "Published Your test storefront is ready! View Test Storefront Edit Storefront N…" at bounding box center [805, 538] width 875 height 525
click at [1159, 317] on span "Edit" at bounding box center [1158, 324] width 26 height 21
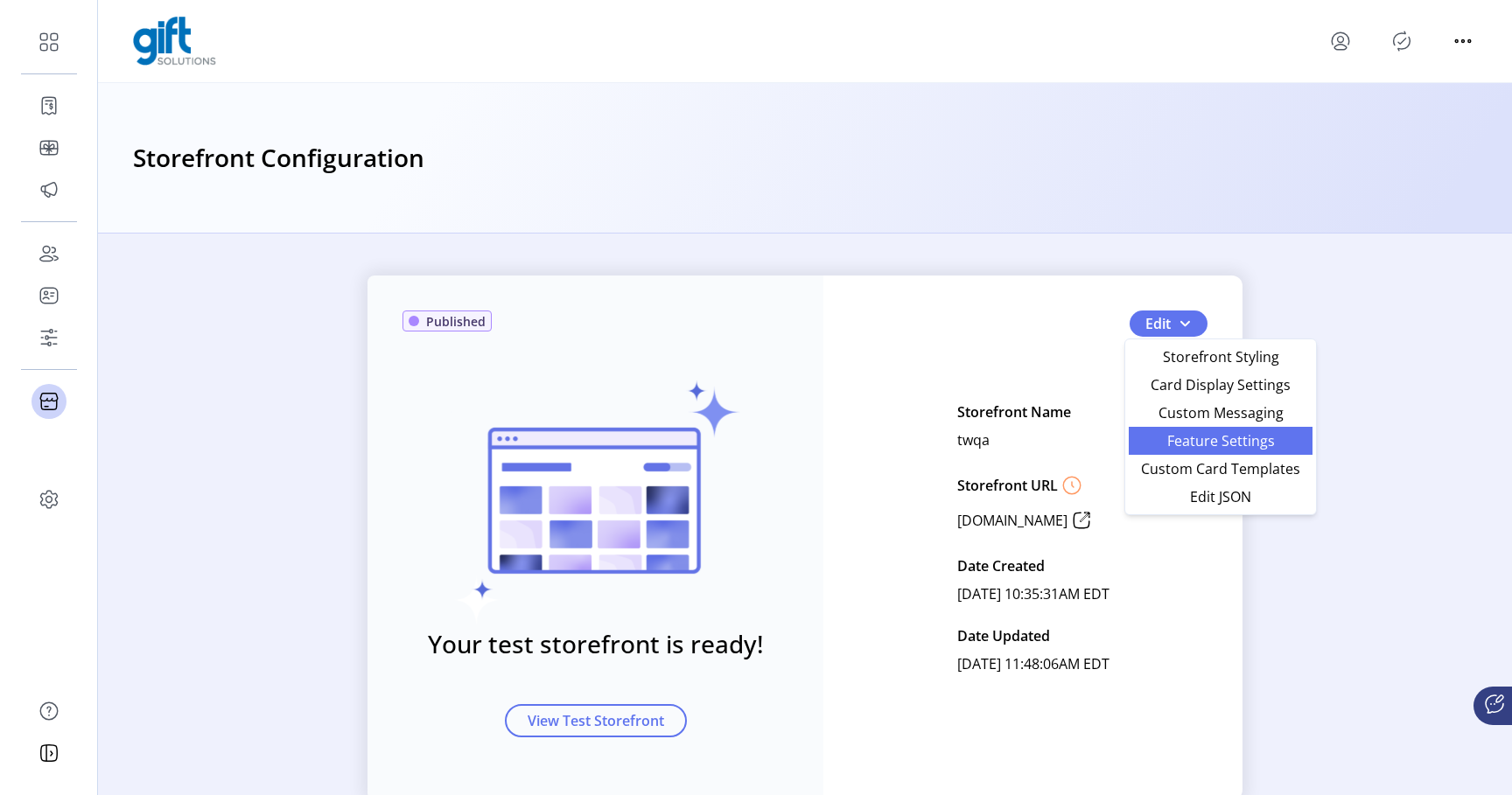
click at [1186, 443] on span "Feature Settings" at bounding box center [1221, 441] width 163 height 14
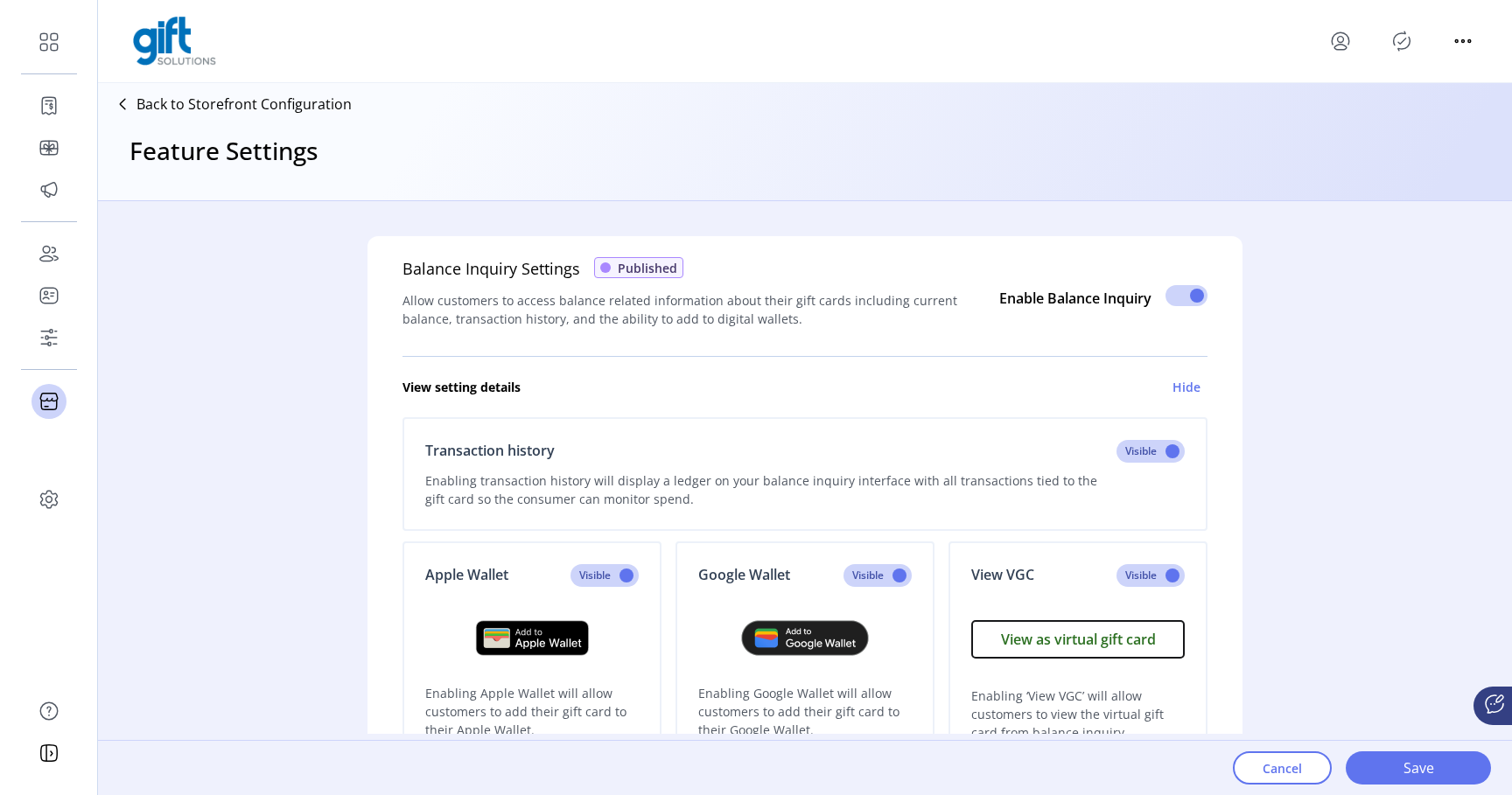
click at [265, 103] on p "Back to Storefront Configuration" at bounding box center [244, 104] width 216 height 21
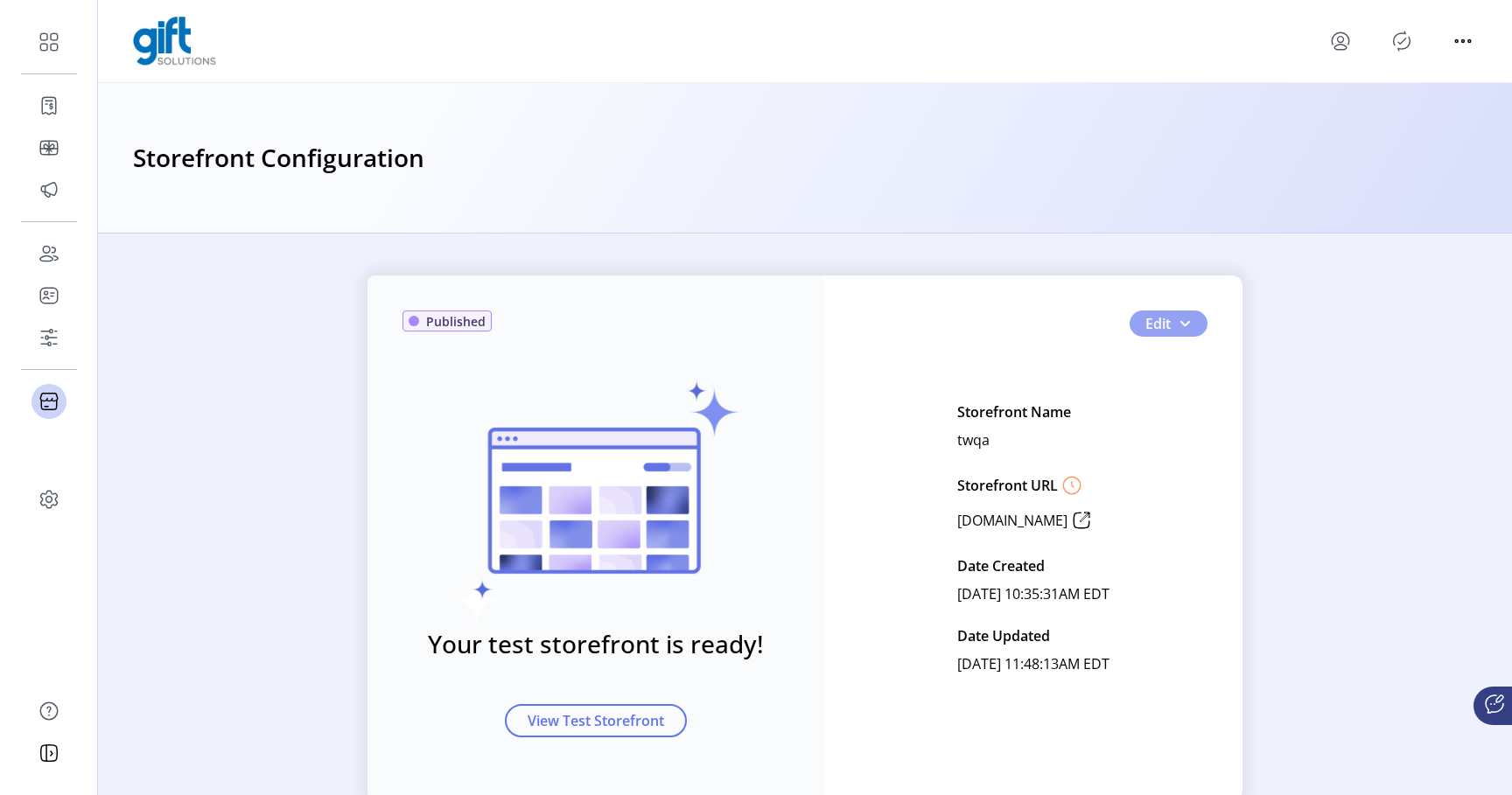
click at [1166, 322] on button "Edit" at bounding box center [1168, 324] width 78 height 27
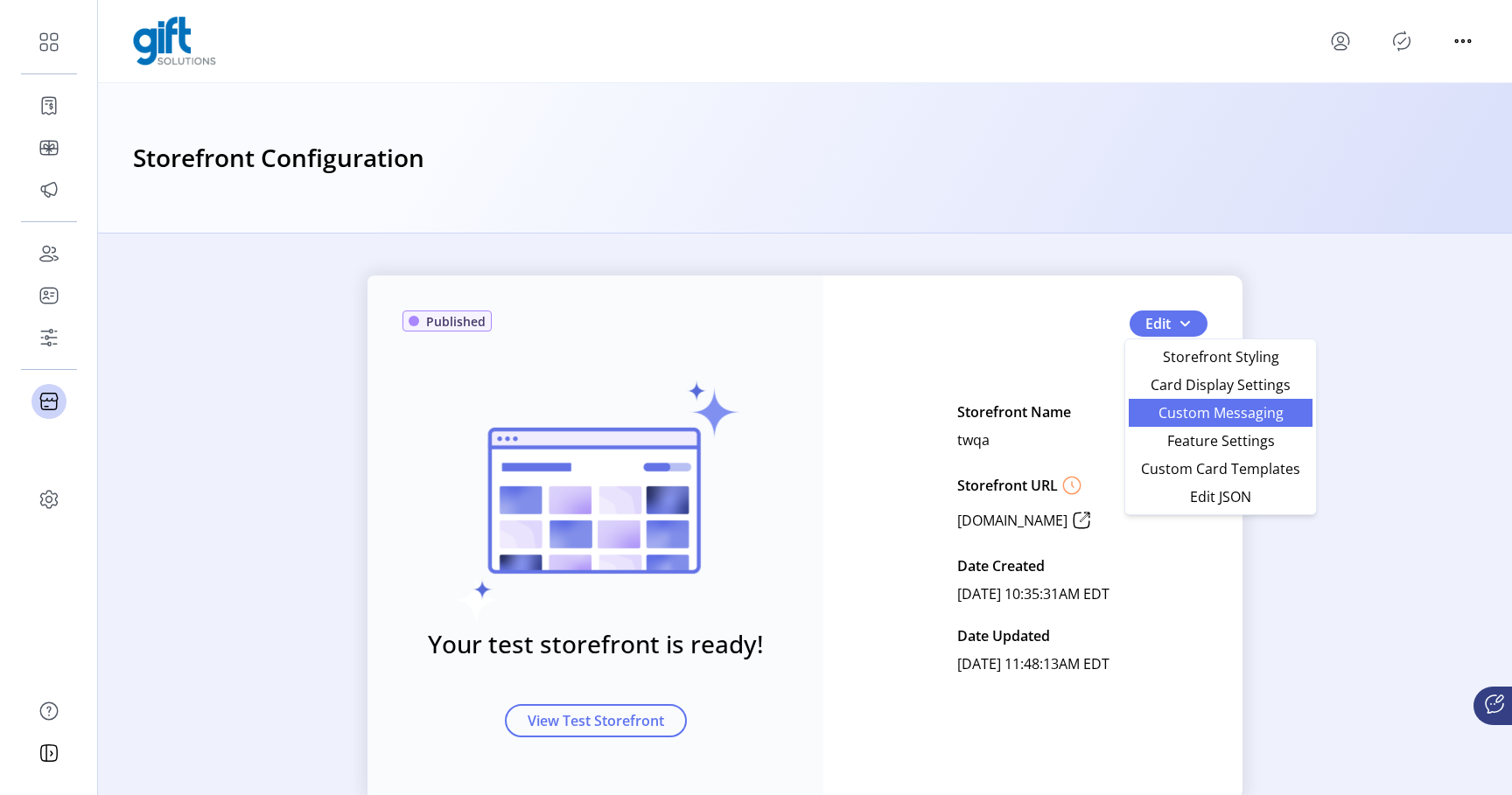
click at [1184, 417] on span "Custom Messaging" at bounding box center [1221, 412] width 163 height 14
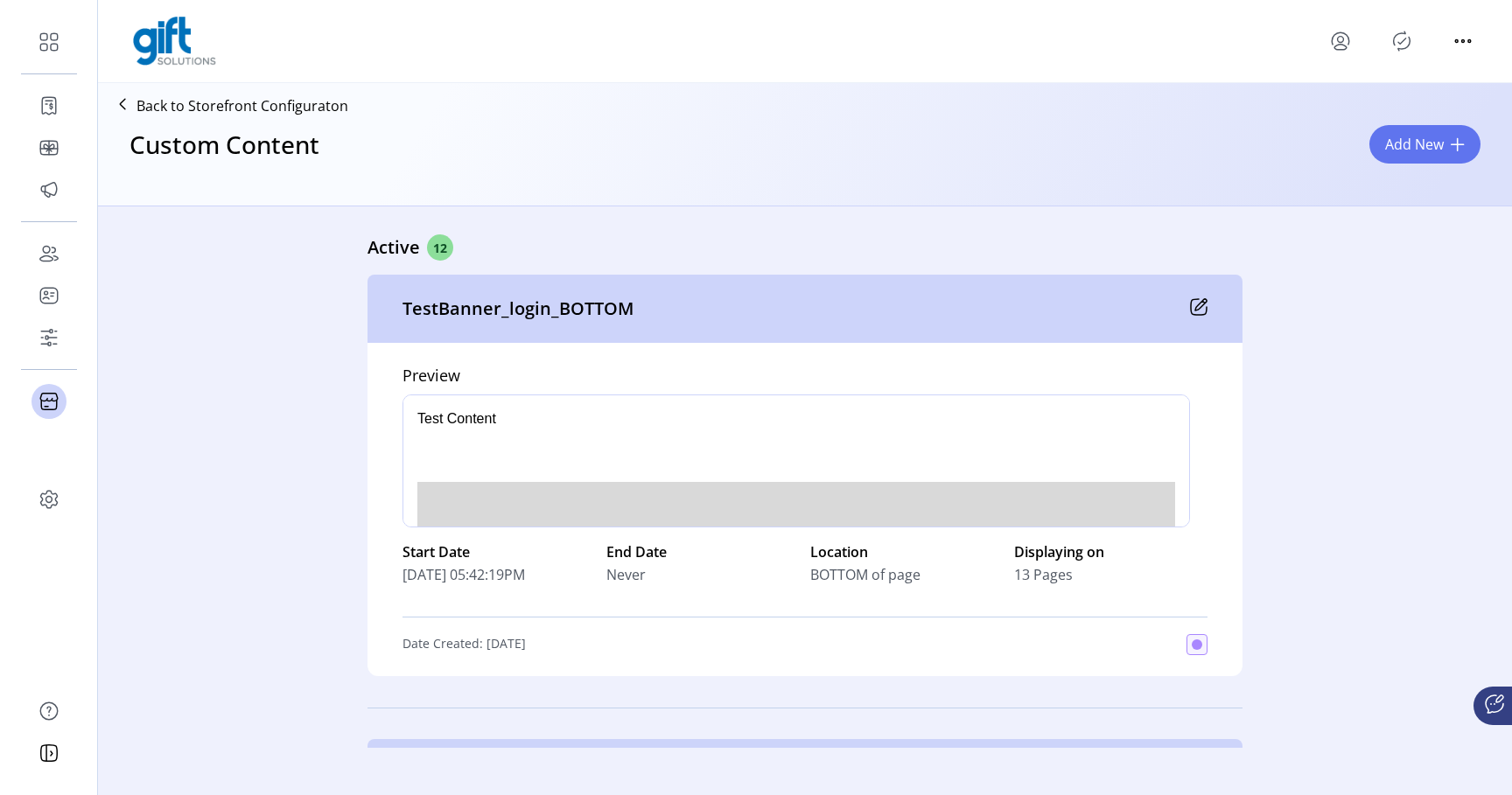
click at [321, 107] on p "Back to Storefront Configuraton" at bounding box center [242, 106] width 212 height 21
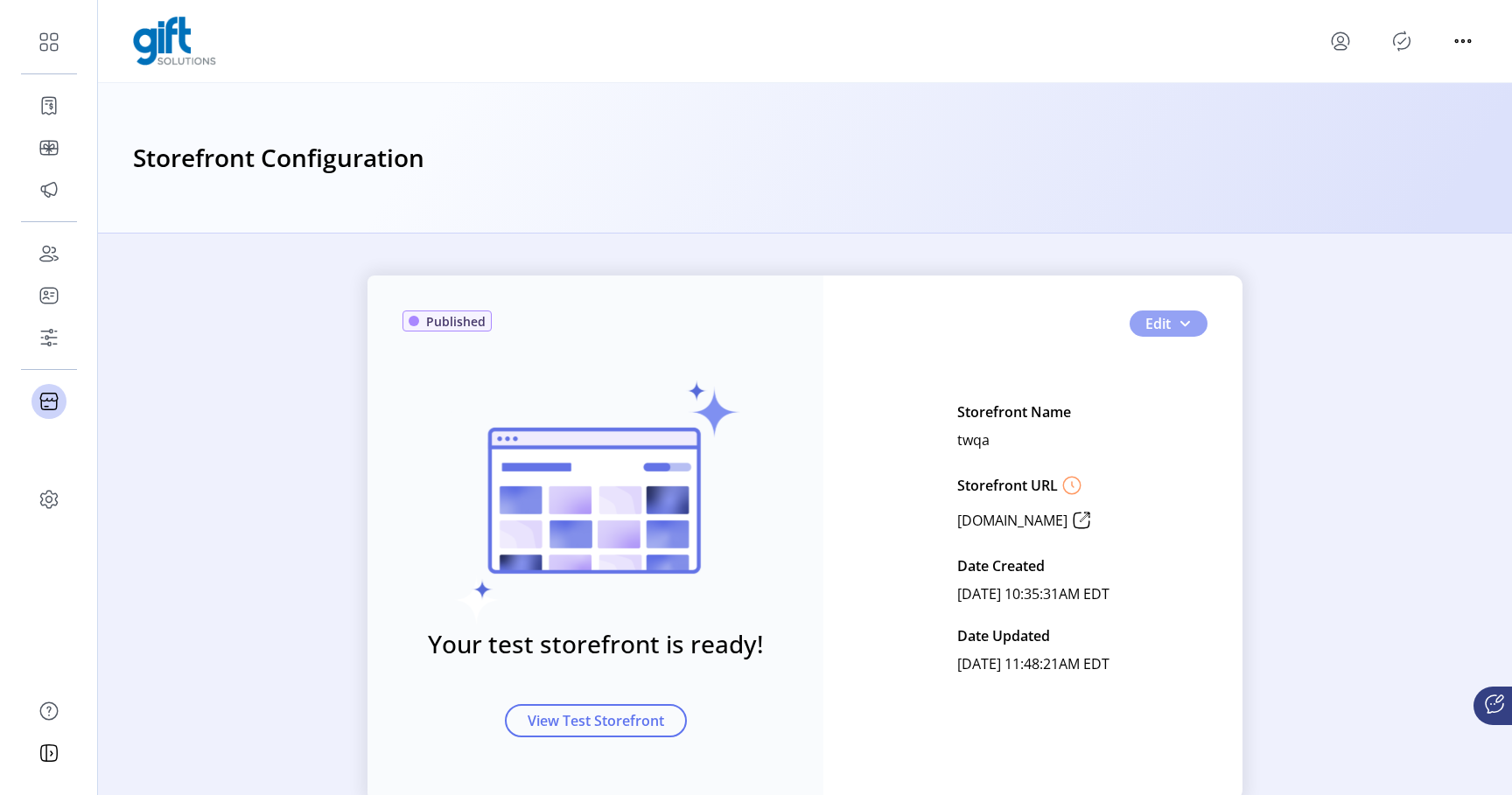
click at [1164, 321] on span "Edit" at bounding box center [1158, 324] width 26 height 21
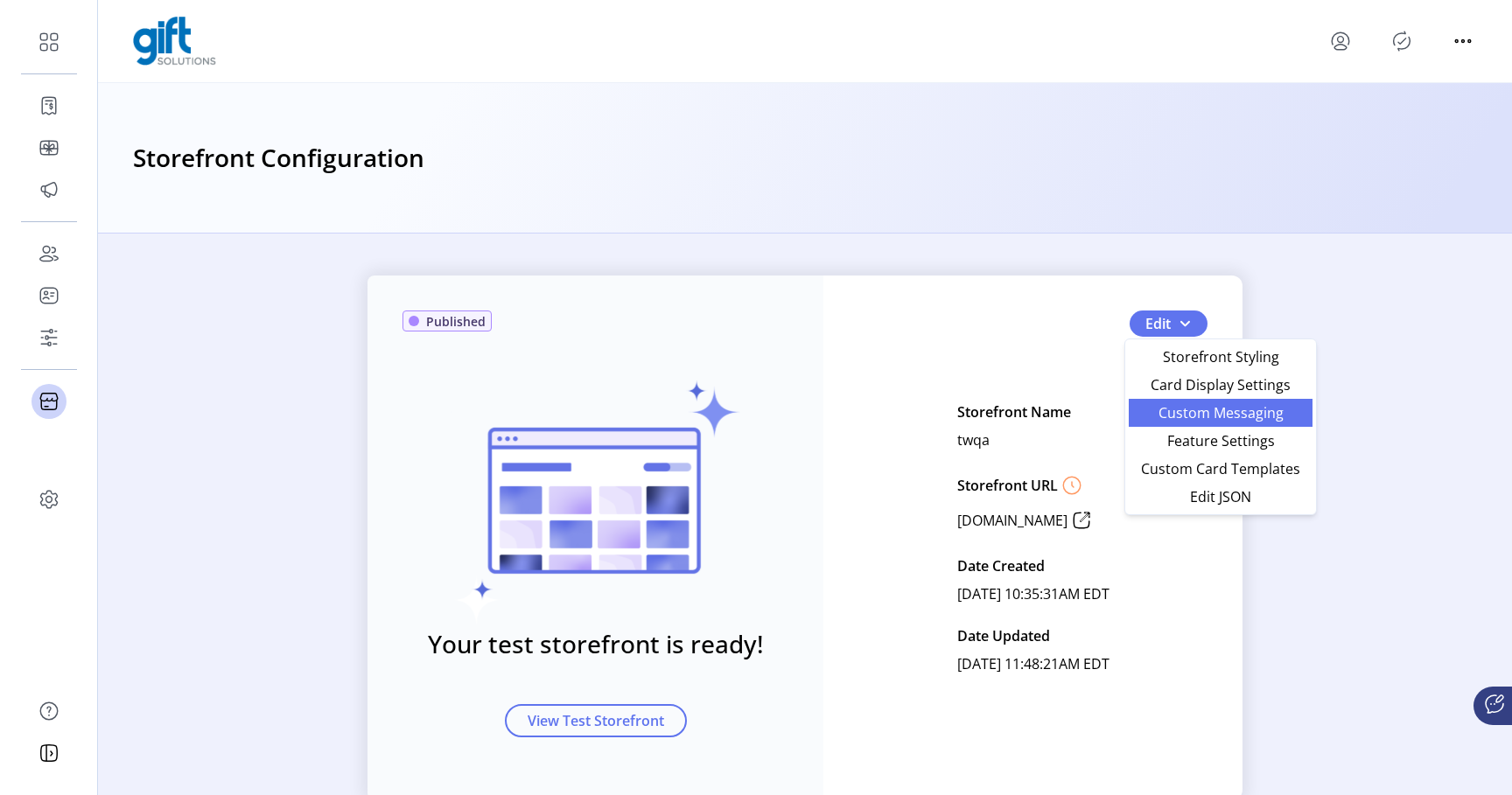
click at [1202, 412] on span "Custom Messaging" at bounding box center [1221, 412] width 163 height 14
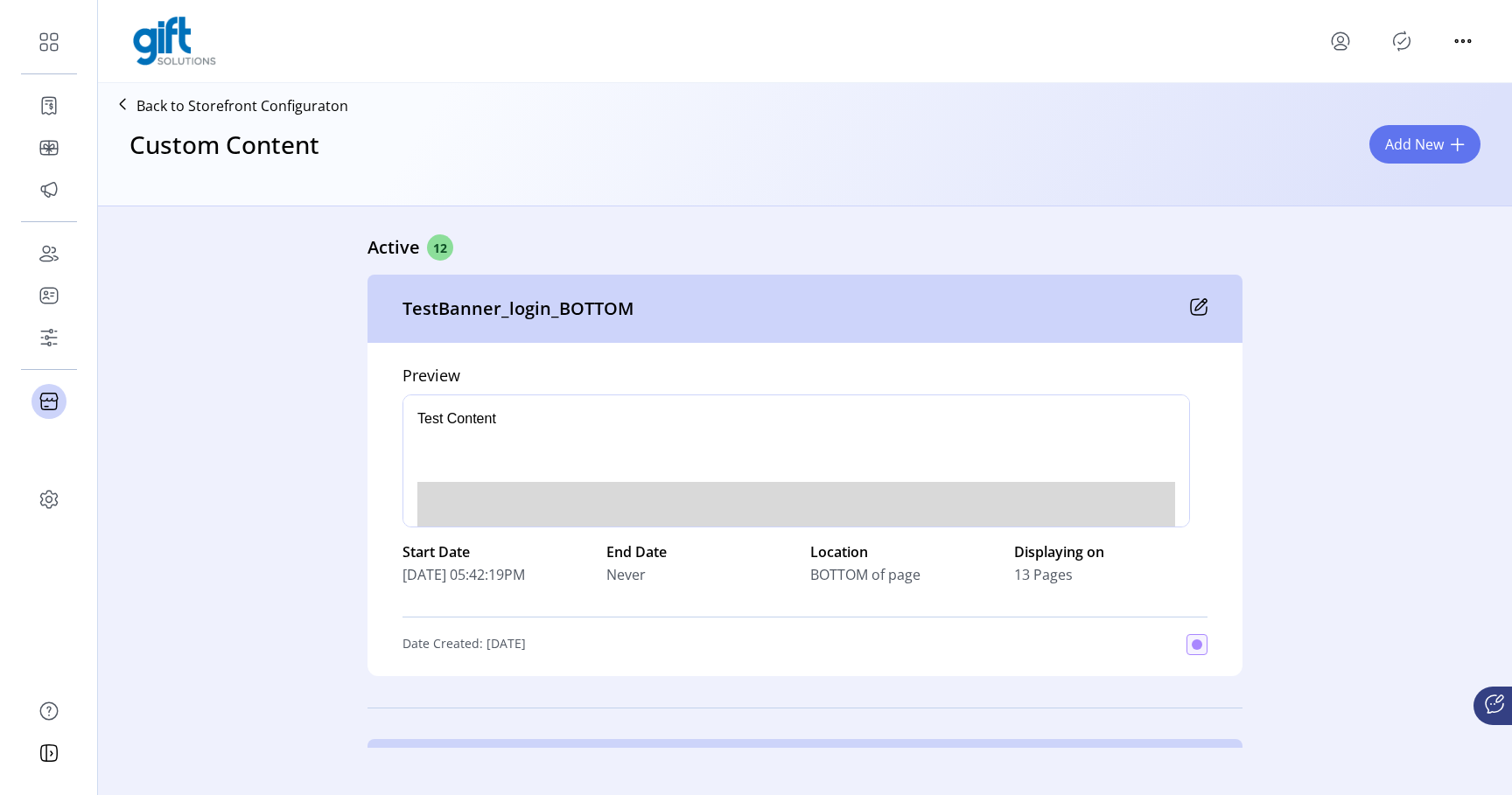
click at [136, 109] on p "Back to Storefront Configuraton" at bounding box center [242, 106] width 212 height 21
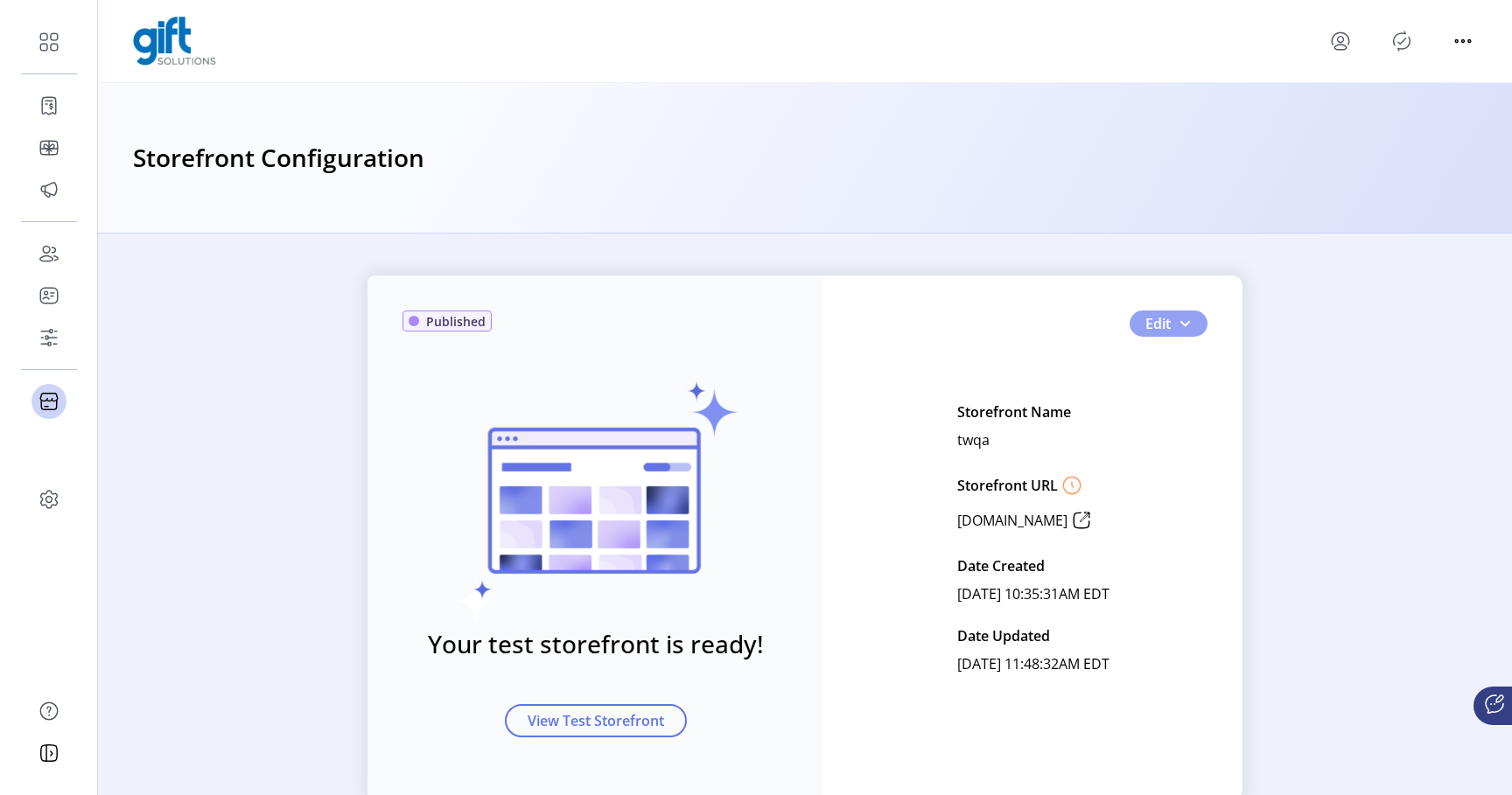
click at [1154, 321] on span "Edit" at bounding box center [1158, 324] width 26 height 21
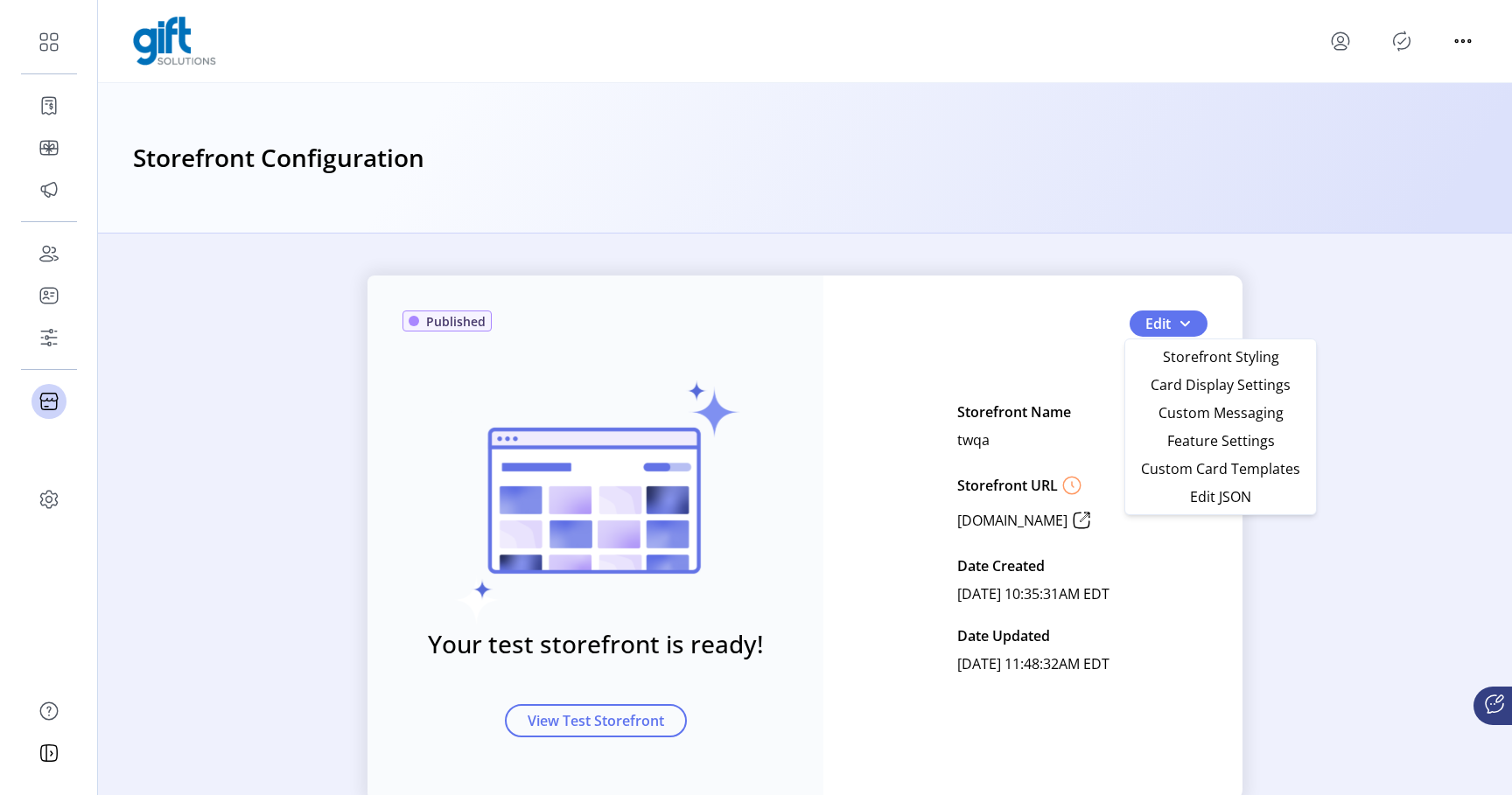
click at [1377, 332] on div "Published Your test storefront is ready! View Test Storefront Edit Storefront N…" at bounding box center [805, 538] width 1414 height 525
